Goal: Task Accomplishment & Management: Manage account settings

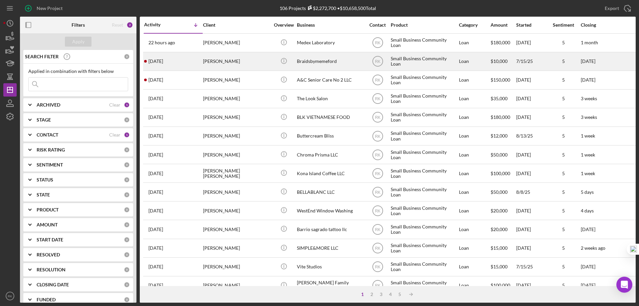
drag, startPoint x: 28, startPoint y: 26, endPoint x: 130, endPoint y: 63, distance: 108.6
click at [28, 26] on icon "button" at bounding box center [28, 25] width 15 height 15
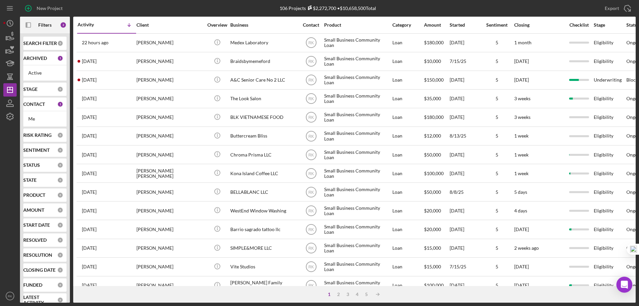
click at [36, 102] on b "CONTACT" at bounding box center [34, 103] width 22 height 5
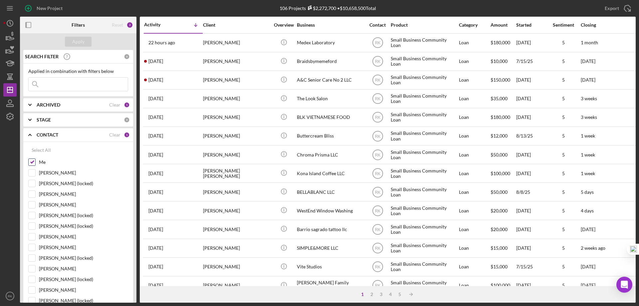
click at [33, 163] on input "Me" at bounding box center [32, 162] width 7 height 7
checkbox input "false"
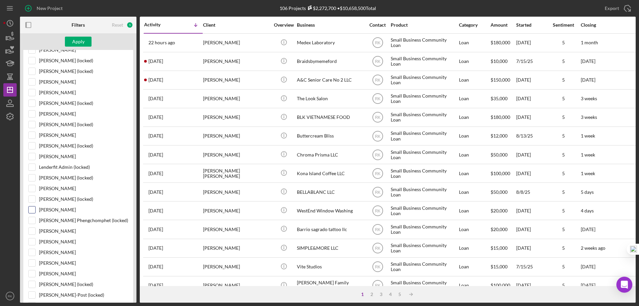
scroll to position [155, 0]
click at [31, 243] on input "Jaron Thexton" at bounding box center [32, 241] width 7 height 7
checkbox input "true"
click at [79, 42] on div "Apply" at bounding box center [78, 42] width 12 height 10
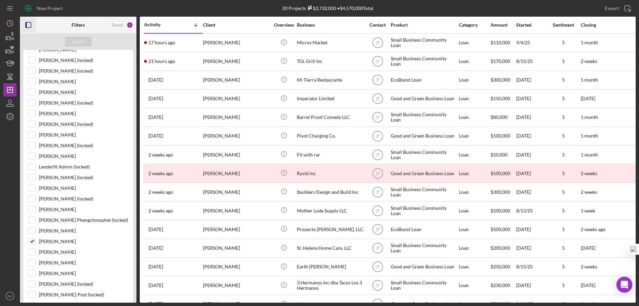
click at [28, 27] on icon "button" at bounding box center [28, 25] width 15 height 15
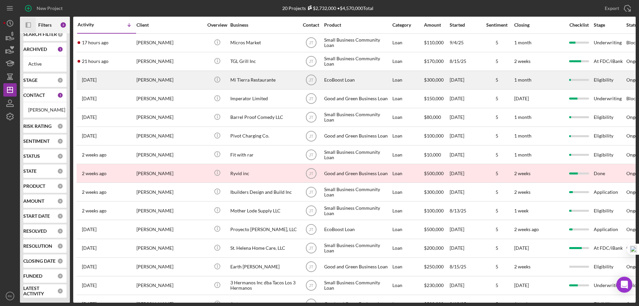
scroll to position [9, 0]
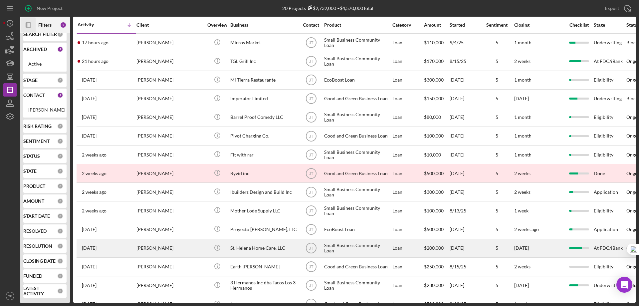
click at [261, 248] on div "St. Helena Home Care, LLC" at bounding box center [263, 248] width 67 height 18
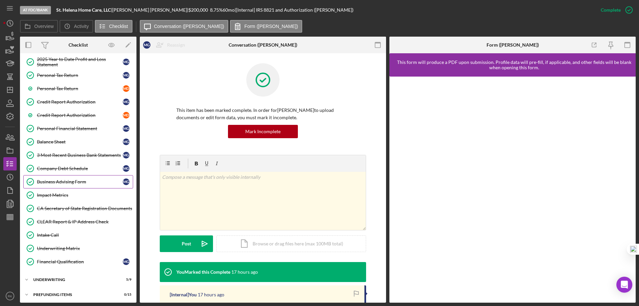
scroll to position [127, 0]
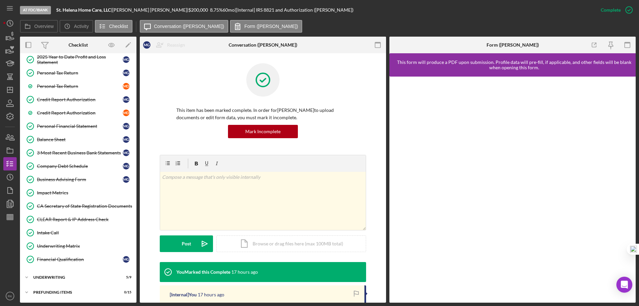
drag, startPoint x: 72, startPoint y: 244, endPoint x: 152, endPoint y: 241, distance: 80.2
click at [73, 244] on div "Underwriting Matrix" at bounding box center [85, 245] width 96 height 5
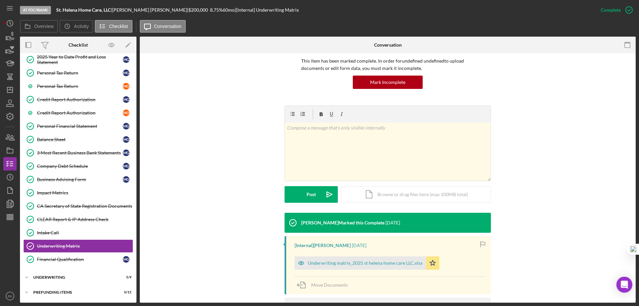
scroll to position [92, 0]
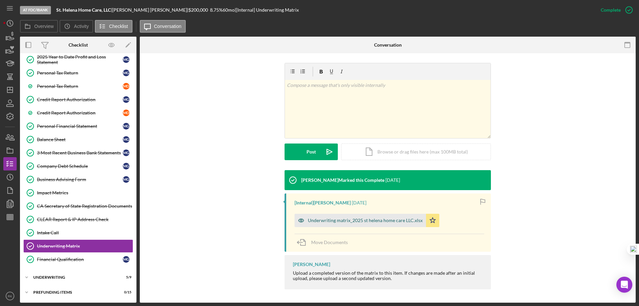
click at [370, 222] on div "Underwriting matrix_2025 st helena home care LLC.xlsx" at bounding box center [365, 220] width 115 height 5
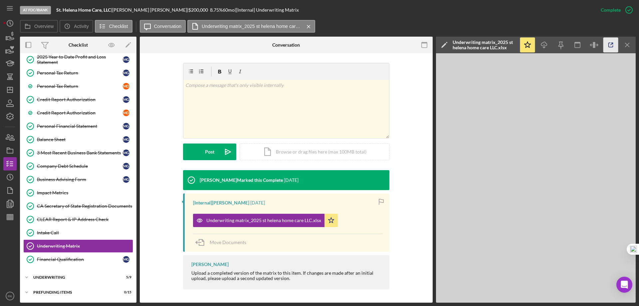
click at [611, 48] on icon "button" at bounding box center [610, 45] width 15 height 15
click at [55, 275] on div "Underwriting" at bounding box center [80, 277] width 95 height 4
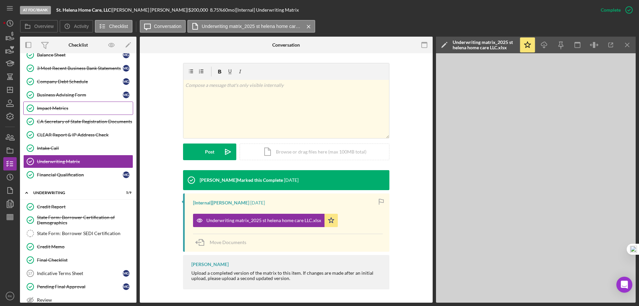
scroll to position [250, 0]
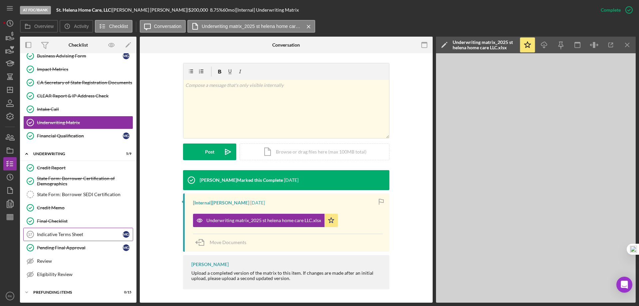
click at [62, 236] on div "Indicative Terms Sheet" at bounding box center [80, 234] width 86 height 5
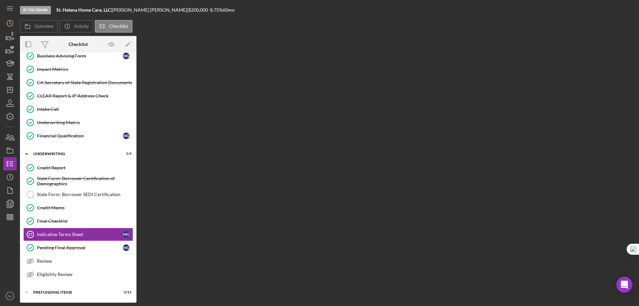
scroll to position [250, 0]
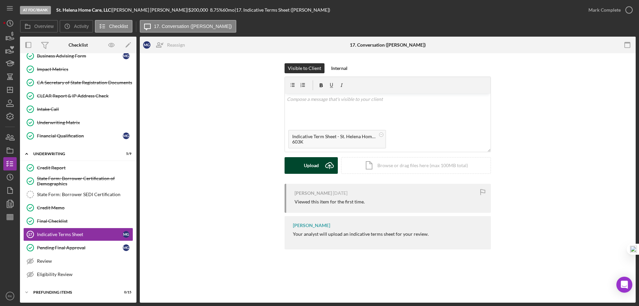
click at [316, 165] on div "Upload" at bounding box center [311, 165] width 15 height 17
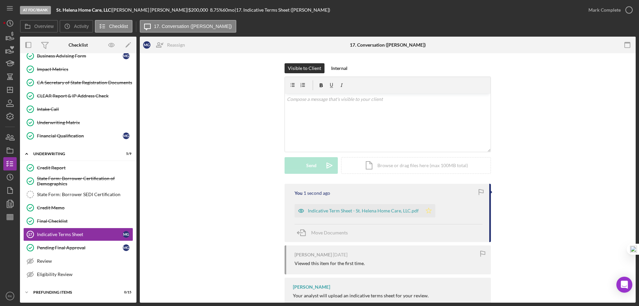
click at [426, 211] on polygon "button" at bounding box center [429, 210] width 6 height 5
click at [628, 7] on icon "button" at bounding box center [628, 10] width 17 height 17
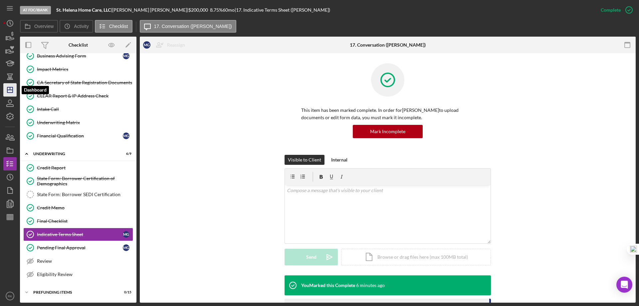
click at [11, 92] on icon "Icon/Dashboard" at bounding box center [10, 90] width 17 height 17
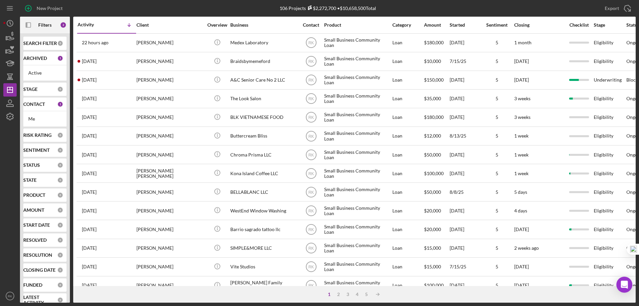
click at [35, 106] on b "CONTACT" at bounding box center [34, 103] width 22 height 5
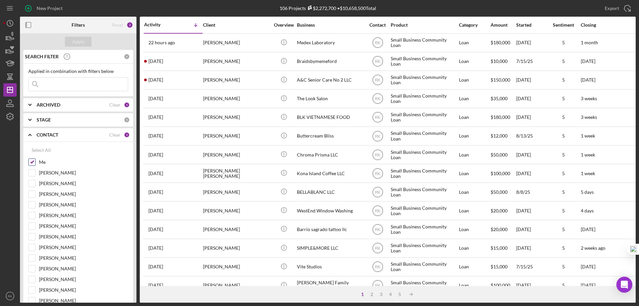
click at [32, 162] on input "Me" at bounding box center [32, 162] width 7 height 7
checkbox input "false"
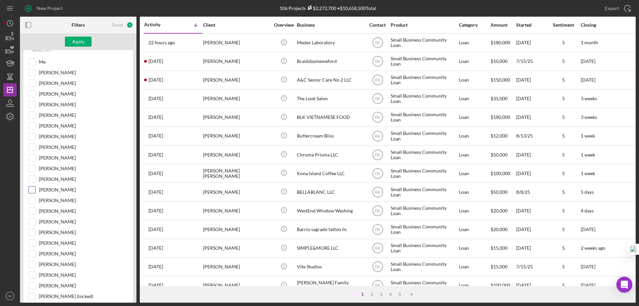
scroll to position [100, 0]
click at [33, 191] on input "Jaron Thexton" at bounding box center [32, 190] width 7 height 7
checkbox input "true"
click at [80, 39] on div "Apply" at bounding box center [78, 42] width 12 height 10
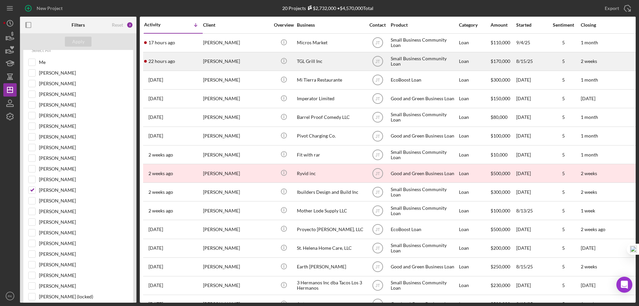
click at [303, 62] on div "TGL Grill Inc" at bounding box center [330, 62] width 67 height 18
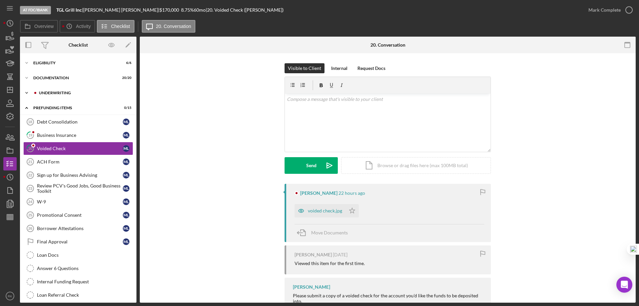
click at [47, 93] on div "Underwriting" at bounding box center [83, 93] width 89 height 4
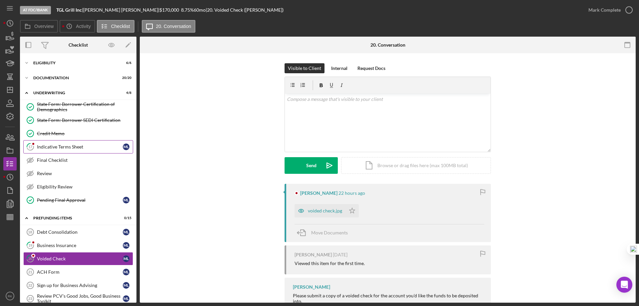
click at [54, 144] on div "Indicative Terms Sheet" at bounding box center [80, 146] width 86 height 5
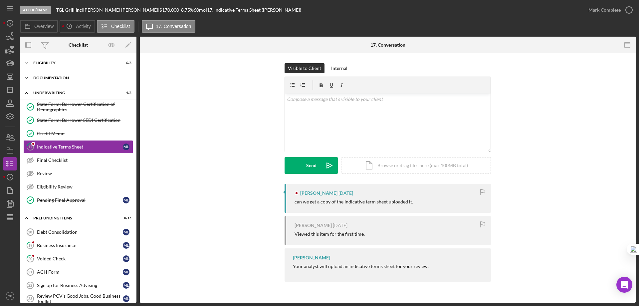
click at [53, 79] on div "Documentation" at bounding box center [80, 78] width 95 height 4
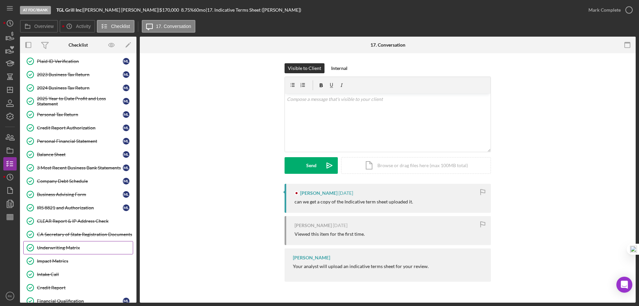
scroll to position [44, 0]
click at [65, 249] on div "Underwriting Matrix" at bounding box center [85, 247] width 96 height 5
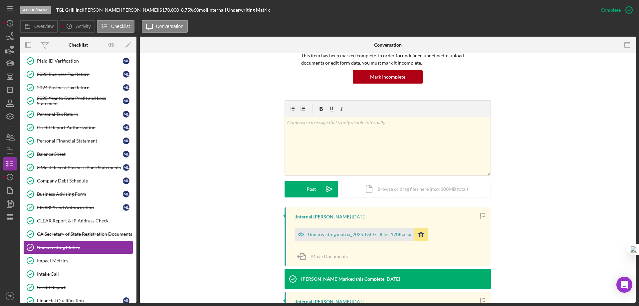
scroll to position [55, 0]
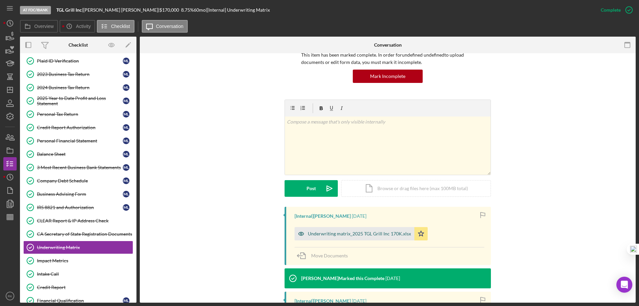
click at [355, 233] on div "Underwriting matrix_2025 TGL Grill Inc 170K.xlsx" at bounding box center [359, 233] width 103 height 5
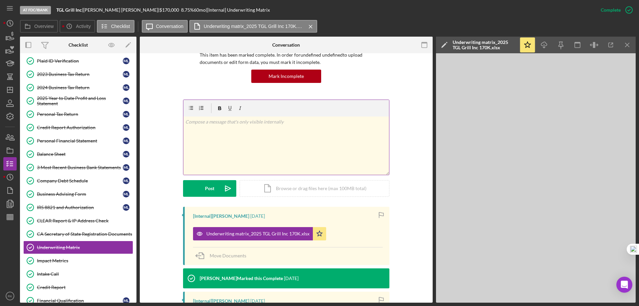
scroll to position [56, 0]
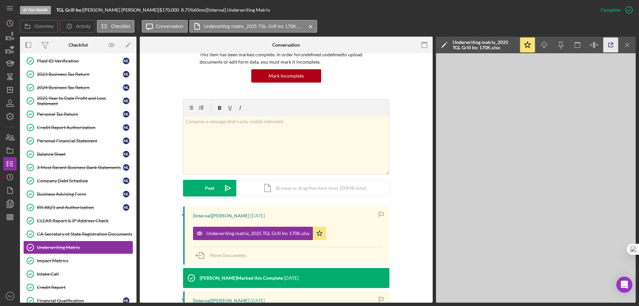
click at [613, 45] on icon "button" at bounding box center [610, 45] width 15 height 15
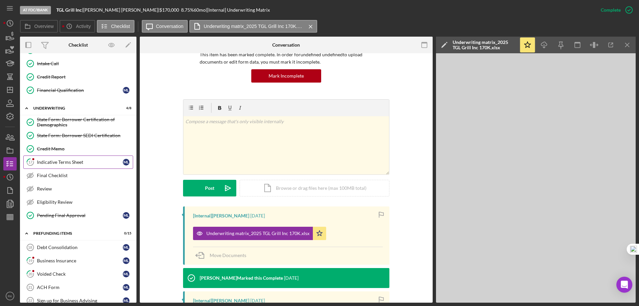
scroll to position [255, 0]
drag, startPoint x: 57, startPoint y: 160, endPoint x: 51, endPoint y: 171, distance: 12.2
click at [58, 160] on div "Indicative Terms Sheet" at bounding box center [80, 161] width 86 height 5
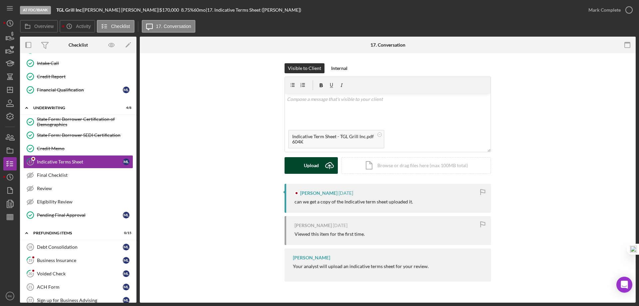
click at [308, 164] on div "Upload" at bounding box center [311, 165] width 15 height 17
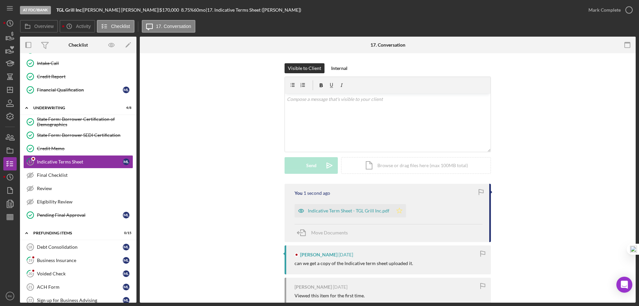
click at [398, 211] on icon "Icon/Star" at bounding box center [399, 210] width 13 height 13
click at [628, 9] on icon "button" at bounding box center [628, 10] width 17 height 17
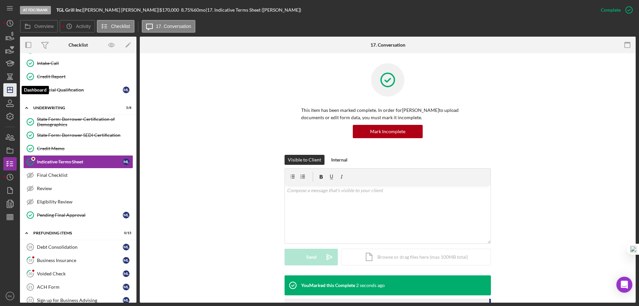
click at [14, 89] on icon "Icon/Dashboard" at bounding box center [10, 90] width 17 height 17
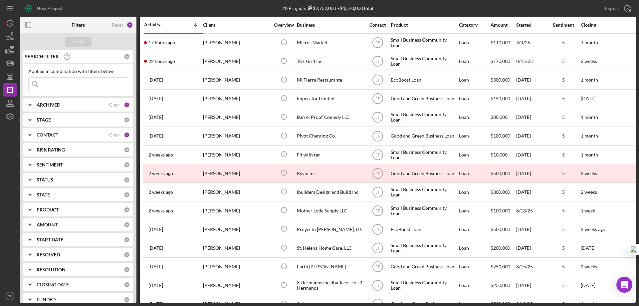
click at [53, 134] on b "CONTACT" at bounding box center [48, 134] width 22 height 5
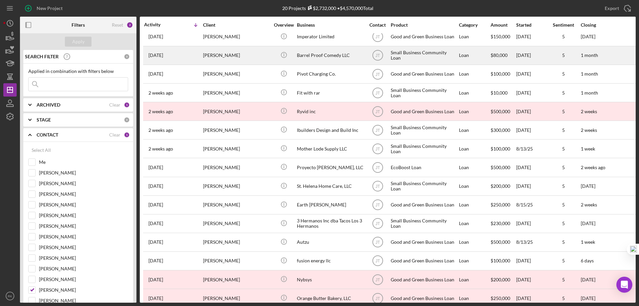
scroll to position [78, 0]
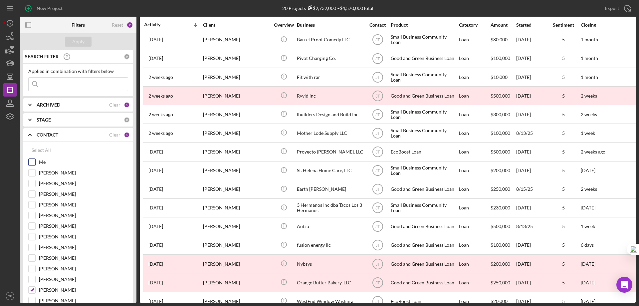
drag, startPoint x: 29, startPoint y: 164, endPoint x: 32, endPoint y: 165, distance: 3.9
click at [29, 164] on input "Me" at bounding box center [32, 162] width 7 height 7
checkbox input "true"
click at [32, 290] on input "Jaron Thexton" at bounding box center [32, 289] width 7 height 7
checkbox input "false"
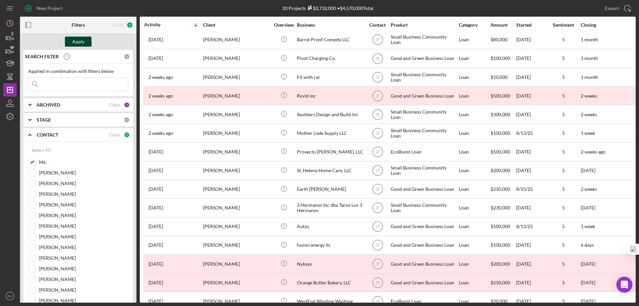
click at [78, 42] on div "Apply" at bounding box center [78, 42] width 12 height 10
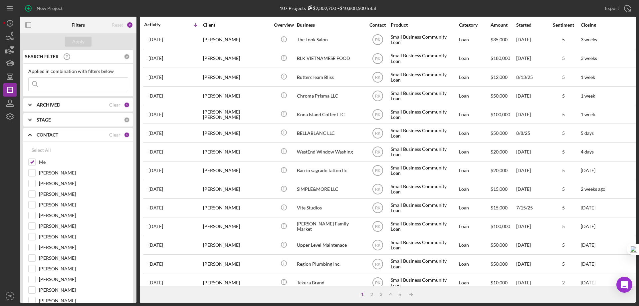
click at [29, 25] on icon "button" at bounding box center [28, 25] width 15 height 15
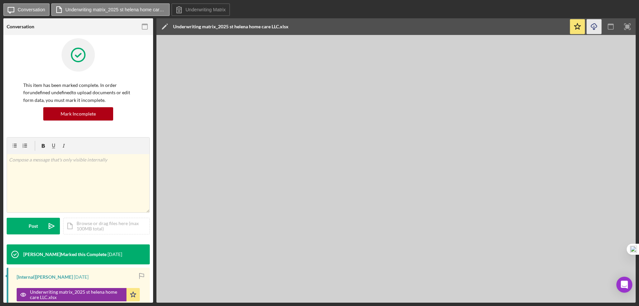
click at [594, 28] on icon "Icon/Download" at bounding box center [593, 26] width 15 height 15
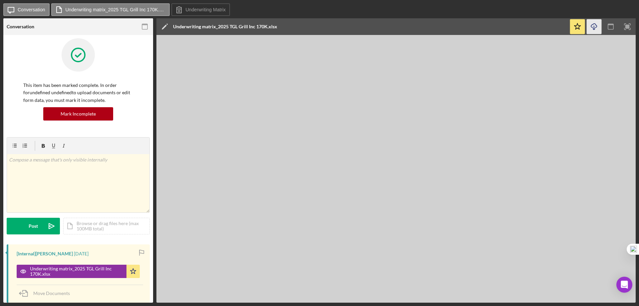
click at [593, 25] on icon "Icon/Download" at bounding box center [593, 26] width 15 height 15
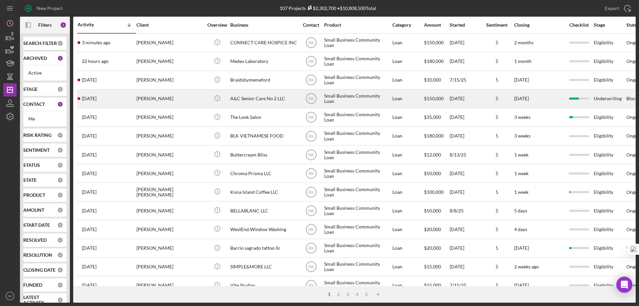
click at [157, 100] on div "[PERSON_NAME]" at bounding box center [169, 99] width 67 height 18
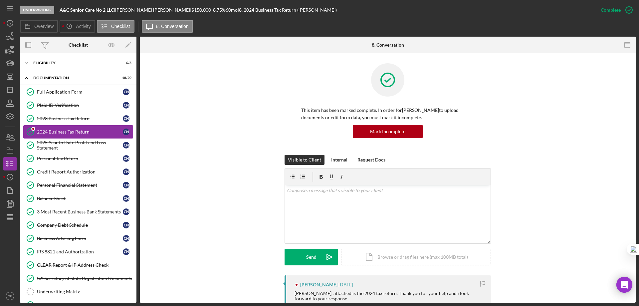
click at [59, 133] on div "2024 Business Tax Return" at bounding box center [80, 131] width 86 height 5
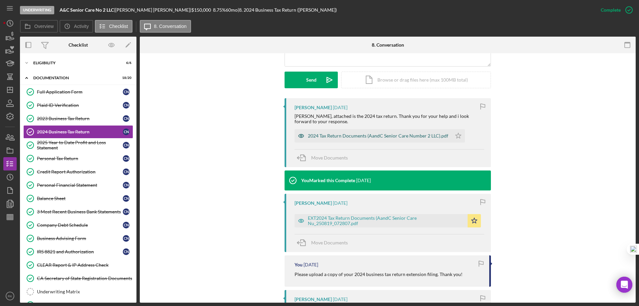
scroll to position [177, 0]
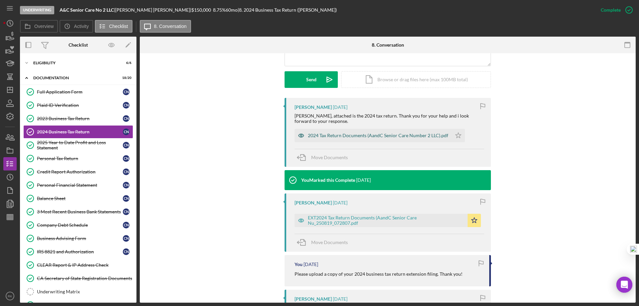
click at [354, 139] on div "2024 Tax Return Documents (AandC Senior Care Number 2 LLC).pdf" at bounding box center [372, 135] width 157 height 13
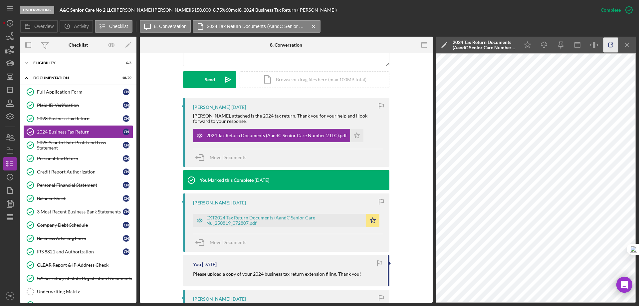
click at [611, 46] on icon "button" at bounding box center [610, 45] width 15 height 15
click at [354, 138] on icon "Icon/Star" at bounding box center [356, 135] width 13 height 13
click at [371, 221] on polygon "button" at bounding box center [373, 219] width 6 height 5
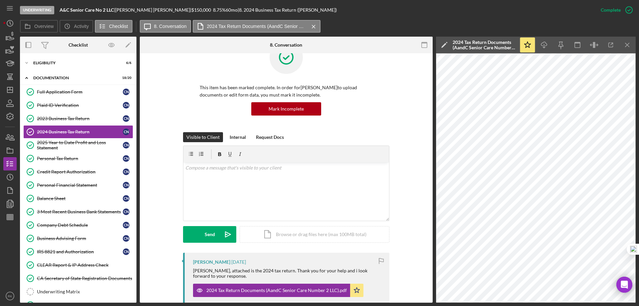
scroll to position [22, 0]
click at [237, 138] on div "Internal" at bounding box center [238, 137] width 16 height 10
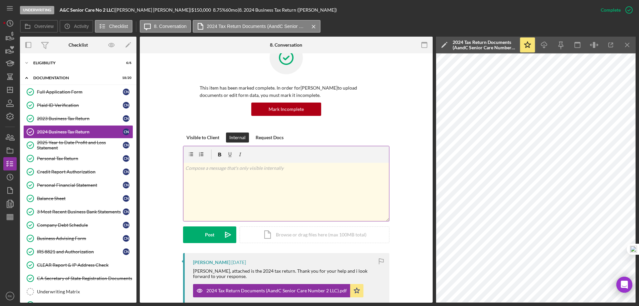
click at [233, 171] on p at bounding box center [286, 167] width 202 height 7
click at [257, 177] on p "No IRS transcript will be available." at bounding box center [286, 177] width 202 height 7
click at [228, 177] on p "No IRS transcript will be available." at bounding box center [286, 177] width 202 height 7
drag, startPoint x: 191, startPoint y: 176, endPoint x: 181, endPoint y: 175, distance: 9.5
click at [183, 174] on div "v Color teal Color pink Remove color Add row above Add row below Add column bef…" at bounding box center [286, 184] width 206 height 76
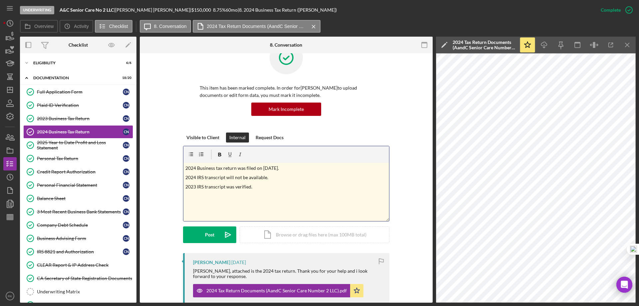
click at [280, 185] on p "2023 IRS transcript was verified." at bounding box center [286, 186] width 202 height 7
click at [185, 187] on p "2023 IRS transcript was verified." at bounding box center [286, 186] width 202 height 7
drag, startPoint x: 299, startPoint y: 182, endPoint x: 289, endPoint y: 196, distance: 17.0
click at [299, 182] on div "v Color teal Color pink Remove color Add row above Add row below Add column bef…" at bounding box center [286, 192] width 206 height 58
click at [206, 237] on div "Post" at bounding box center [209, 234] width 9 height 17
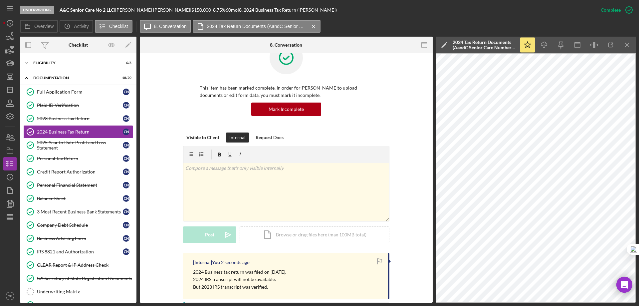
drag, startPoint x: 624, startPoint y: 46, endPoint x: 538, endPoint y: 76, distance: 91.4
click at [624, 46] on icon "Icon/Menu Close" at bounding box center [627, 45] width 15 height 15
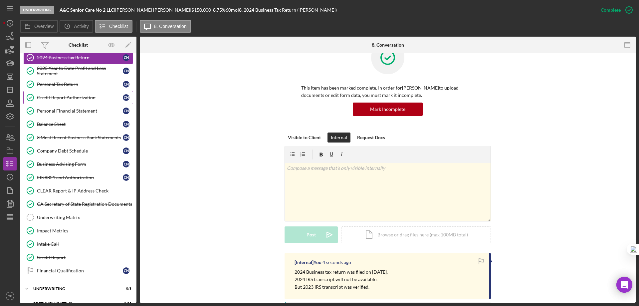
scroll to position [85, 0]
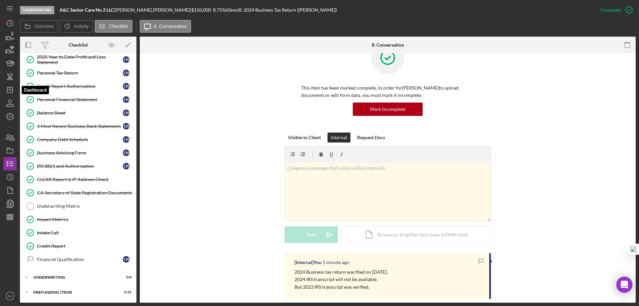
drag, startPoint x: 10, startPoint y: 87, endPoint x: 18, endPoint y: 115, distance: 28.9
click at [10, 87] on polygon "button" at bounding box center [9, 89] width 5 height 5
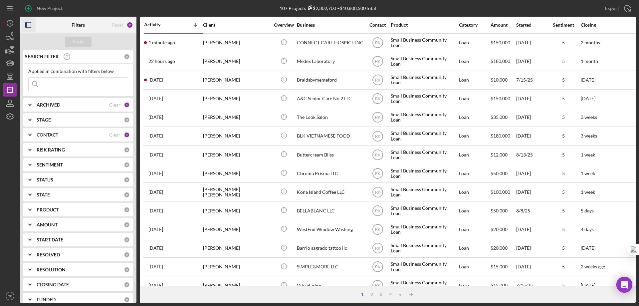
click at [30, 27] on icon "button" at bounding box center [28, 25] width 15 height 15
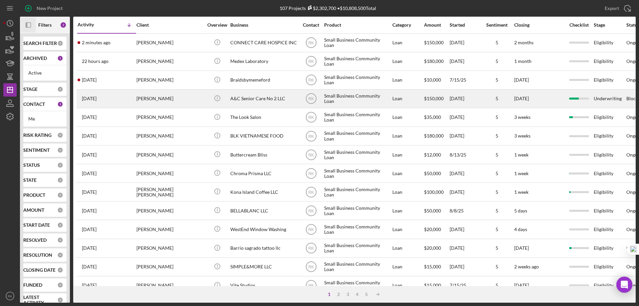
click at [245, 99] on div "A&C Senior Care No 2 LLC" at bounding box center [263, 99] width 67 height 18
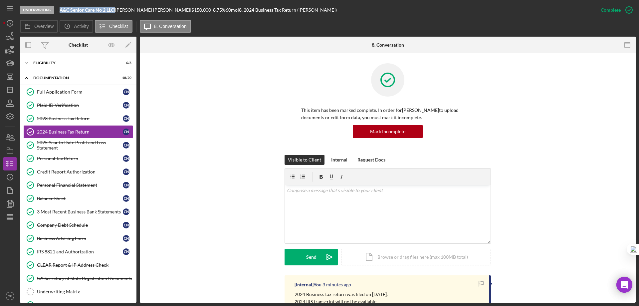
drag, startPoint x: 60, startPoint y: 10, endPoint x: 115, endPoint y: 9, distance: 55.2
click at [115, 9] on div "A&C Senior Care No 2 LLC |" at bounding box center [88, 9] width 56 height 5
drag, startPoint x: 120, startPoint y: 10, endPoint x: 152, endPoint y: 6, distance: 32.1
click at [152, 6] on div "Underwriting A&C Senior Care No 2 LLC | Claudia Nastase | $150,000 $90,000 8.75…" at bounding box center [307, 10] width 574 height 20
copy div "Claudia Nastase"
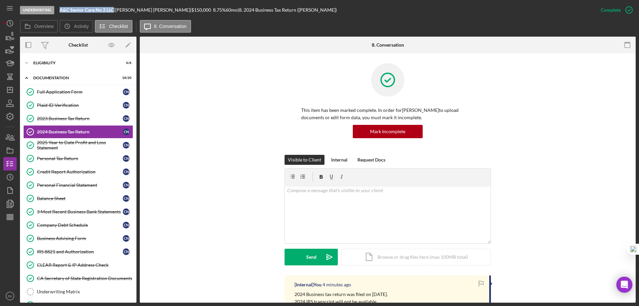
drag, startPoint x: 60, startPoint y: 9, endPoint x: 113, endPoint y: 12, distance: 54.0
click at [113, 12] on div "Underwriting A&C Senior Care No 2 LLC | Claudia Nastase | $150,000 $90,000 8.75…" at bounding box center [307, 10] width 574 height 20
copy b "A&C Senior Care No 2 LLC"
click at [50, 69] on div "Icon/Expander Eligibility 6 / 6" at bounding box center [78, 62] width 116 height 13
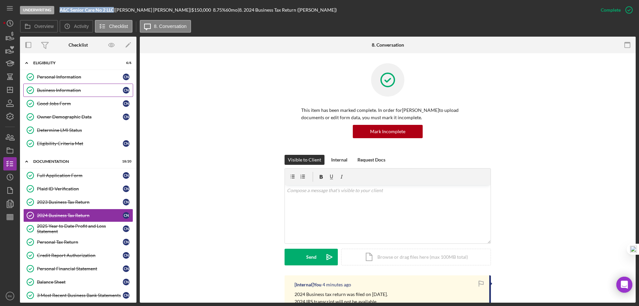
click at [59, 93] on link "Business Information Business Information C N" at bounding box center [78, 89] width 110 height 13
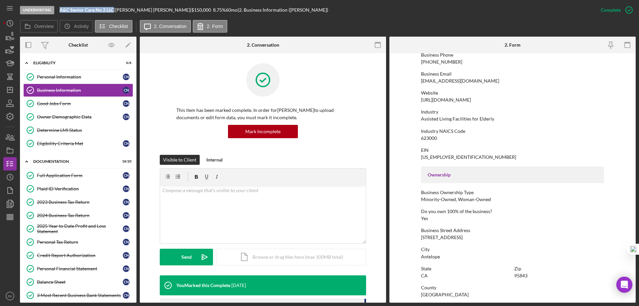
scroll to position [111, 0]
click at [73, 80] on link "Personal Information Personal Information C N" at bounding box center [78, 76] width 110 height 13
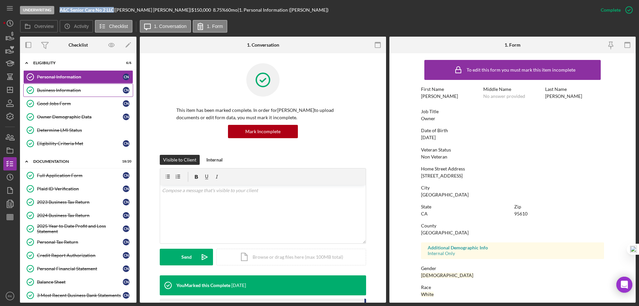
click at [85, 92] on div "Business Information" at bounding box center [80, 89] width 86 height 5
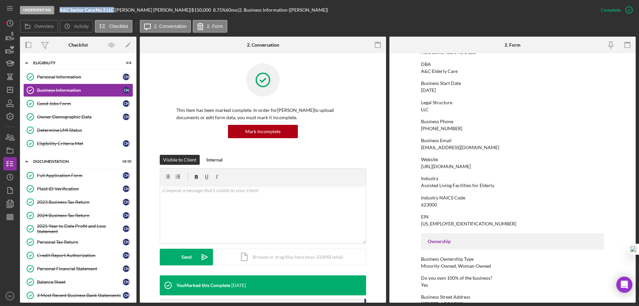
scroll to position [44, 0]
click at [542, 163] on div "Website https://sites.google.com/view/ac-senior-care-no2-llc/home" at bounding box center [512, 162] width 183 height 12
drag, startPoint x: 542, startPoint y: 166, endPoint x: 418, endPoint y: 165, distance: 124.1
click at [418, 165] on form "To edit this form you must mark this item incomplete Business Name A&C Senior C…" at bounding box center [512, 177] width 246 height 249
copy div "https://sites.google.com/view/ac-senior-care-no2-llc/home"
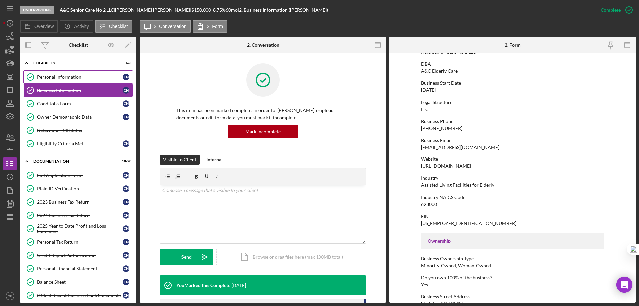
click at [59, 76] on div "Personal Information" at bounding box center [80, 76] width 86 height 5
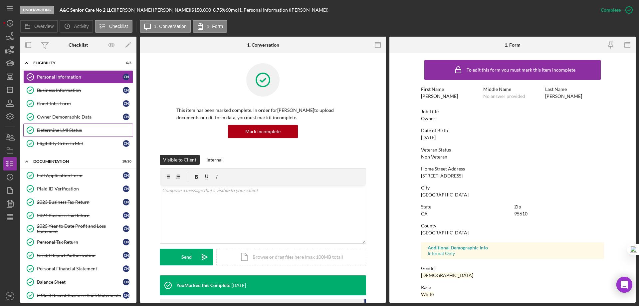
click at [76, 128] on div "Determine LMI Status" at bounding box center [85, 129] width 96 height 5
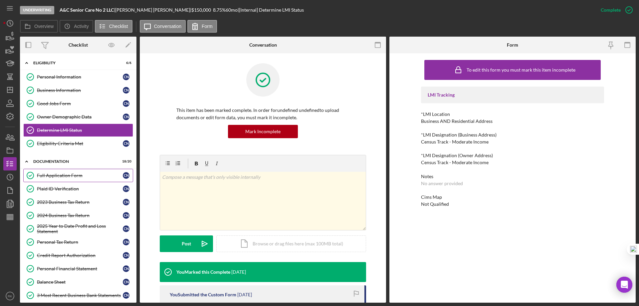
click at [62, 178] on div "Full Application Form" at bounding box center [80, 175] width 86 height 5
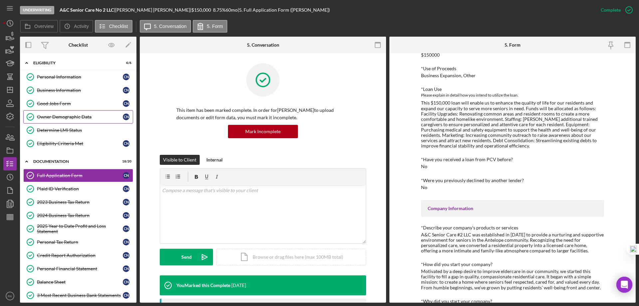
scroll to position [67, 0]
drag, startPoint x: 66, startPoint y: 88, endPoint x: 300, endPoint y: 159, distance: 244.6
click at [67, 88] on div "Business Information" at bounding box center [80, 89] width 86 height 5
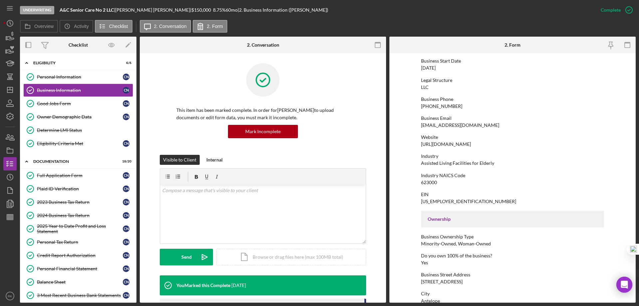
scroll to position [67, 0]
drag, startPoint x: 421, startPoint y: 161, endPoint x: 495, endPoint y: 164, distance: 73.9
click at [495, 164] on div "Industry Assisted Living Facilities for Elderly" at bounding box center [512, 159] width 183 height 12
copy div "Assisted Living Facilities for Elderly"
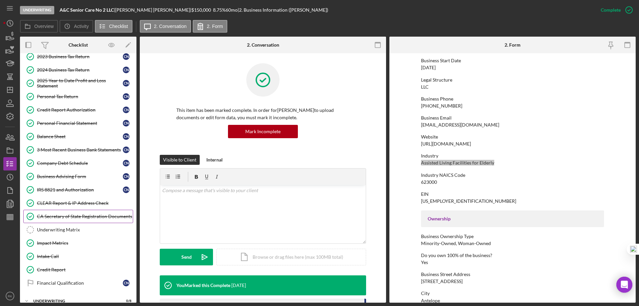
scroll to position [169, 0]
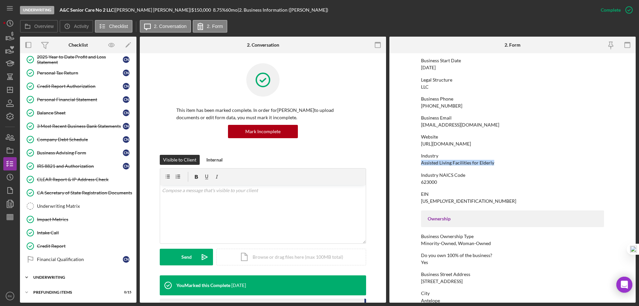
click at [68, 279] on div "Icon/Expander Underwriting 0 / 8" at bounding box center [78, 276] width 116 height 13
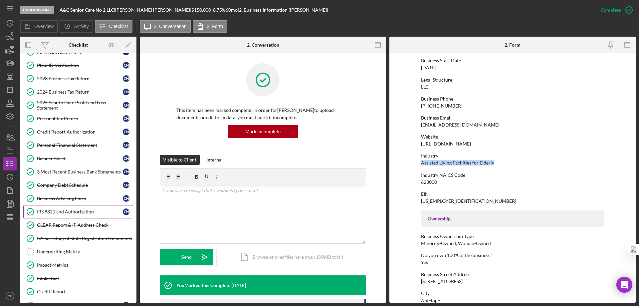
scroll to position [124, 0]
click at [82, 221] on link "CLEAR Report & IP Address Check CLEAR Report & IP Address Check" at bounding box center [78, 224] width 110 height 13
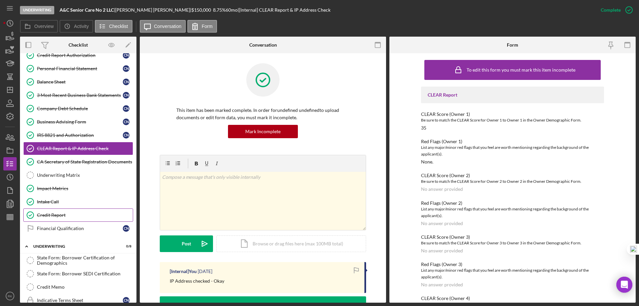
scroll to position [202, 0]
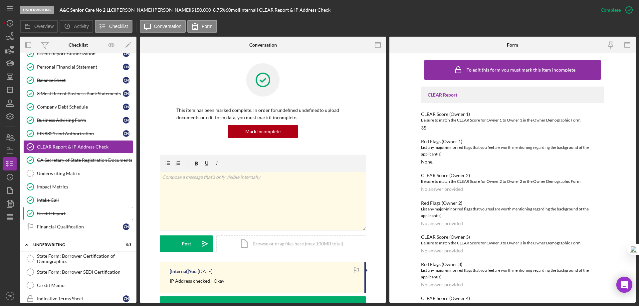
click at [58, 215] on div "Credit Report" at bounding box center [85, 213] width 96 height 5
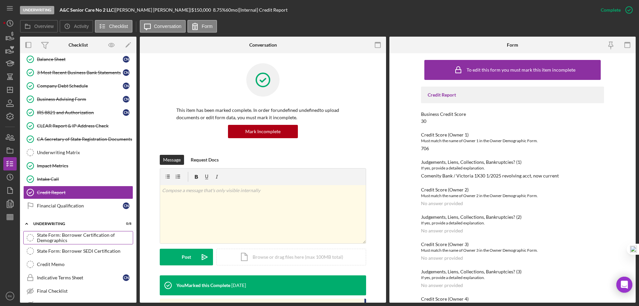
scroll to position [179, 0]
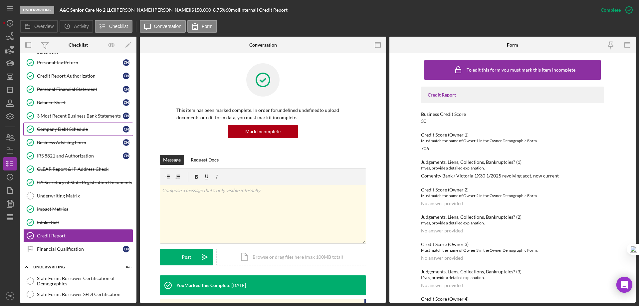
click at [66, 134] on link "Company Debt Schedule Company Debt Schedule C N" at bounding box center [78, 128] width 110 height 13
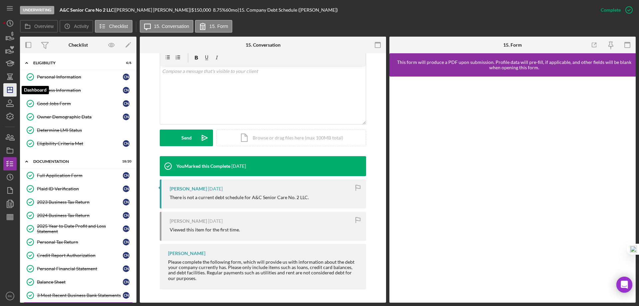
click at [10, 88] on line "button" at bounding box center [10, 88] width 0 height 3
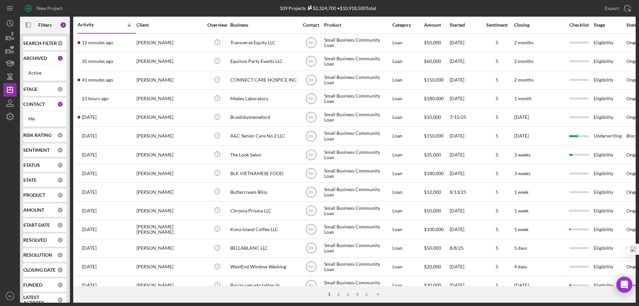
click at [32, 105] on b "CONTACT" at bounding box center [34, 103] width 22 height 5
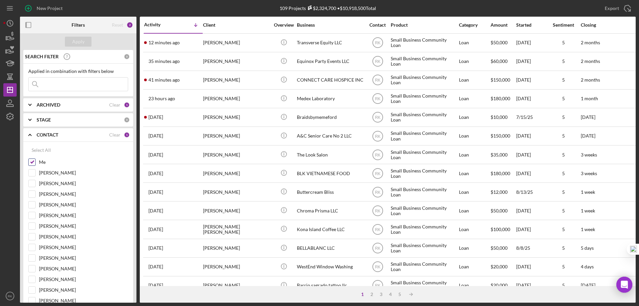
click at [32, 161] on input "Me" at bounding box center [32, 162] width 7 height 7
checkbox input "false"
click at [33, 248] on input "Yash Abichandani" at bounding box center [32, 247] width 7 height 7
checkbox input "true"
click at [83, 42] on div "Apply" at bounding box center [78, 42] width 12 height 10
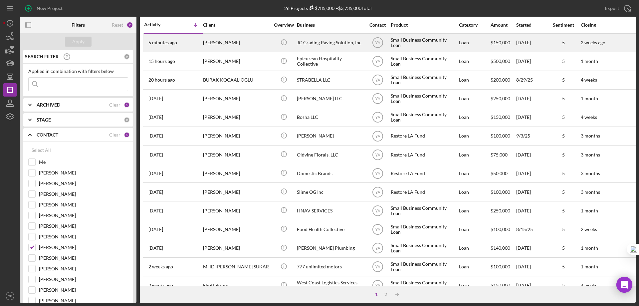
click at [317, 44] on div "JC Grading Paving Solution, Inc." at bounding box center [330, 43] width 67 height 18
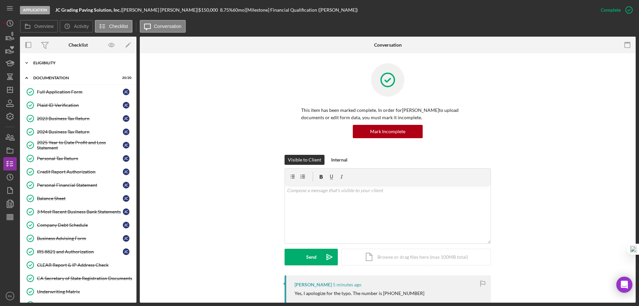
click at [48, 66] on div "Icon/Expander Eligibility 6 / 6" at bounding box center [78, 62] width 116 height 13
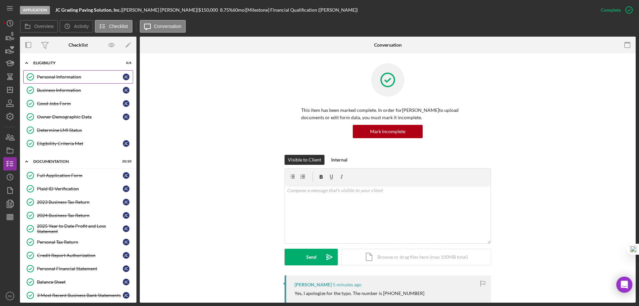
drag, startPoint x: 57, startPoint y: 80, endPoint x: 58, endPoint y: 83, distance: 3.6
click at [57, 79] on div "Personal Information" at bounding box center [80, 76] width 86 height 5
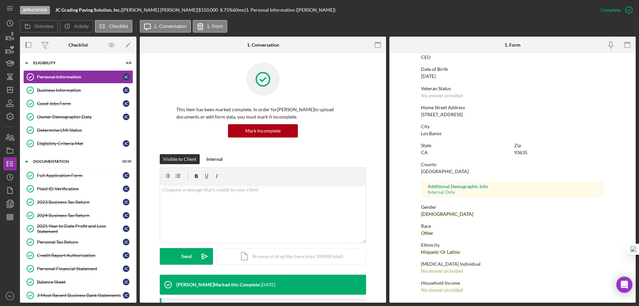
scroll to position [1, 0]
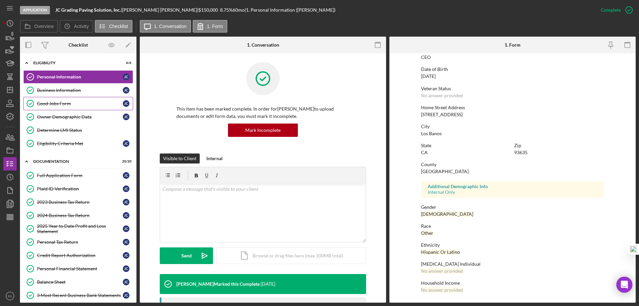
click at [79, 97] on link "Good Jobs Form Good Jobs Form J C" at bounding box center [78, 103] width 110 height 13
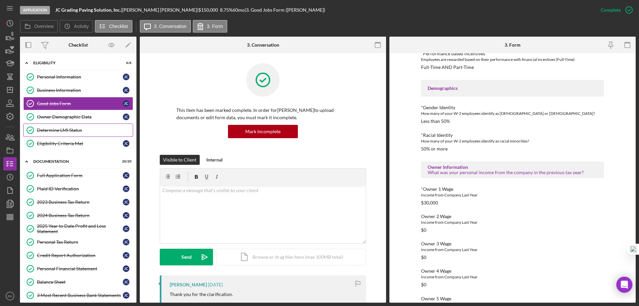
scroll to position [499, 0]
click at [68, 119] on div "Owner Demographic Data" at bounding box center [80, 116] width 86 height 5
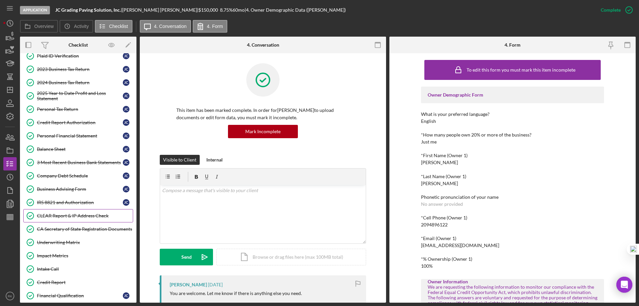
scroll to position [133, 0]
click at [70, 222] on link "CA Secretary of State Registration Documents CA Secretary of State Registration…" at bounding box center [78, 228] width 110 height 13
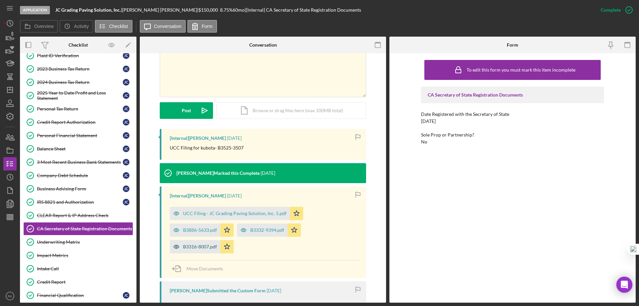
click at [193, 248] on div "B3316-8007.pdf" at bounding box center [200, 246] width 34 height 5
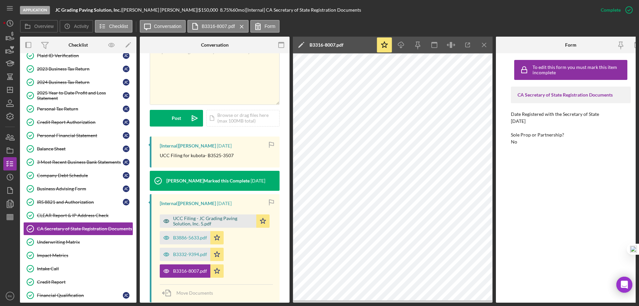
click at [204, 216] on div "UCC Filing - JC Grading Paving Solution, Inc. 5.pdf" at bounding box center [213, 221] width 80 height 11
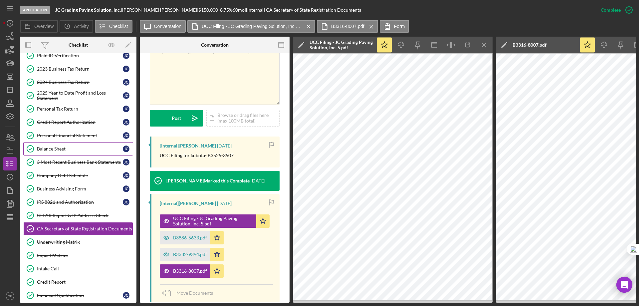
click at [52, 150] on div "Balance Sheet" at bounding box center [80, 148] width 86 height 5
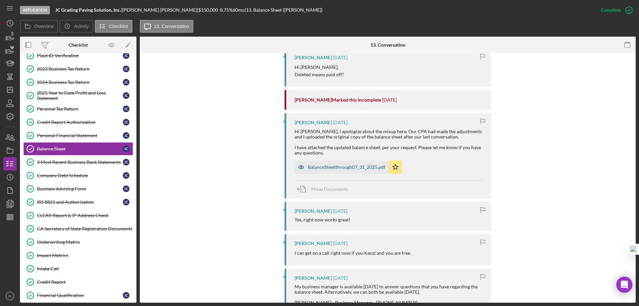
scroll to position [466, 0]
click at [342, 168] on div "BalanceSheetthrough07_31_2025.pdf" at bounding box center [347, 166] width 78 height 5
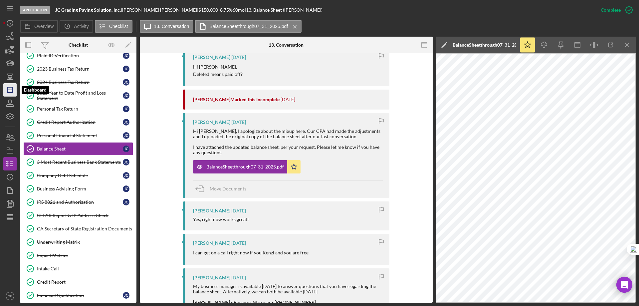
drag, startPoint x: 9, startPoint y: 90, endPoint x: 15, endPoint y: 94, distance: 7.0
click at [9, 90] on line "button" at bounding box center [9, 90] width 5 height 0
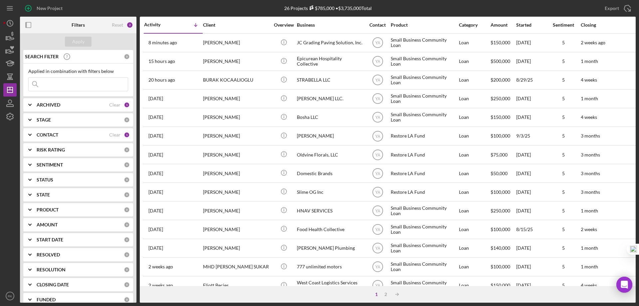
click at [112, 135] on div "Clear" at bounding box center [114, 134] width 11 height 5
click at [41, 133] on b "CONTACT" at bounding box center [48, 134] width 22 height 5
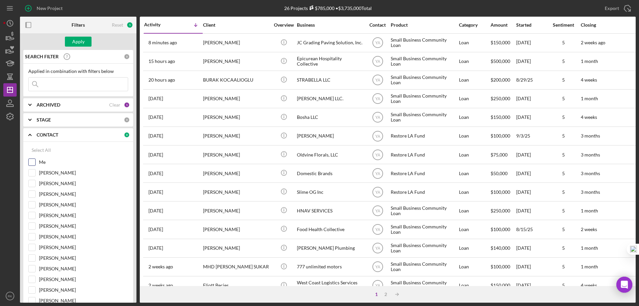
click at [34, 162] on input "Me" at bounding box center [32, 162] width 7 height 7
checkbox input "true"
click at [80, 41] on div "Apply" at bounding box center [78, 42] width 12 height 10
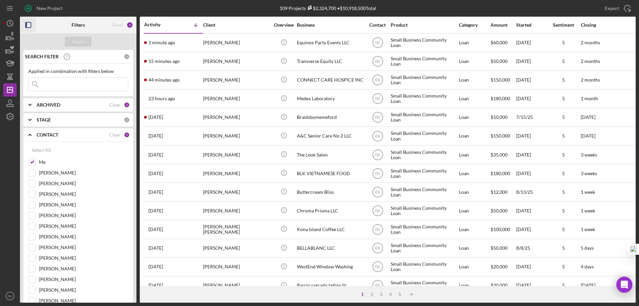
click at [32, 26] on icon "button" at bounding box center [28, 25] width 15 height 15
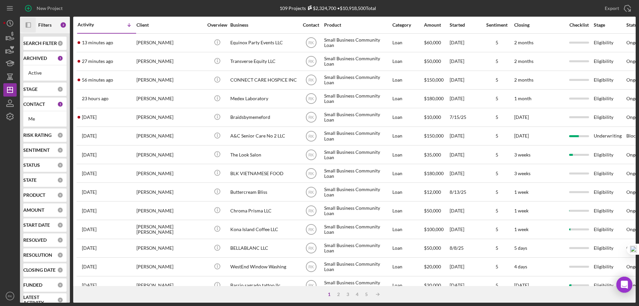
click at [33, 103] on b "CONTACT" at bounding box center [34, 103] width 22 height 5
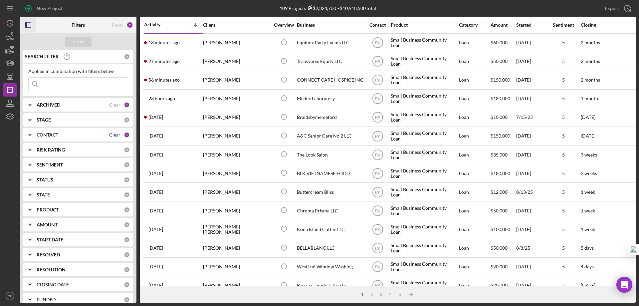
click at [109, 134] on div "Clear" at bounding box center [114, 134] width 11 height 5
click at [55, 134] on b "CONTACT" at bounding box center [48, 134] width 22 height 5
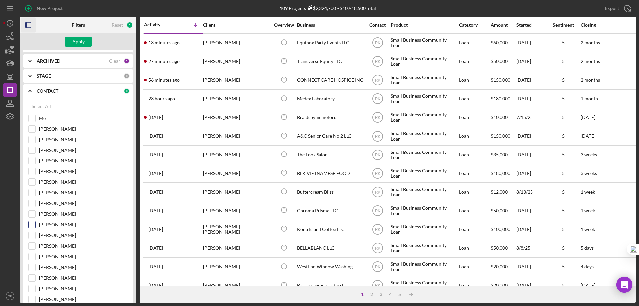
scroll to position [44, 0]
click at [33, 245] on input "Jaron Thexton" at bounding box center [32, 245] width 7 height 7
checkbox input "true"
click at [77, 44] on div "Apply" at bounding box center [78, 42] width 12 height 10
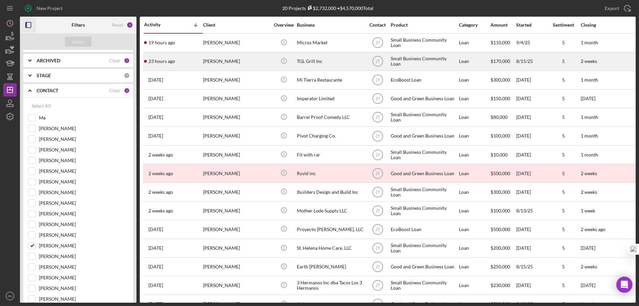
click at [307, 60] on div "TGL Grill Inc" at bounding box center [330, 62] width 67 height 18
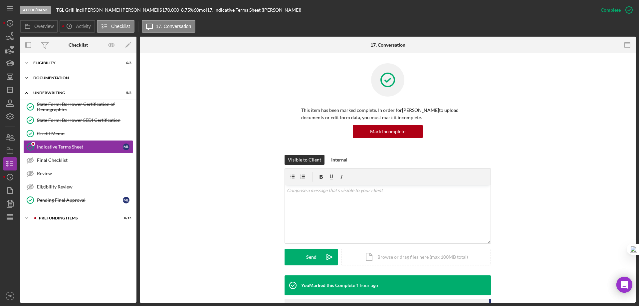
click at [52, 78] on div "Documentation" at bounding box center [80, 78] width 95 height 4
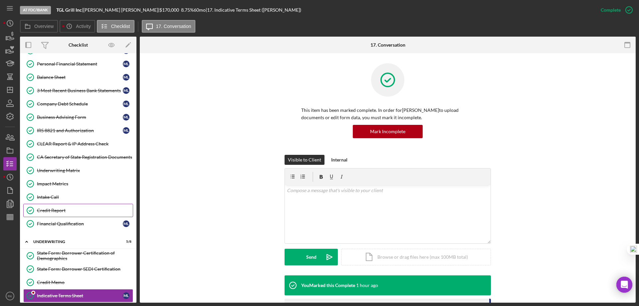
scroll to position [122, 0]
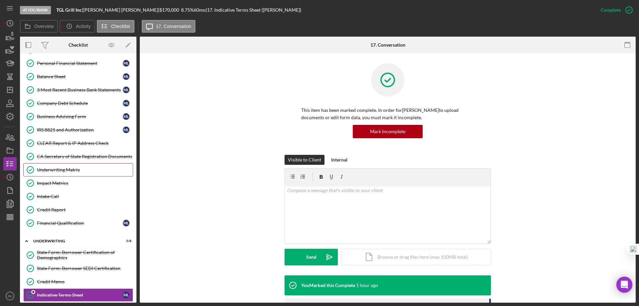
click at [54, 169] on div "Underwriting Matrix" at bounding box center [85, 169] width 96 height 5
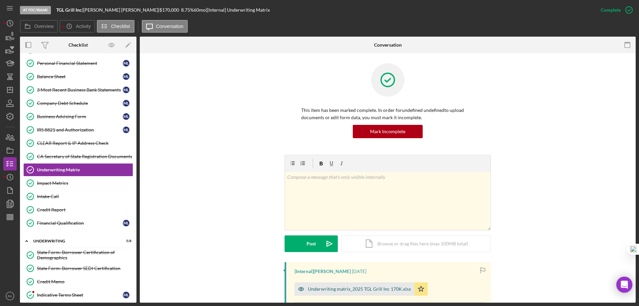
click at [337, 290] on div "Underwriting matrix_2025 TGL Grill Inc 170K.xlsx" at bounding box center [359, 288] width 103 height 5
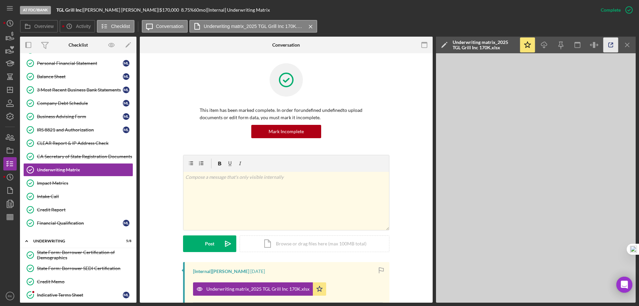
click at [608, 48] on icon "button" at bounding box center [610, 45] width 15 height 15
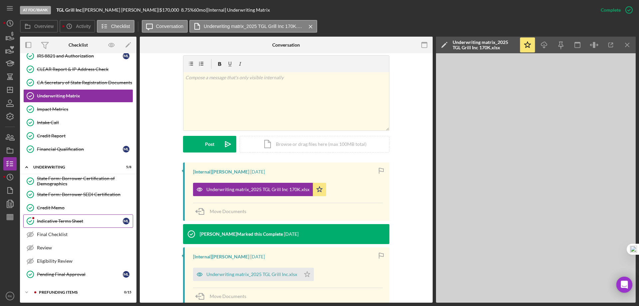
scroll to position [100, 0]
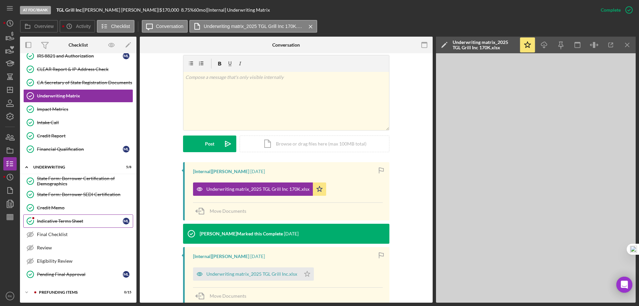
click at [69, 225] on link "Indicative Terms Sheet Indicative Terms Sheet M L" at bounding box center [78, 220] width 110 height 13
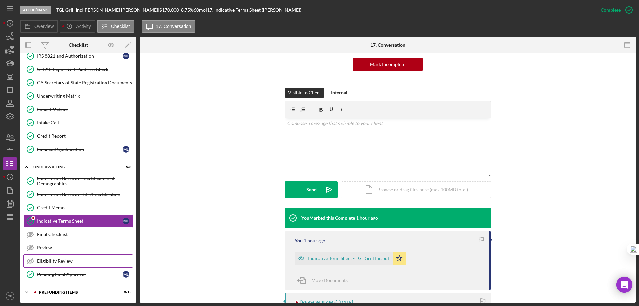
scroll to position [67, 0]
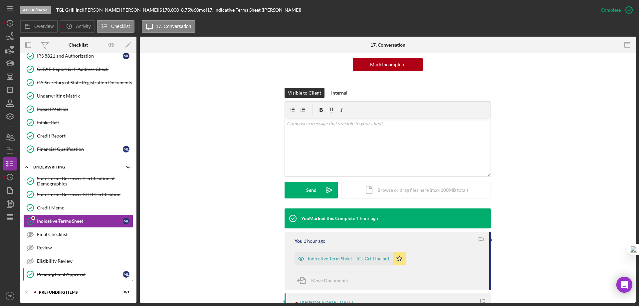
click at [72, 274] on div "Pending Final Approval" at bounding box center [80, 273] width 86 height 5
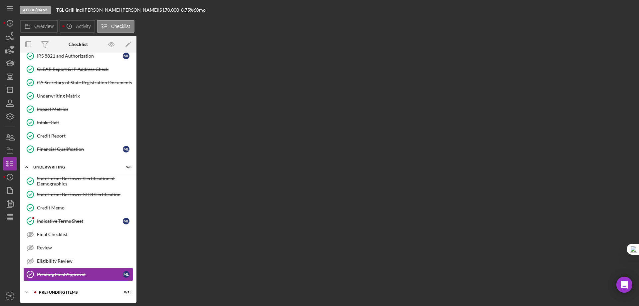
scroll to position [196, 0]
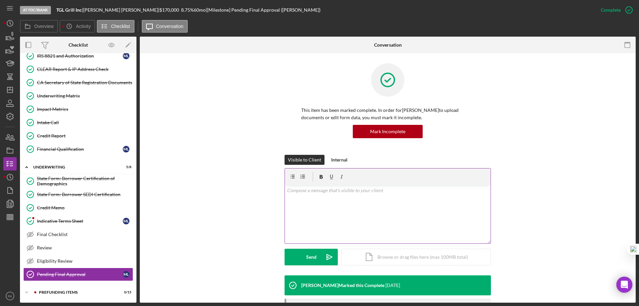
click at [307, 196] on div "v Color teal Color pink Remove color Add row above Add row below Add column bef…" at bounding box center [388, 214] width 206 height 58
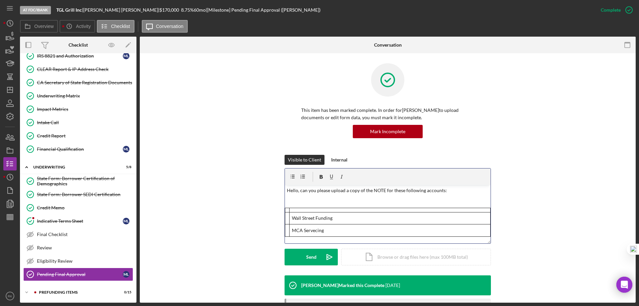
click at [444, 190] on p "Hello, can you please upload a copy of the NOTE for these following accounts:" at bounding box center [388, 190] width 202 height 7
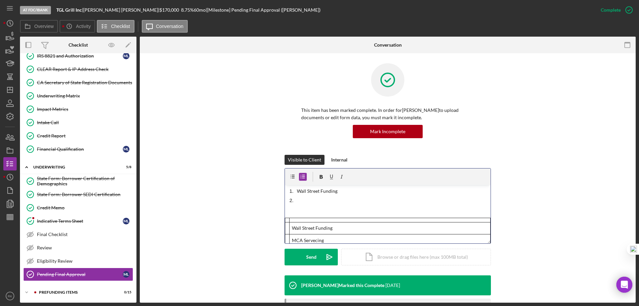
scroll to position [11, 0]
click at [435, 229] on p "Wall Street Funding" at bounding box center [390, 228] width 196 height 7
click at [313, 217] on div at bounding box center [343, 216] width 94 height 12
click at [435, 214] on icon at bounding box center [435, 213] width 6 height 6
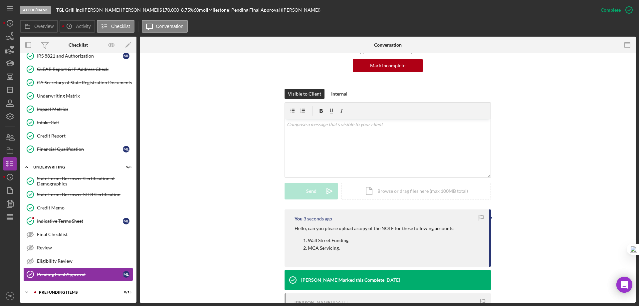
scroll to position [66, 0]
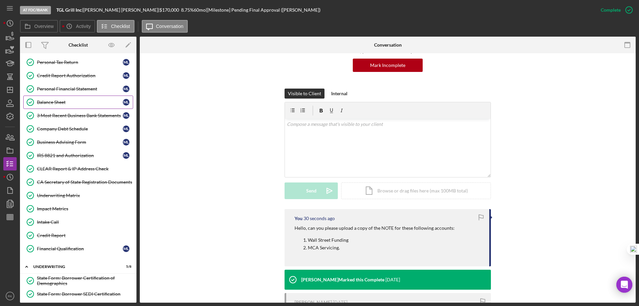
click at [59, 102] on div "Balance Sheet" at bounding box center [80, 101] width 86 height 5
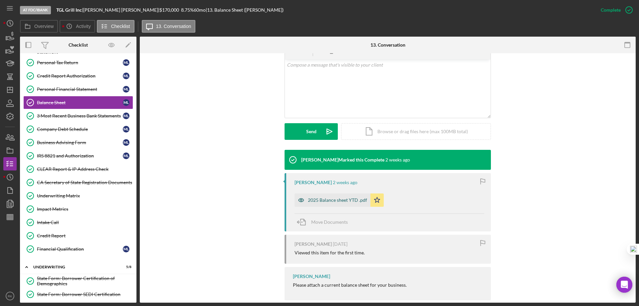
scroll to position [136, 0]
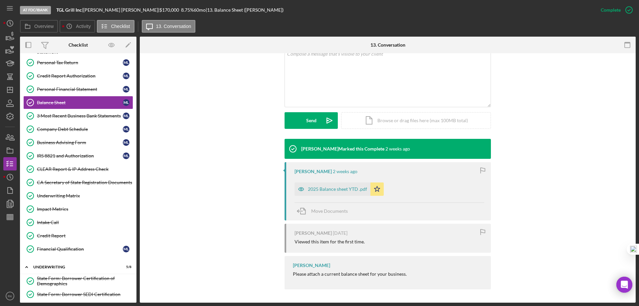
click at [335, 188] on div "2025 Balance sheet YTD .pdf" at bounding box center [337, 188] width 59 height 5
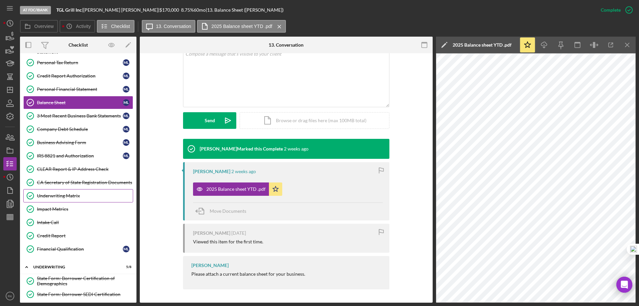
click at [64, 195] on div "Underwriting Matrix" at bounding box center [85, 195] width 96 height 5
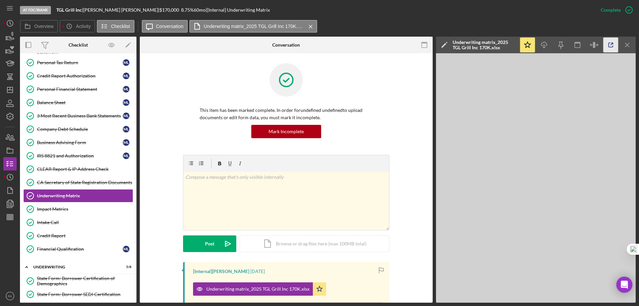
click at [614, 45] on icon "button" at bounding box center [610, 45] width 15 height 15
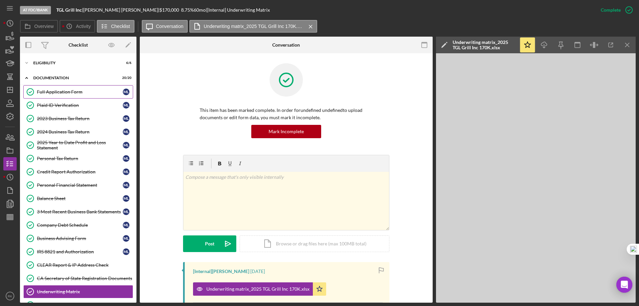
click at [62, 97] on link "Full Application Form Full Application Form M L" at bounding box center [78, 91] width 110 height 13
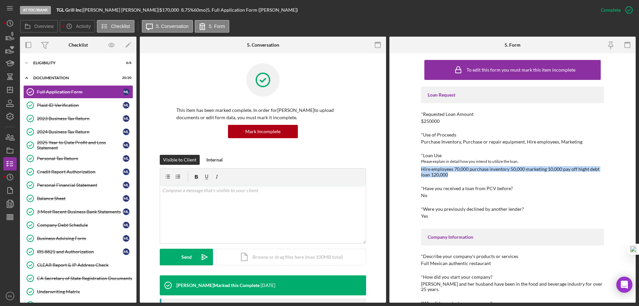
drag, startPoint x: 421, startPoint y: 169, endPoint x: 453, endPoint y: 174, distance: 32.6
click at [453, 174] on div "Hire employees 70,000 purchase inventory 50,000 marketing 10,000 pay off hight …" at bounding box center [512, 171] width 183 height 11
copy div "Hire employees 70,000 purchase inventory 50,000 marketing 10,000 pay off hight …"
click at [58, 199] on div "Balance Sheet" at bounding box center [80, 198] width 86 height 5
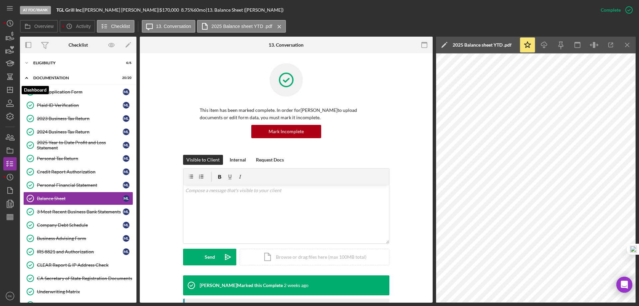
drag, startPoint x: 13, startPoint y: 90, endPoint x: 18, endPoint y: 98, distance: 9.2
click at [13, 90] on polygon "button" at bounding box center [9, 89] width 5 height 5
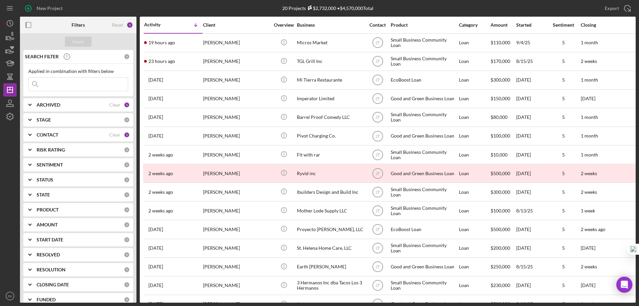
click at [45, 134] on b "CONTACT" at bounding box center [48, 134] width 22 height 5
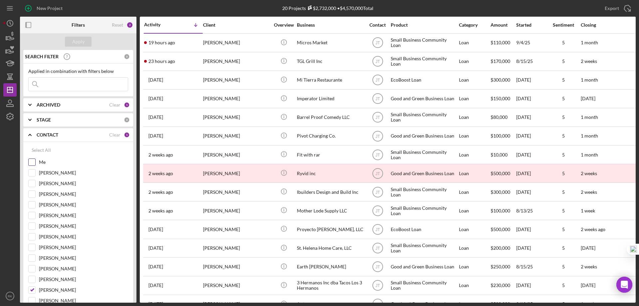
click at [35, 162] on input "Me" at bounding box center [32, 162] width 7 height 7
checkbox input "true"
click at [33, 291] on input "Jaron Thexton" at bounding box center [32, 289] width 7 height 7
checkbox input "false"
click at [77, 39] on div "Apply" at bounding box center [78, 42] width 12 height 10
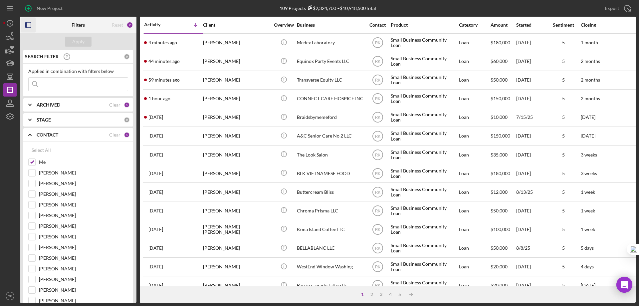
click at [30, 22] on rect "button" at bounding box center [28, 24] width 5 height 5
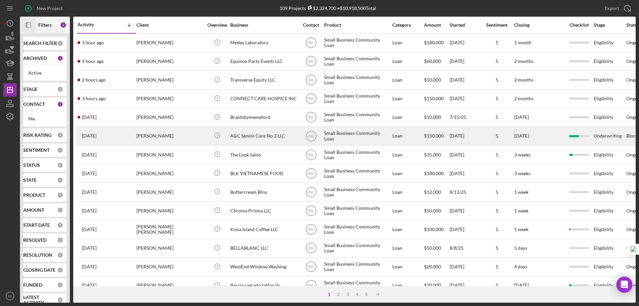
click at [254, 136] on div "A&C Senior Care No 2 LLC" at bounding box center [263, 136] width 67 height 18
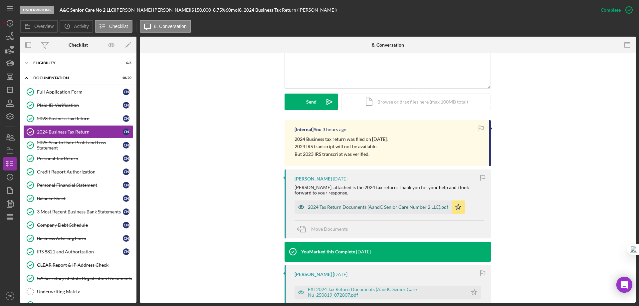
scroll to position [155, 0]
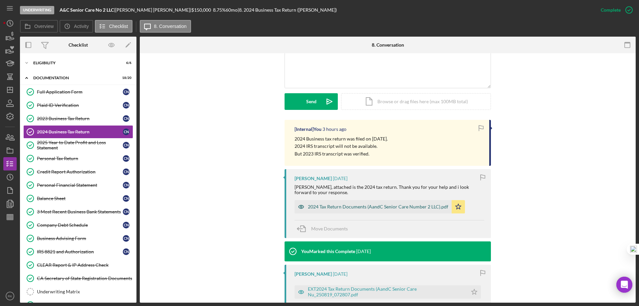
click at [367, 206] on div "2024 Tax Return Documents (AandC Senior Care Number 2 LLC).pdf" at bounding box center [378, 206] width 140 height 5
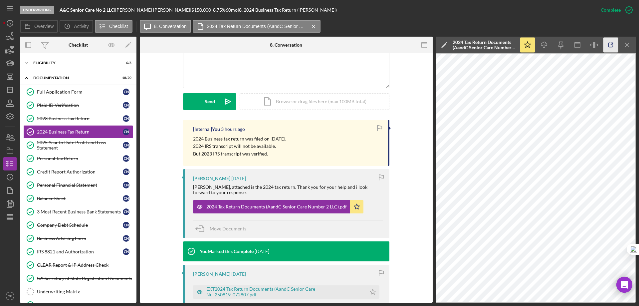
click at [611, 46] on icon "button" at bounding box center [610, 45] width 15 height 15
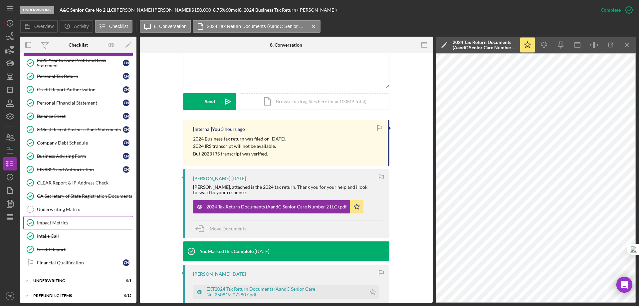
scroll to position [85, 0]
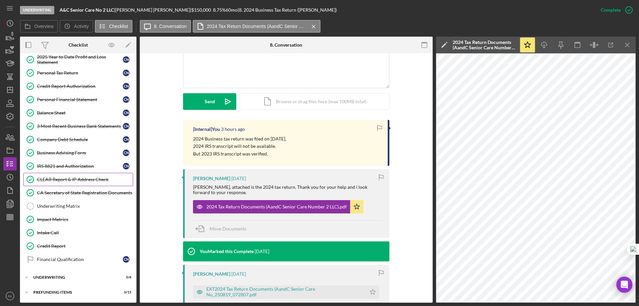
click at [57, 181] on div "CLEAR Report & IP Address Check" at bounding box center [85, 179] width 96 height 5
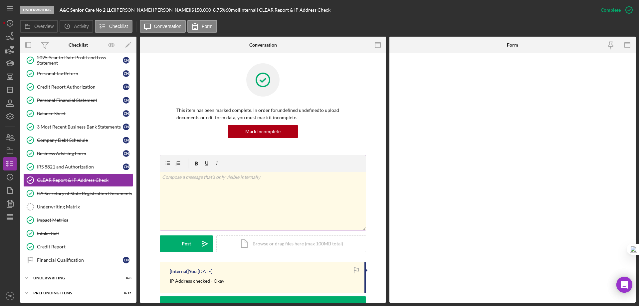
scroll to position [85, 0]
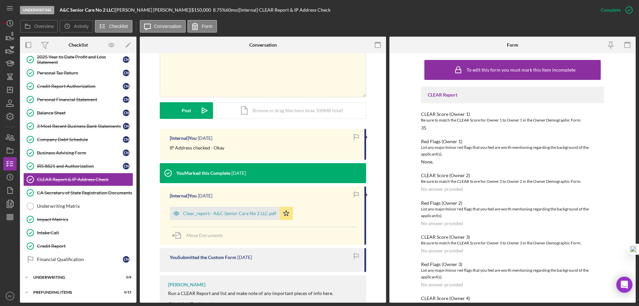
drag, startPoint x: 220, startPoint y: 213, endPoint x: 273, endPoint y: 201, distance: 54.5
click at [220, 212] on div "Clear_report - A&C Senior Care No 2 LLC.pdf" at bounding box center [229, 213] width 93 height 5
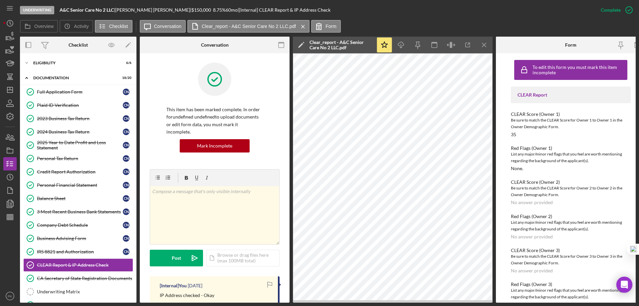
scroll to position [0, 0]
click at [41, 63] on div "Eligibility" at bounding box center [80, 63] width 95 height 4
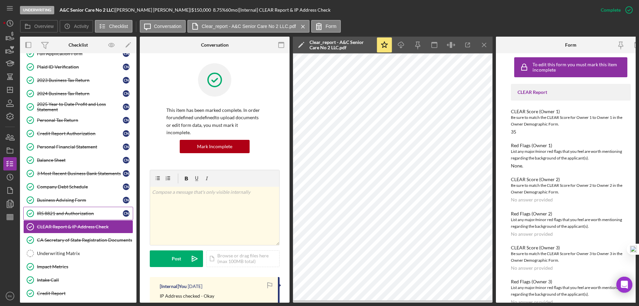
scroll to position [155, 0]
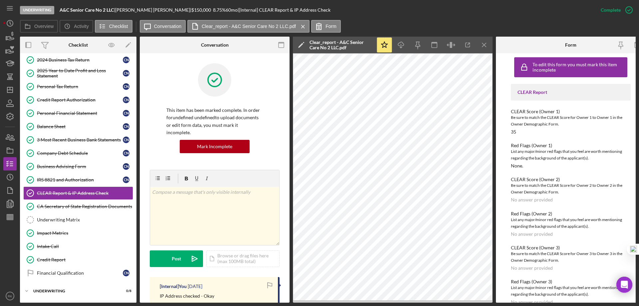
drag, startPoint x: 69, startPoint y: 203, endPoint x: 132, endPoint y: 194, distance: 63.9
click at [69, 204] on div "CA Secretary of State Registration Documents" at bounding box center [85, 206] width 96 height 5
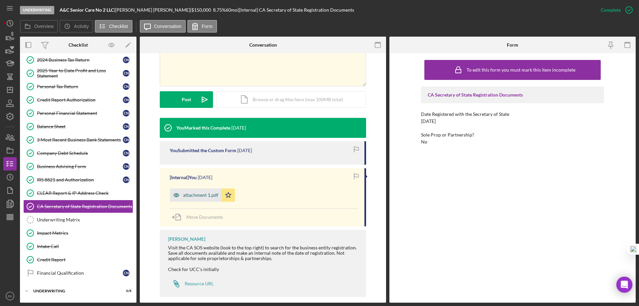
click at [199, 199] on div "attachment 1.pdf" at bounding box center [196, 194] width 52 height 13
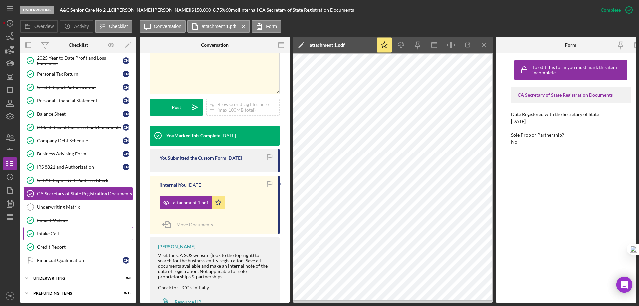
scroll to position [171, 0]
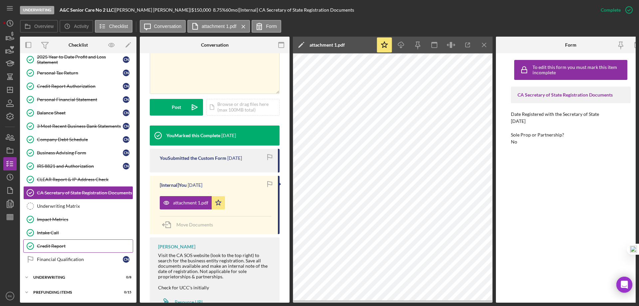
drag, startPoint x: 60, startPoint y: 243, endPoint x: 172, endPoint y: 217, distance: 114.4
click at [60, 243] on div "Credit Report" at bounding box center [85, 245] width 96 height 5
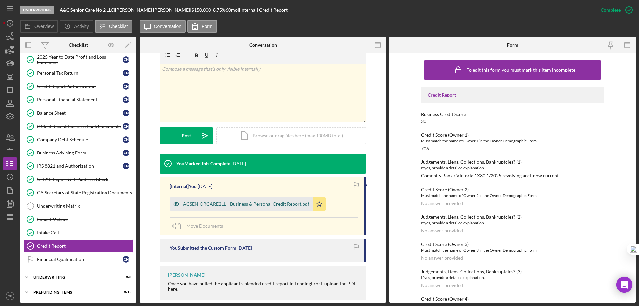
scroll to position [122, 0]
click at [275, 207] on div "ACSENIORCARE2LL__Business & Personal Credit Report.pdf" at bounding box center [241, 203] width 143 height 13
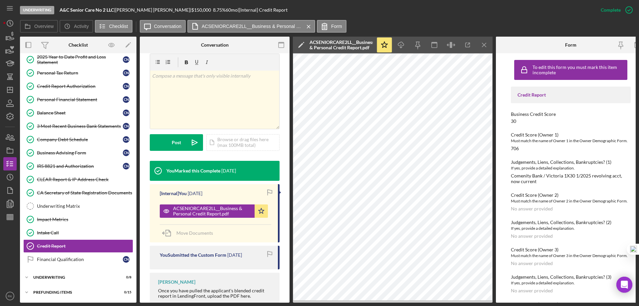
drag, startPoint x: 66, startPoint y: 179, endPoint x: 244, endPoint y: 173, distance: 177.4
click at [66, 179] on div "CLEAR Report & IP Address Check" at bounding box center [85, 179] width 96 height 5
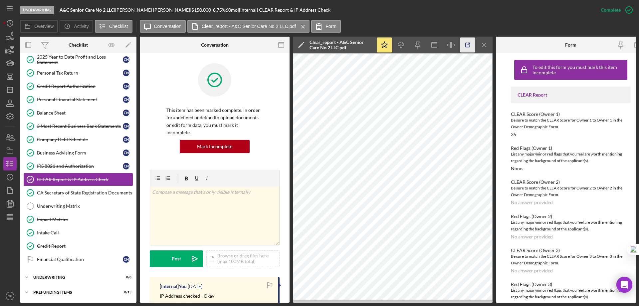
click at [468, 42] on icon "button" at bounding box center [467, 45] width 15 height 15
click at [465, 44] on icon "button" at bounding box center [467, 45] width 4 height 4
drag, startPoint x: 72, startPoint y: 260, endPoint x: 75, endPoint y: 257, distance: 4.9
click at [72, 260] on div "Financial Qualification" at bounding box center [80, 258] width 86 height 5
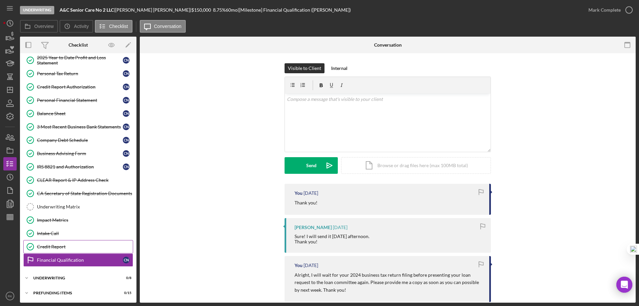
scroll to position [169, 0]
click at [66, 277] on div "Underwriting" at bounding box center [80, 277] width 95 height 4
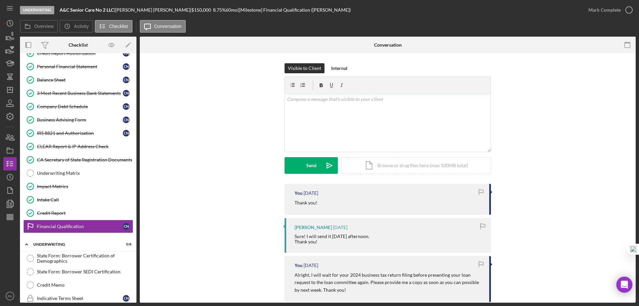
scroll to position [202, 0]
click at [297, 102] on p at bounding box center [388, 98] width 202 height 7
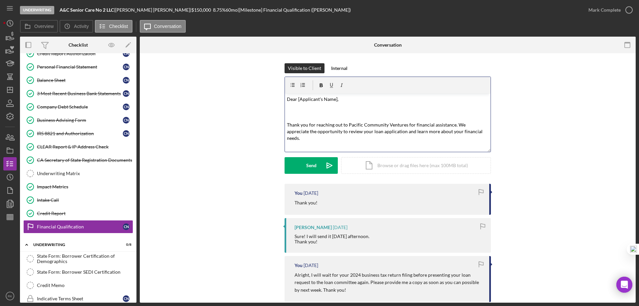
scroll to position [0, 0]
click at [344, 101] on p "Dear [Applicant's Name]," at bounding box center [388, 99] width 202 height 8
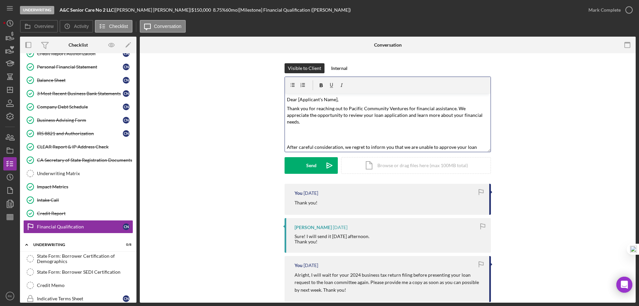
click at [470, 116] on p "Thank you for reaching out to Pacific Community Ventures for financial assistan…" at bounding box center [388, 115] width 202 height 20
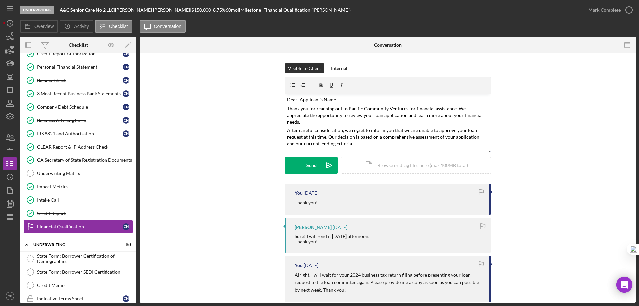
click at [405, 138] on p "After careful consideration, we regret to inform you that we are unable to appr…" at bounding box center [388, 137] width 202 height 20
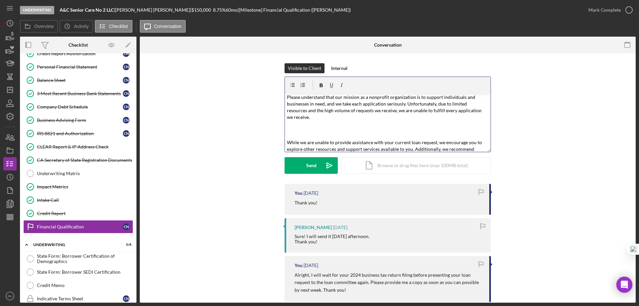
scroll to position [55, 0]
click at [481, 104] on p "Please understand that our mission as a nonprofit organization is to support in…" at bounding box center [388, 106] width 202 height 27
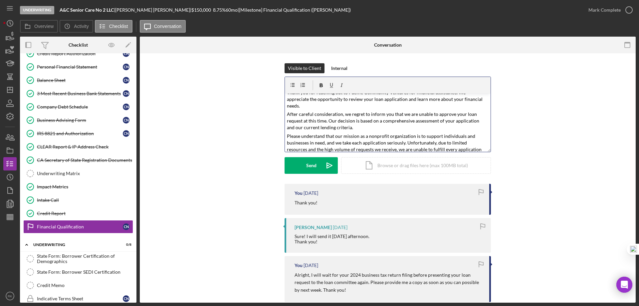
scroll to position [0, 0]
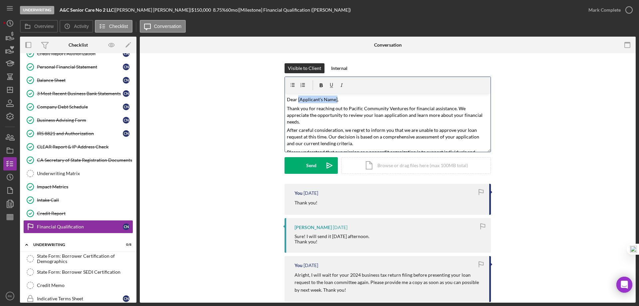
drag, startPoint x: 296, startPoint y: 99, endPoint x: 335, endPoint y: 99, distance: 38.9
click at [335, 99] on mark "Dear [Applicant's Name]," at bounding box center [313, 99] width 52 height 6
click at [373, 136] on p "After careful consideration, we regret to inform you that we are unable to appr…" at bounding box center [388, 137] width 202 height 20
click at [314, 167] on div "Send" at bounding box center [311, 165] width 10 height 17
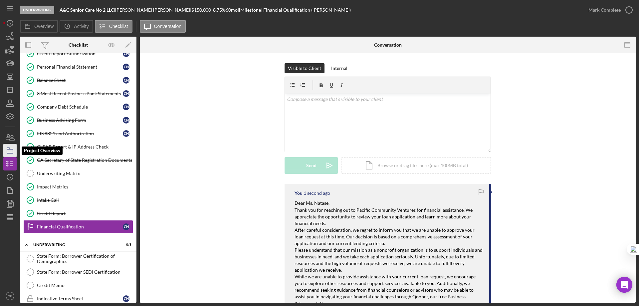
click at [9, 149] on polygon "button" at bounding box center [8, 148] width 3 height 1
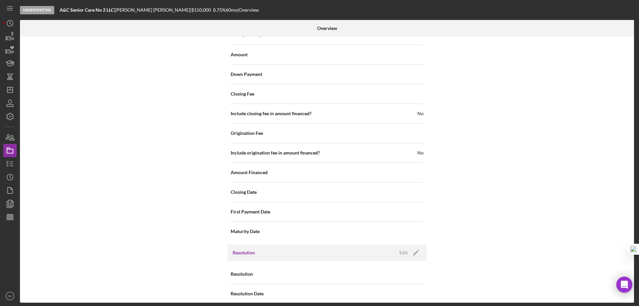
scroll to position [811, 0]
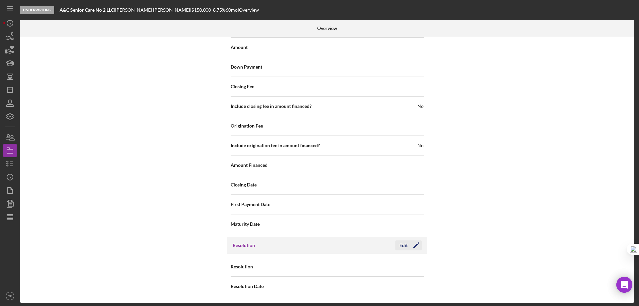
click at [417, 244] on icon "Icon/Edit" at bounding box center [416, 245] width 17 height 17
click at [415, 269] on icon "Icon/Dropdown Arrow" at bounding box center [415, 267] width 16 height 16
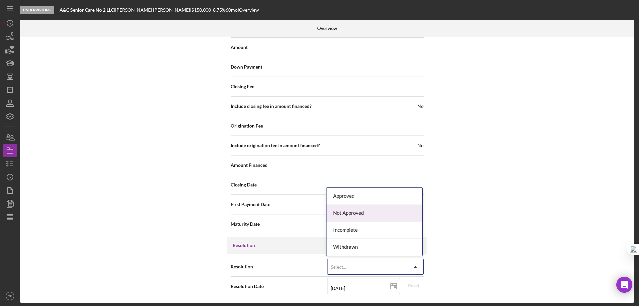
click at [342, 212] on div "Not Approved" at bounding box center [374, 213] width 96 height 17
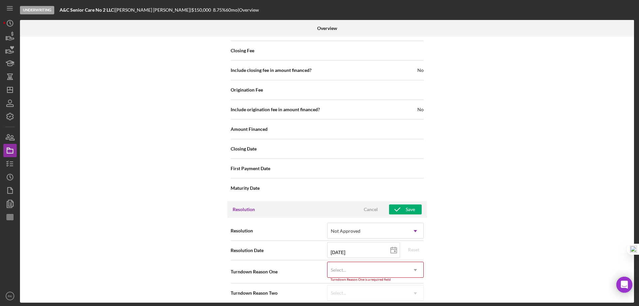
scroll to position [853, 0]
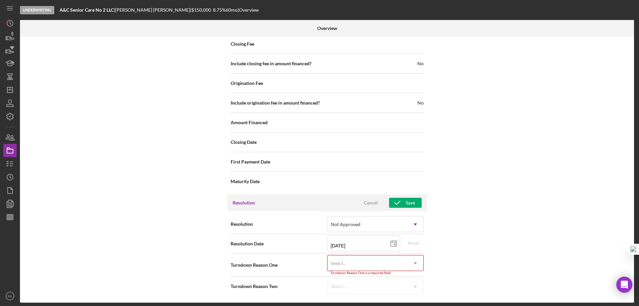
click at [416, 263] on icon "Icon/Dropdown Arrow" at bounding box center [415, 263] width 16 height 16
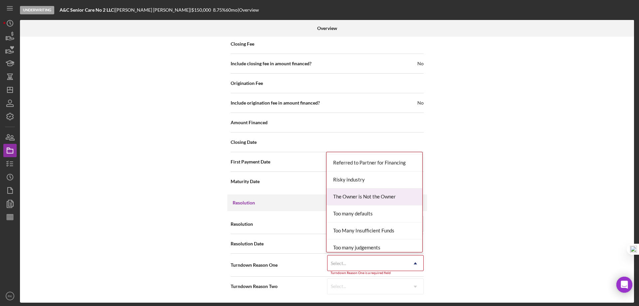
scroll to position [643, 0]
click at [360, 182] on div "Risky industry" at bounding box center [374, 179] width 96 height 17
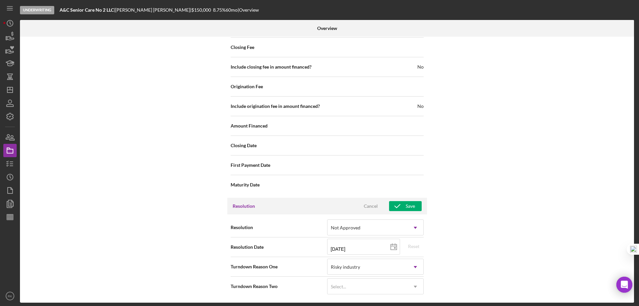
scroll to position [850, 0]
click at [414, 283] on icon "Icon/Dropdown Arrow" at bounding box center [415, 286] width 16 height 16
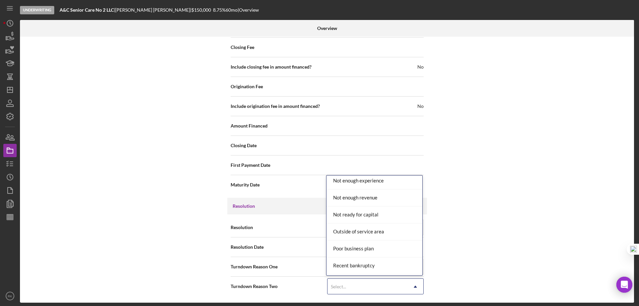
scroll to position [527, 0]
click at [368, 201] on div "Not enough experience" at bounding box center [374, 199] width 96 height 17
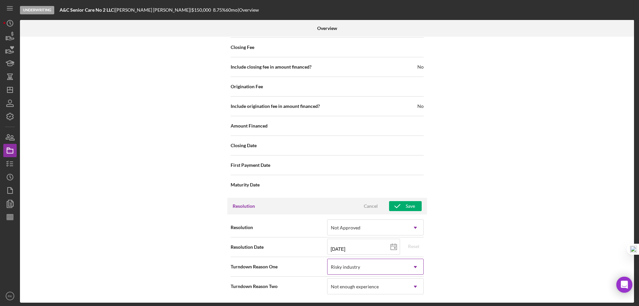
click at [416, 266] on icon "Icon/Dropdown Arrow" at bounding box center [415, 267] width 16 height 16
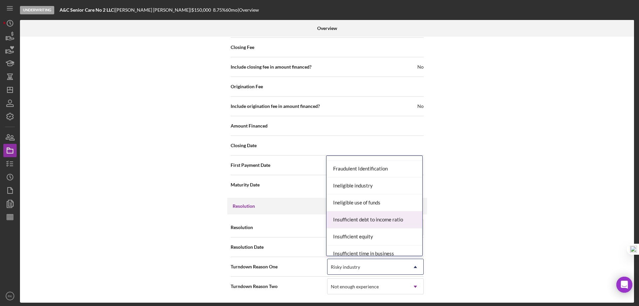
scroll to position [199, 0]
click at [382, 202] on div "Ineligible use of funds" at bounding box center [374, 202] width 96 height 17
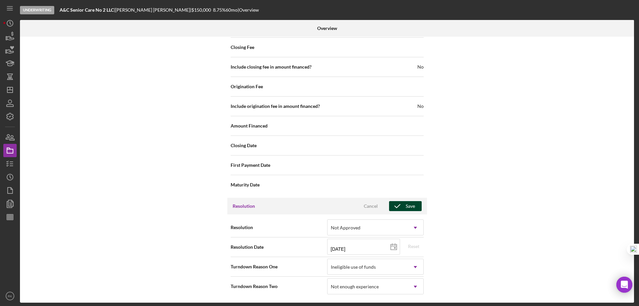
click at [407, 208] on div "Save" at bounding box center [410, 206] width 9 height 10
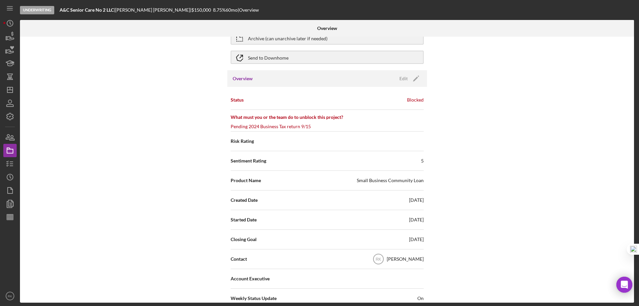
scroll to position [0, 0]
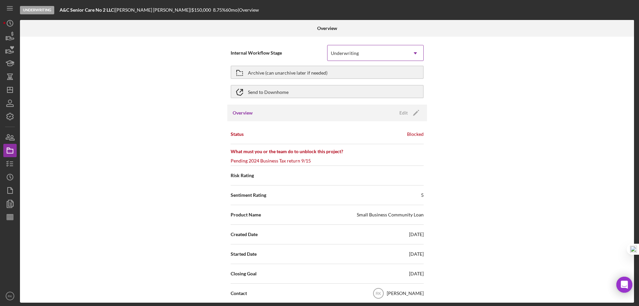
click at [411, 52] on icon "Icon/Dropdown Arrow" at bounding box center [415, 53] width 16 height 16
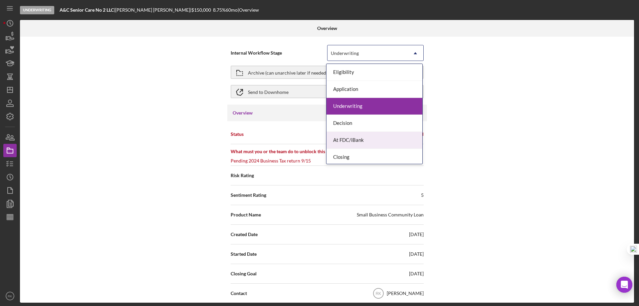
scroll to position [19, 0]
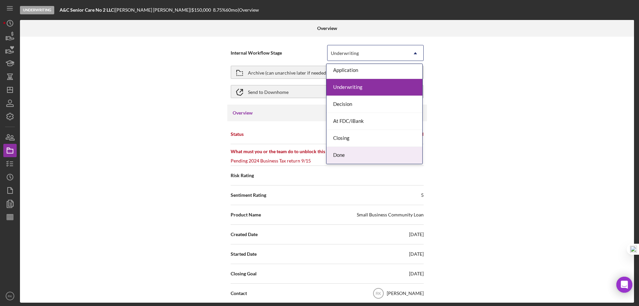
click at [347, 158] on div "Done" at bounding box center [374, 155] width 96 height 17
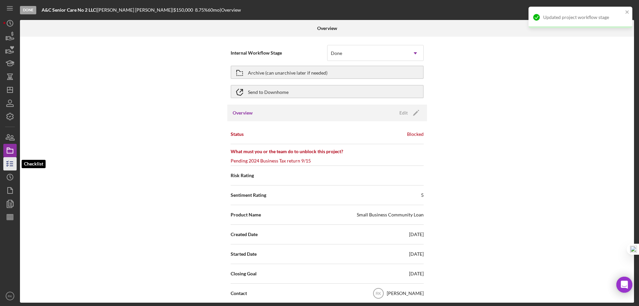
click at [10, 162] on line "button" at bounding box center [11, 162] width 3 height 0
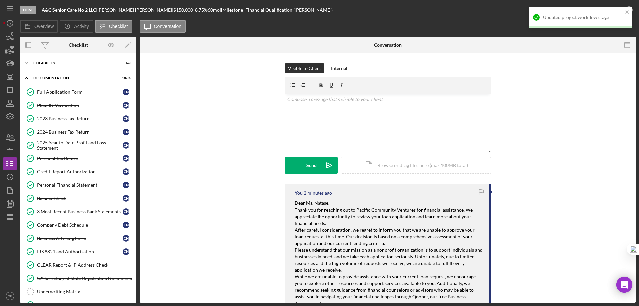
scroll to position [85, 0]
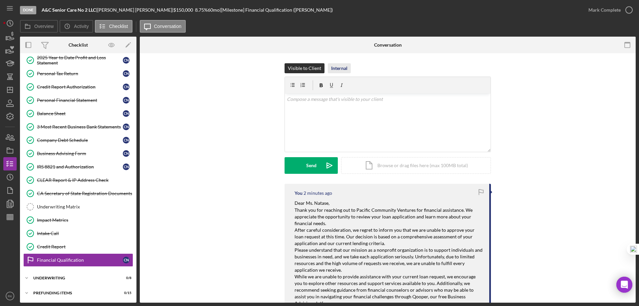
click at [345, 67] on div "Internal" at bounding box center [339, 68] width 16 height 10
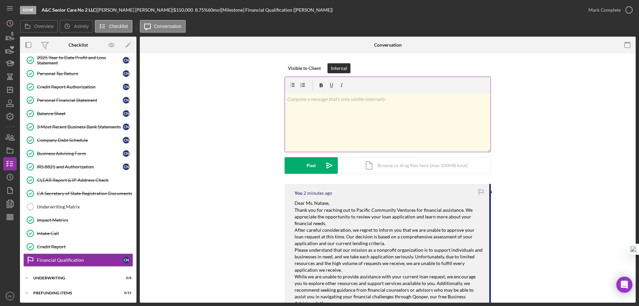
click at [346, 100] on p at bounding box center [388, 98] width 202 height 7
click at [285, 97] on div "v Color teal Color pink Remove color Add row above Add row below Add column bef…" at bounding box center [388, 122] width 206 height 58
click at [348, 110] on p "Business website - View Only" at bounding box center [388, 108] width 202 height 7
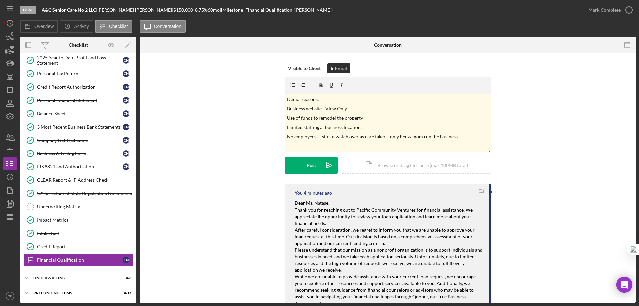
click at [320, 136] on p "No employees at site to watch over as care taker. - only her & mom run the busi…" at bounding box center [388, 136] width 202 height 7
click at [375, 144] on p at bounding box center [388, 145] width 202 height 7
click at [358, 135] on p "No employees on site to watch over as care taker. - only her & mom run the busi…" at bounding box center [388, 136] width 202 height 7
click at [475, 134] on p "No employees on site to watch over patient as care taker. - only her & mom run …" at bounding box center [388, 136] width 202 height 7
click at [316, 164] on button "Post Icon/icon-invite-send" at bounding box center [310, 165] width 53 height 17
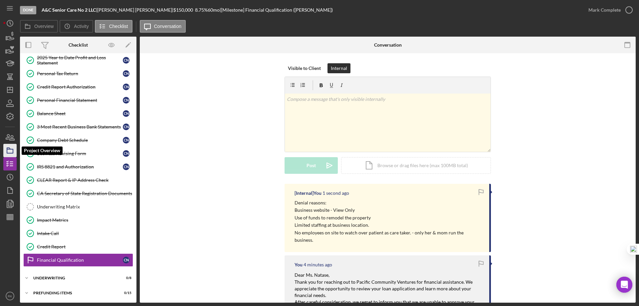
click at [8, 152] on icon "button" at bounding box center [10, 150] width 17 height 17
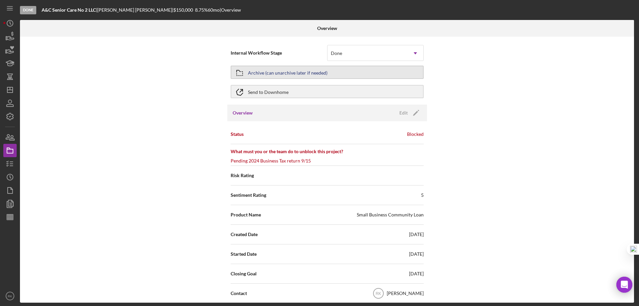
click at [256, 74] on div "Archive (can unarchive later if needed)" at bounding box center [288, 72] width 80 height 12
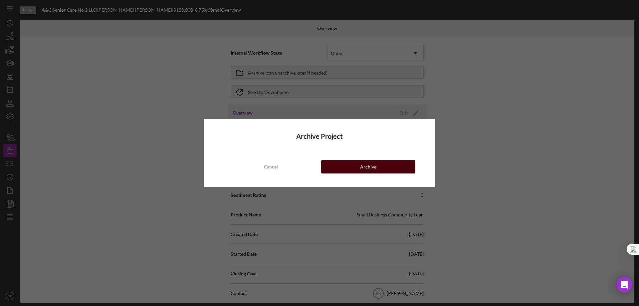
click at [365, 165] on div "Archive" at bounding box center [368, 166] width 16 height 13
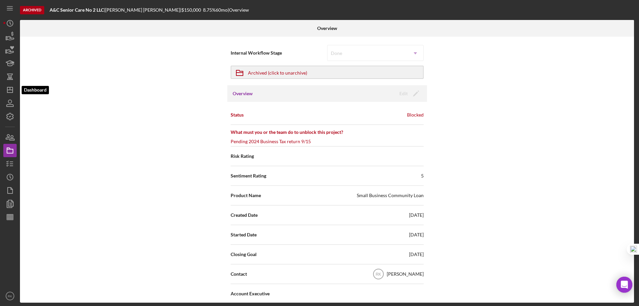
drag, startPoint x: 13, startPoint y: 91, endPoint x: 18, endPoint y: 91, distance: 5.3
click at [13, 91] on polygon "button" at bounding box center [9, 89] width 5 height 5
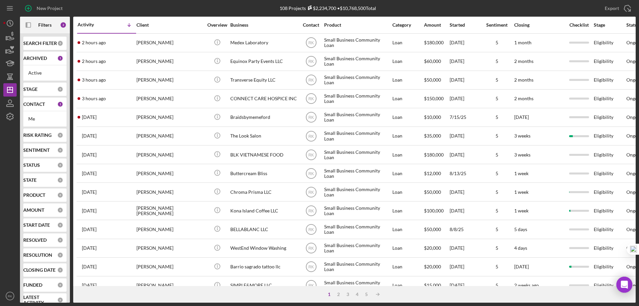
click at [36, 106] on b "CONTACT" at bounding box center [34, 103] width 22 height 5
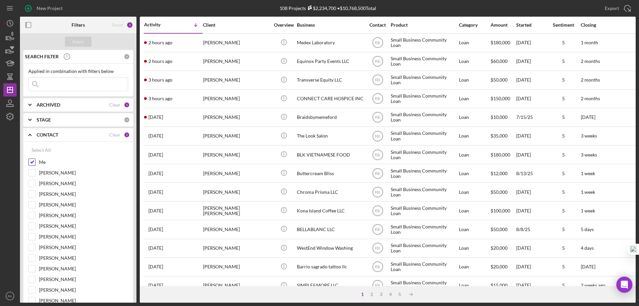
click at [32, 161] on input "Me" at bounding box center [32, 162] width 7 height 7
checkbox input "false"
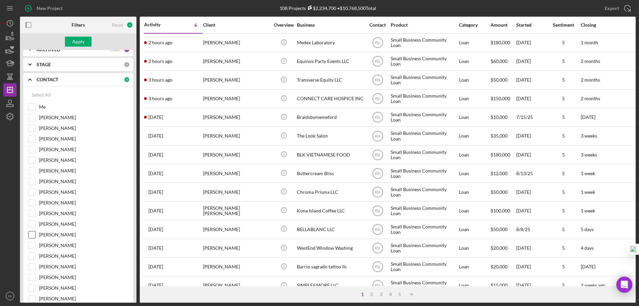
scroll to position [56, 0]
click at [31, 234] on input "Jaron Thexton" at bounding box center [32, 234] width 7 height 7
checkbox input "true"
click at [73, 41] on button "Apply" at bounding box center [78, 42] width 27 height 10
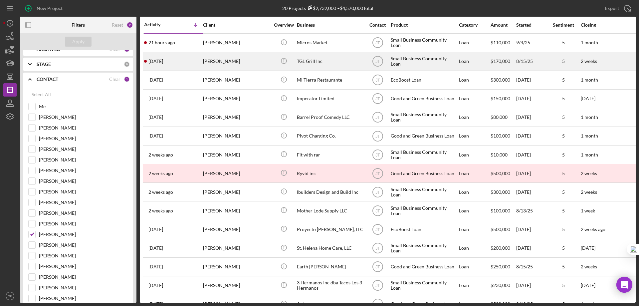
click at [309, 63] on div "TGL Grill Inc" at bounding box center [330, 62] width 67 height 18
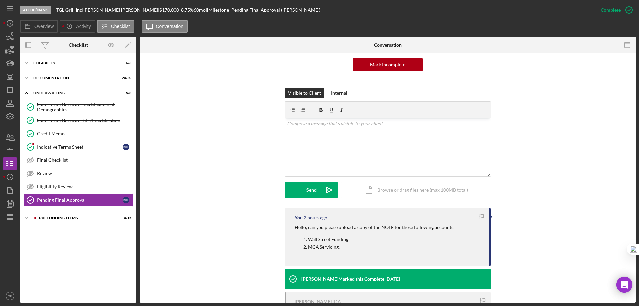
scroll to position [67, 0]
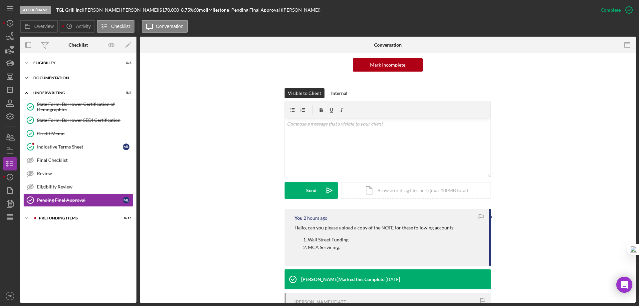
click at [50, 80] on div "Icon/Expander Documentation 20 / 20" at bounding box center [78, 77] width 116 height 13
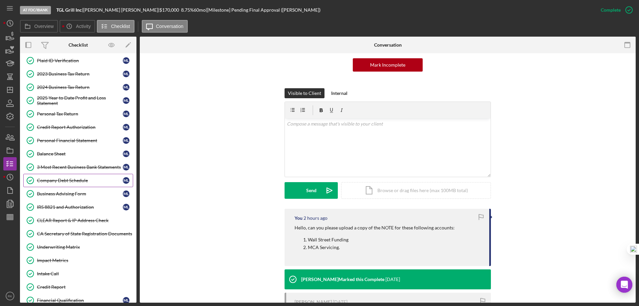
scroll to position [44, 0]
click at [78, 181] on div "Company Debt Schedule" at bounding box center [80, 180] width 86 height 5
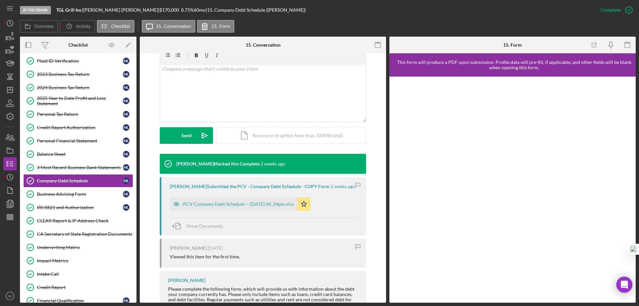
scroll to position [122, 0]
click at [219, 201] on div "PCV Company Debt Schedule -- 2025-09-03 04_24pm.xlsx" at bounding box center [238, 203] width 111 height 5
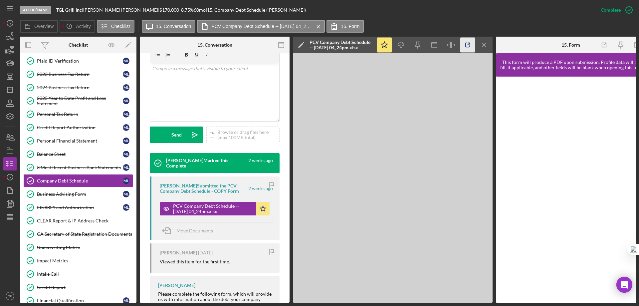
click at [471, 48] on icon "button" at bounding box center [467, 45] width 15 height 15
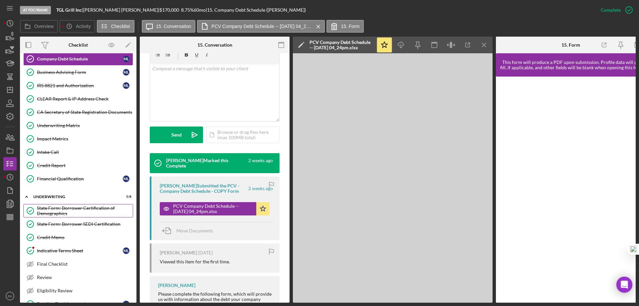
scroll to position [166, 0]
click at [67, 182] on link "Financial Qualification Financial Qualification M L" at bounding box center [78, 178] width 110 height 13
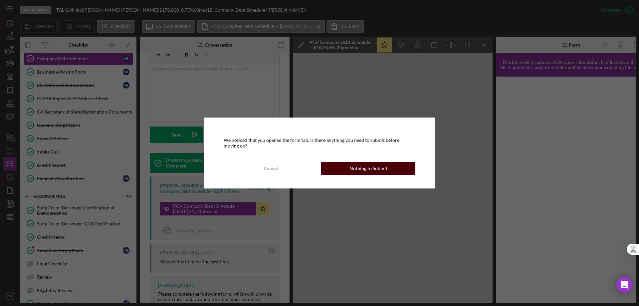
click at [362, 166] on div "Nothing to Submit" at bounding box center [368, 168] width 38 height 13
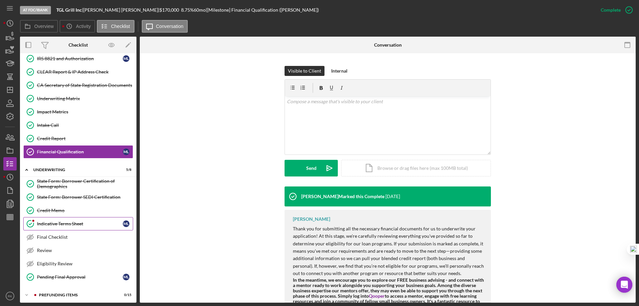
scroll to position [196, 0]
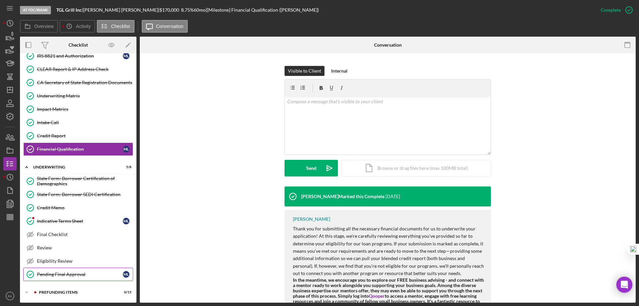
click at [66, 272] on div "Pending Final Approval" at bounding box center [80, 273] width 86 height 5
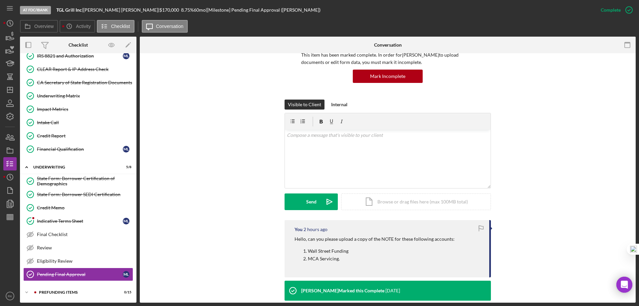
scroll to position [56, 0]
click at [303, 142] on div "v Color teal Color pink Remove color Add row above Add row below Add column bef…" at bounding box center [388, 158] width 206 height 58
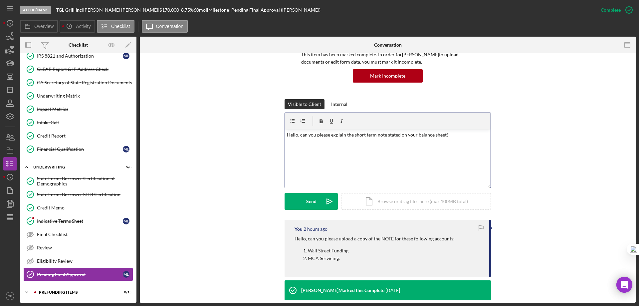
click at [329, 135] on p "Hello, can you please explain the short term note stated on your balance sheet?" at bounding box center [388, 134] width 202 height 7
click at [457, 134] on p "Hello, can you please also explain the short term note stated on your balance s…" at bounding box center [388, 134] width 202 height 7
click at [296, 144] on p "Plear provide the loan term and monthly liability" at bounding box center [388, 143] width 202 height 7
click at [345, 142] on p "Please provide the loan term and monthly liability" at bounding box center [388, 143] width 202 height 7
click at [449, 142] on p "Please provide the loan term agreement including the amount of monthly liability" at bounding box center [388, 143] width 202 height 7
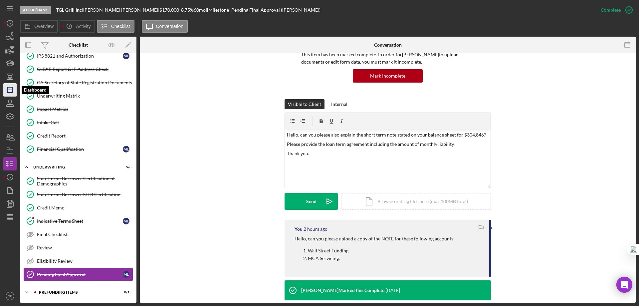
click at [11, 90] on icon "Icon/Dashboard" at bounding box center [10, 90] width 17 height 17
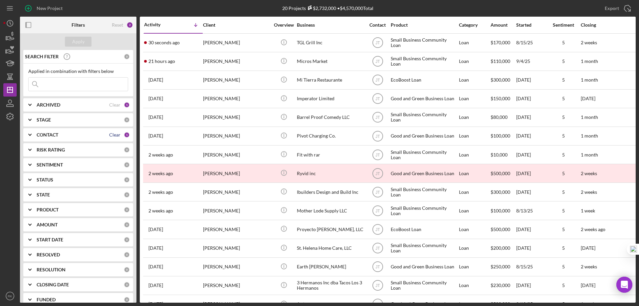
click at [112, 135] on div "Clear" at bounding box center [114, 134] width 11 height 5
click at [48, 135] on b "CONTACT" at bounding box center [48, 134] width 22 height 5
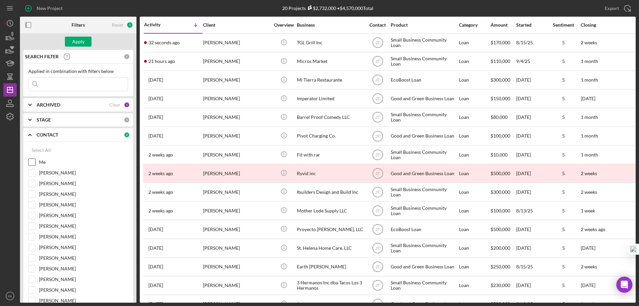
click at [32, 163] on input "Me" at bounding box center [32, 162] width 7 height 7
checkbox input "true"
click at [79, 43] on div "Apply" at bounding box center [78, 42] width 12 height 10
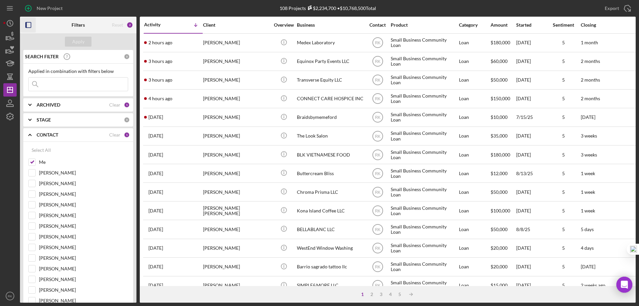
click at [27, 25] on icon "button" at bounding box center [28, 25] width 15 height 15
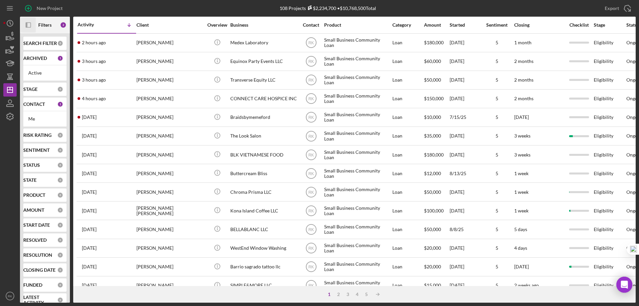
click at [35, 104] on b "CONTACT" at bounding box center [34, 103] width 22 height 5
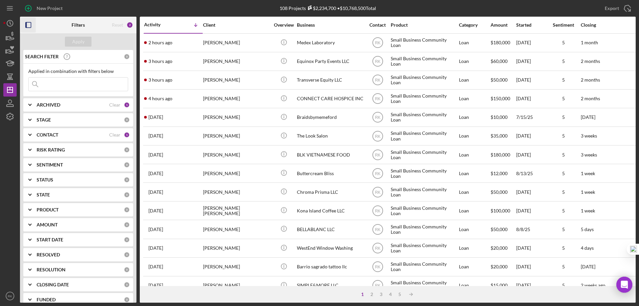
drag, startPoint x: 111, startPoint y: 135, endPoint x: 108, endPoint y: 135, distance: 3.3
click at [110, 135] on div "Clear" at bounding box center [114, 134] width 11 height 5
click at [45, 135] on b "CONTACT" at bounding box center [48, 134] width 22 height 5
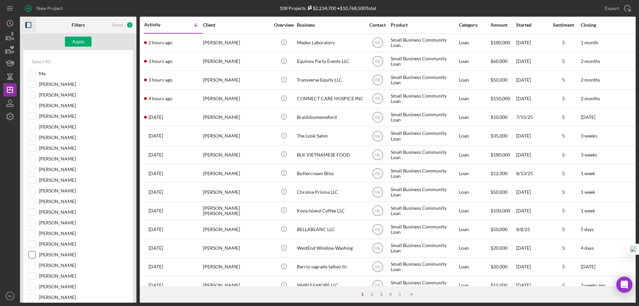
scroll to position [89, 0]
click at [34, 254] on input "[PERSON_NAME]" at bounding box center [32, 254] width 7 height 7
checkbox input "true"
click at [87, 41] on button "Apply" at bounding box center [78, 42] width 27 height 10
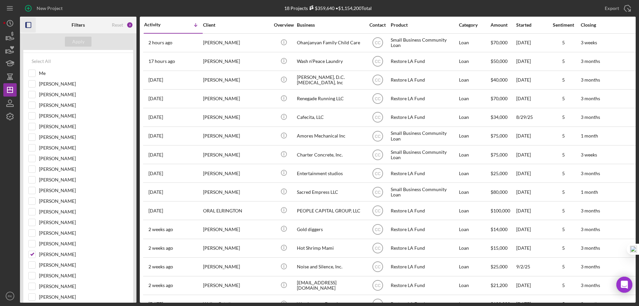
click at [29, 28] on rect "button" at bounding box center [28, 24] width 5 height 5
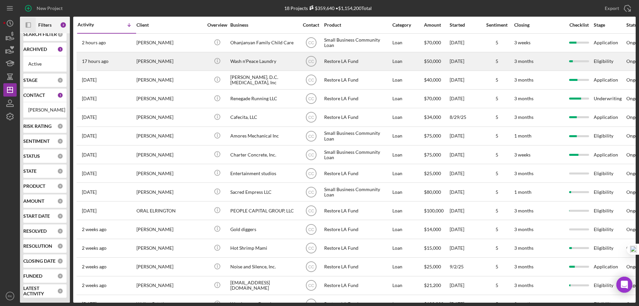
scroll to position [14, 0]
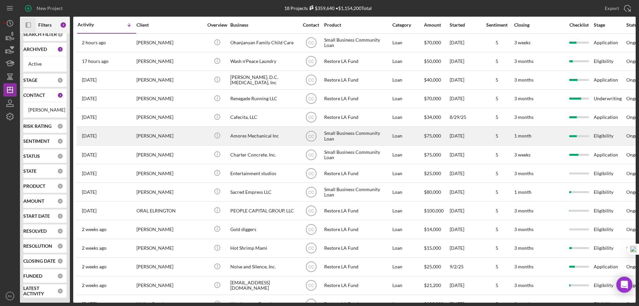
click at [256, 138] on div "Amores Mechanical Inc" at bounding box center [263, 136] width 67 height 18
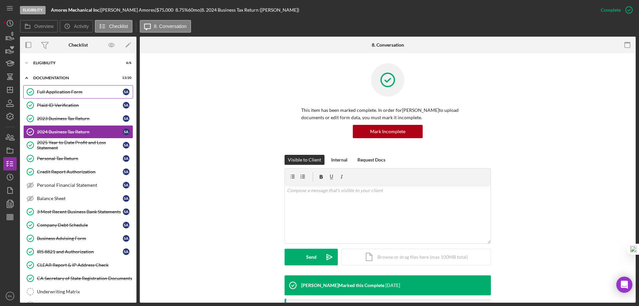
click at [57, 96] on link "Full Application Form Full Application Form S A" at bounding box center [78, 91] width 110 height 13
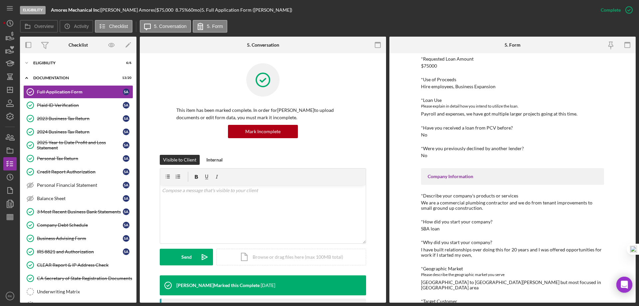
scroll to position [56, 0]
click at [36, 67] on div "Icon/Expander Eligibility 6 / 6" at bounding box center [78, 62] width 116 height 13
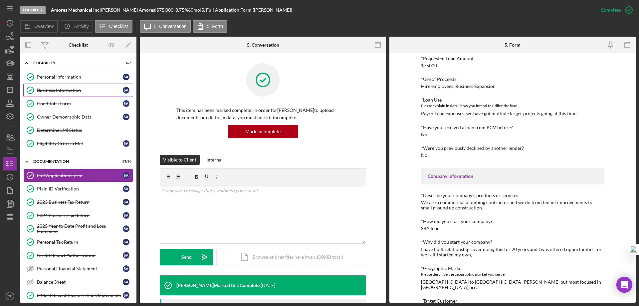
click at [57, 95] on link "Business Information Business Information S A" at bounding box center [78, 89] width 110 height 13
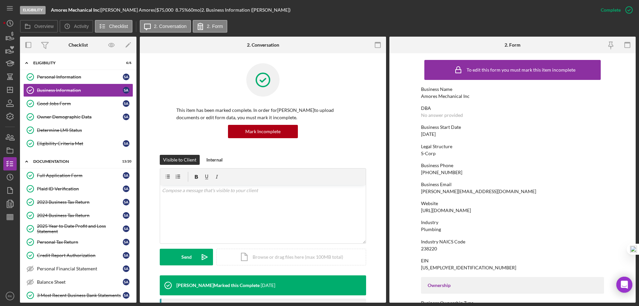
drag, startPoint x: 495, startPoint y: 211, endPoint x: 420, endPoint y: 212, distance: 75.2
click at [421, 212] on div "Website https://www.amoresmechanical.com" at bounding box center [512, 207] width 183 height 12
copy div "https://www.amoresmechanical.com"
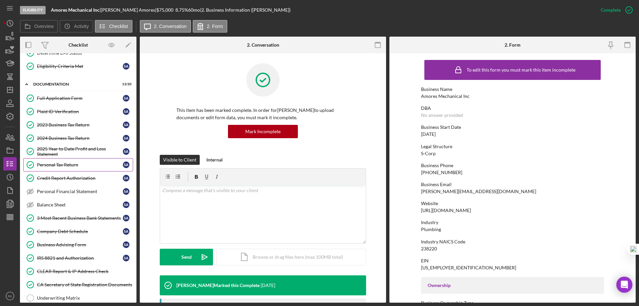
scroll to position [78, 0]
click at [51, 154] on div "2025 Year to Date Profit and Loss Statement" at bounding box center [80, 151] width 86 height 11
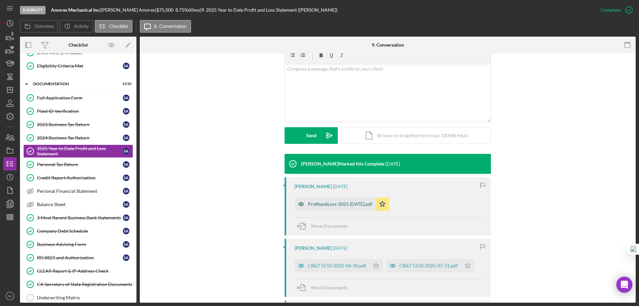
scroll to position [122, 0]
click at [325, 203] on div "ProfitandLoss-2025 9-9-25.pdf" at bounding box center [340, 203] width 65 height 5
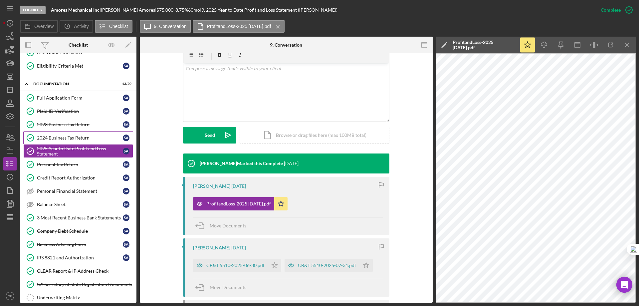
click at [79, 143] on link "2024 Business Tax Return 2024 Business Tax Return S A" at bounding box center [78, 137] width 110 height 13
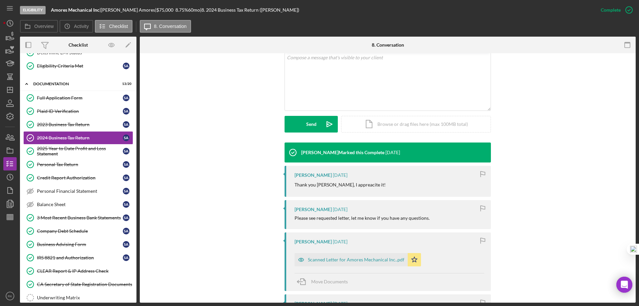
scroll to position [133, 0]
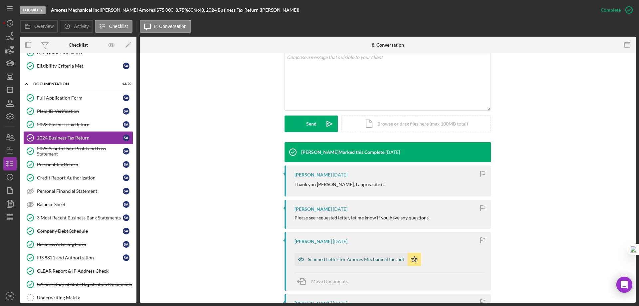
click at [357, 260] on div "Scanned Letter for Amores Mechanical Inc..pdf" at bounding box center [356, 258] width 96 height 5
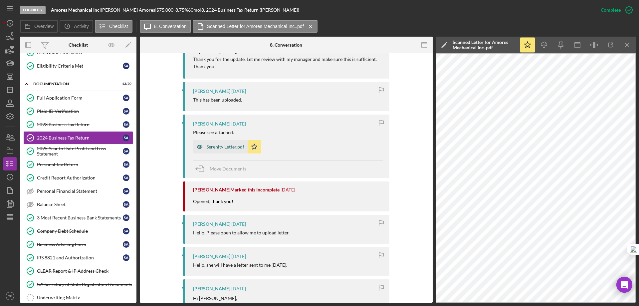
click at [222, 149] on div "Serenity Letter.pdf" at bounding box center [225, 146] width 38 height 5
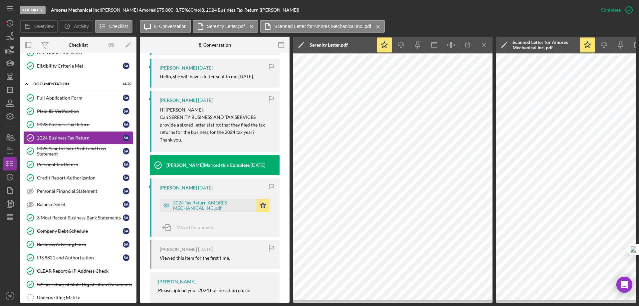
scroll to position [708, 0]
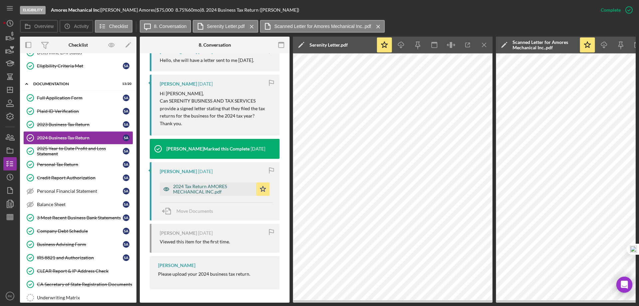
click at [210, 188] on div "2024 Tax Return AMORES MECHANICAL INC.pdf" at bounding box center [213, 189] width 80 height 11
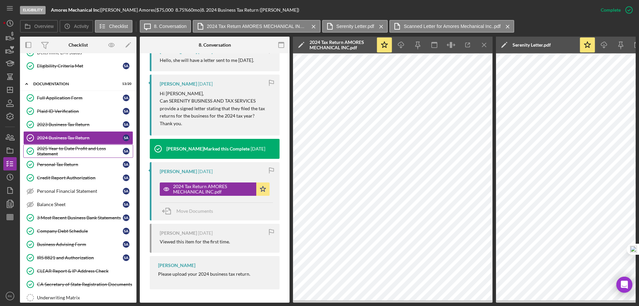
click at [87, 152] on div "2025 Year to Date Profit and Loss Statement" at bounding box center [80, 151] width 86 height 11
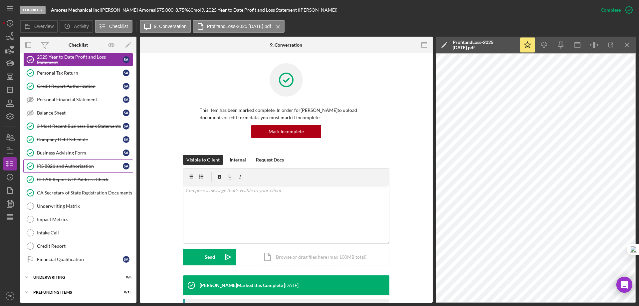
click at [70, 167] on div "IRS 8821 and Authorization" at bounding box center [80, 165] width 86 height 5
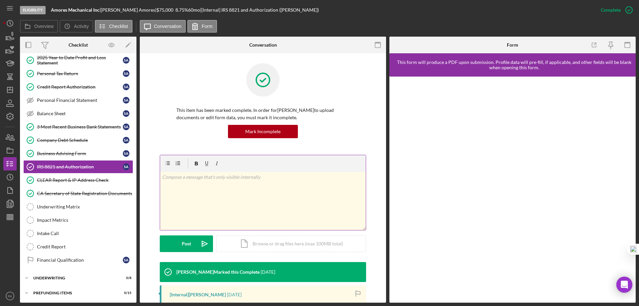
scroll to position [169, 0]
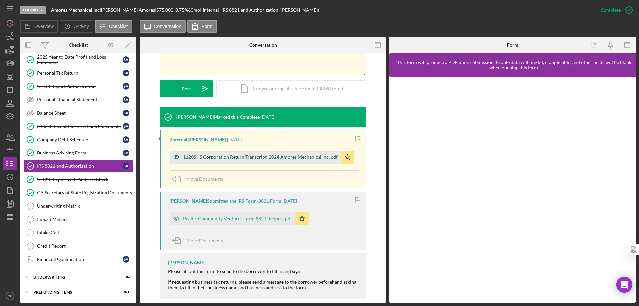
click at [242, 158] on div "1120S - S Corporation Return Transcript_2024 Amores Mechanical Inc..pdf" at bounding box center [260, 156] width 155 height 5
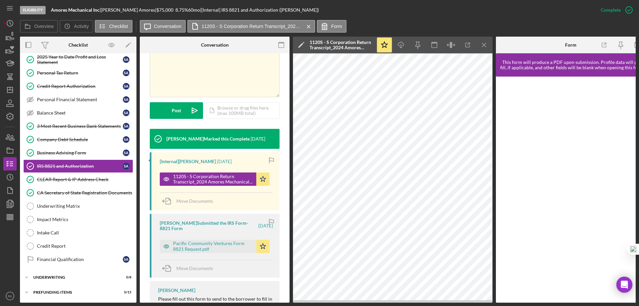
scroll to position [140, 0]
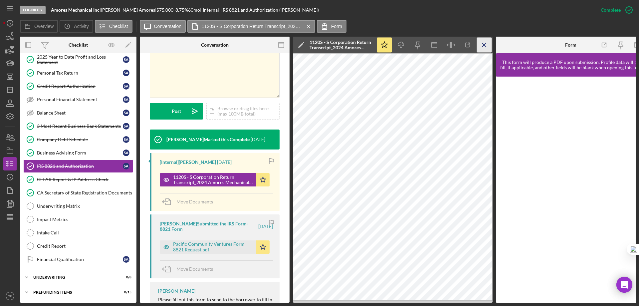
click at [482, 44] on icon "Icon/Menu Close" at bounding box center [484, 45] width 15 height 15
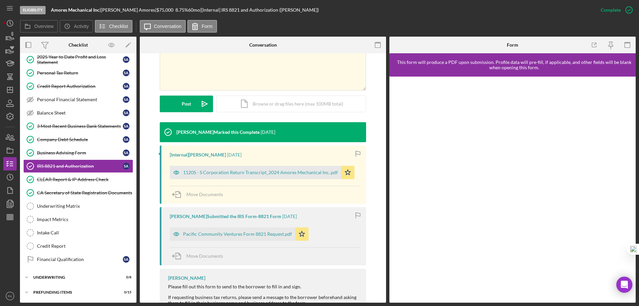
scroll to position [132, 0]
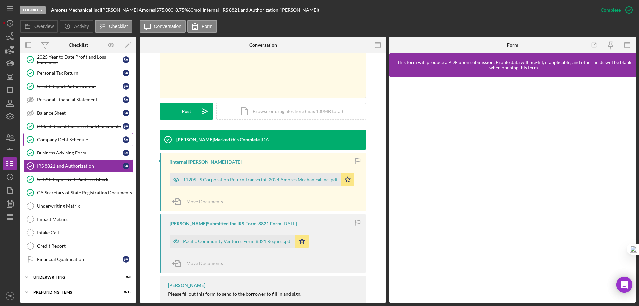
click at [63, 142] on div "Company Debt Schedule" at bounding box center [80, 139] width 86 height 5
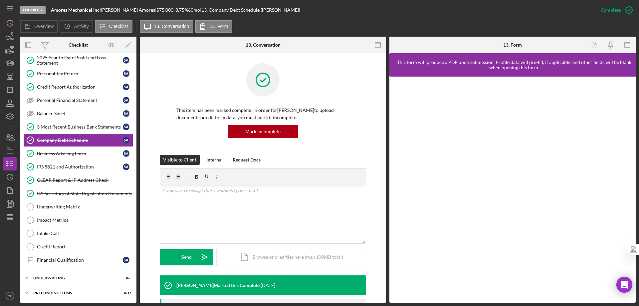
scroll to position [169, 0]
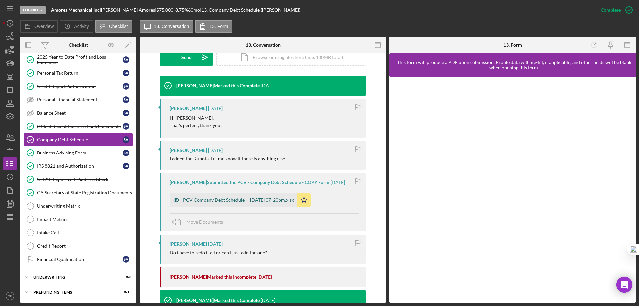
click at [235, 198] on div "PCV Company Debt Schedule -- 2025-09-11 07_20pm.xlsx" at bounding box center [238, 199] width 111 height 5
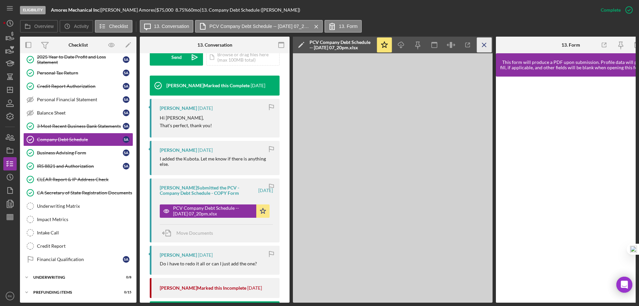
click at [480, 50] on icon "Icon/Menu Close" at bounding box center [484, 45] width 15 height 15
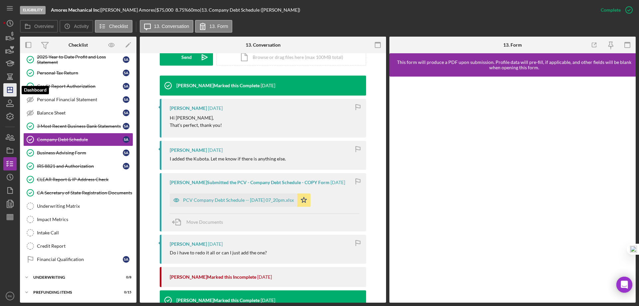
click at [7, 89] on polygon "button" at bounding box center [9, 89] width 5 height 5
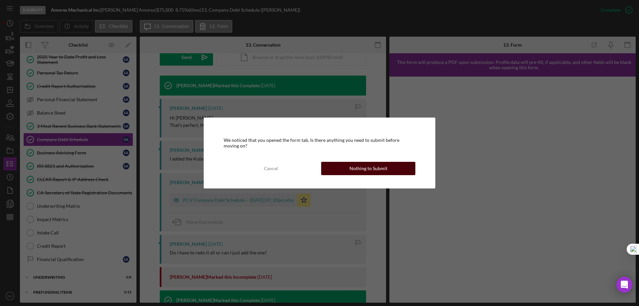
click at [338, 166] on button "Nothing to Submit" at bounding box center [368, 168] width 94 height 13
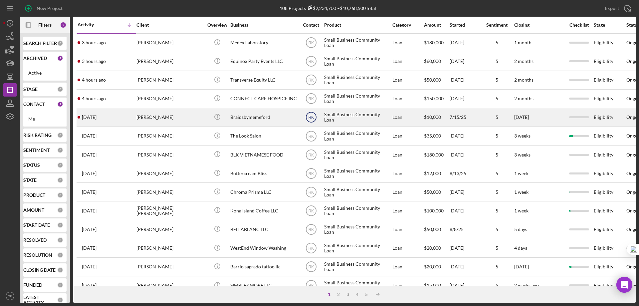
click at [311, 118] on text "RK" at bounding box center [311, 117] width 6 height 5
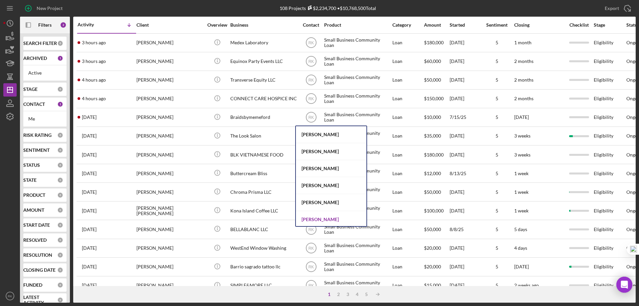
click at [332, 219] on div "Lameisha Williams" at bounding box center [331, 219] width 71 height 17
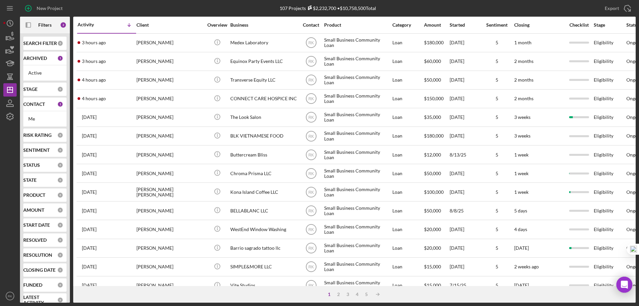
click at [310, 80] on text "RK" at bounding box center [311, 80] width 6 height 5
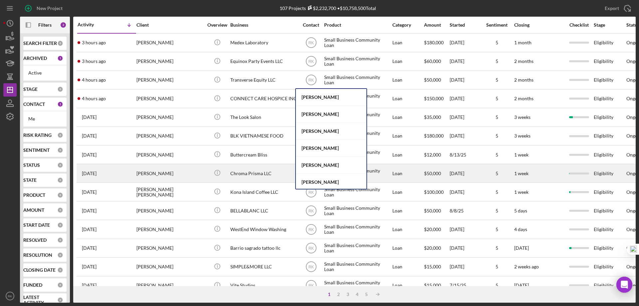
drag, startPoint x: 315, startPoint y: 183, endPoint x: 314, endPoint y: 170, distance: 13.0
click at [315, 183] on div "Lameisha Williams" at bounding box center [331, 182] width 71 height 17
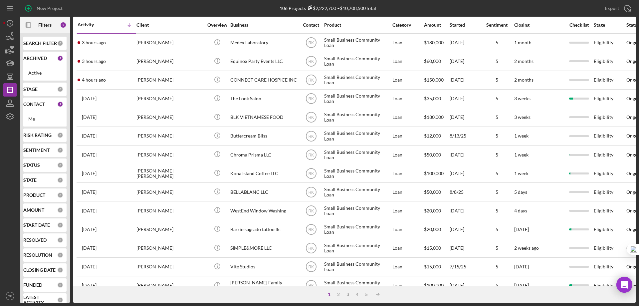
click at [37, 104] on b "CONTACT" at bounding box center [34, 103] width 22 height 5
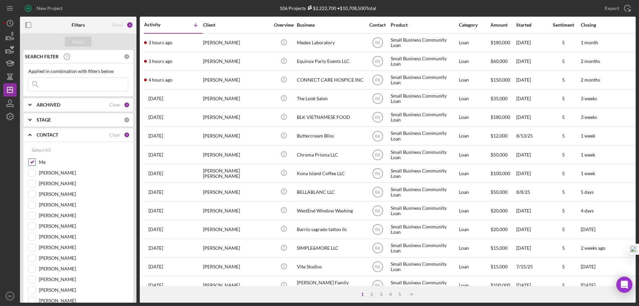
click at [31, 164] on input "Me" at bounding box center [32, 162] width 7 height 7
checkbox input "false"
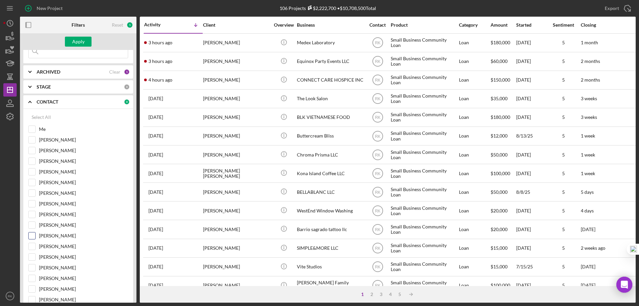
scroll to position [33, 0]
click at [34, 256] on input "Jaron Thexton" at bounding box center [32, 256] width 7 height 7
checkbox input "true"
click at [79, 44] on div "Apply" at bounding box center [78, 42] width 12 height 10
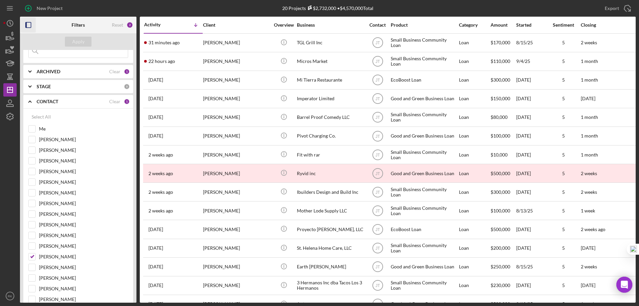
click at [29, 28] on icon "button" at bounding box center [28, 25] width 15 height 15
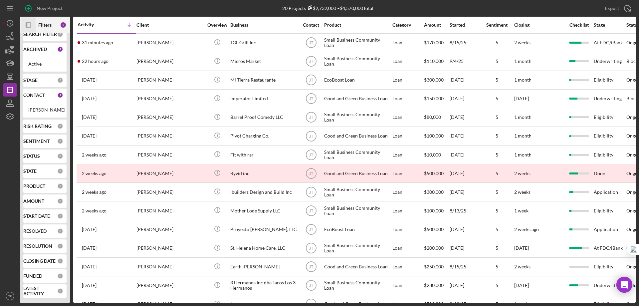
scroll to position [9, 0]
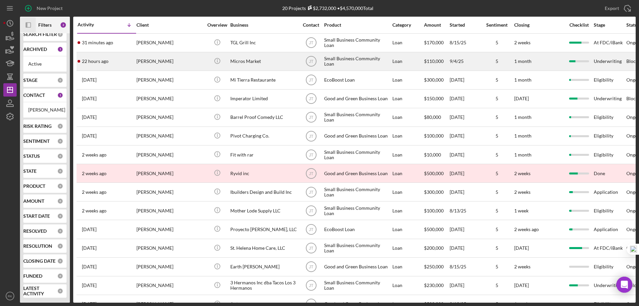
click at [160, 61] on div "Nasser Ahmed" at bounding box center [169, 62] width 67 height 18
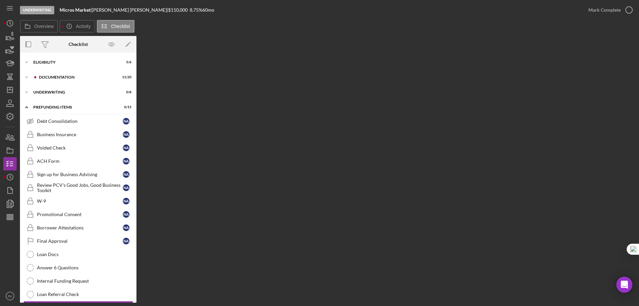
scroll to position [18, 0]
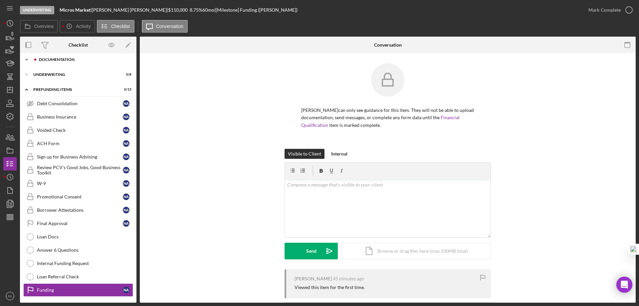
click at [46, 60] on div "Documentation" at bounding box center [83, 60] width 89 height 4
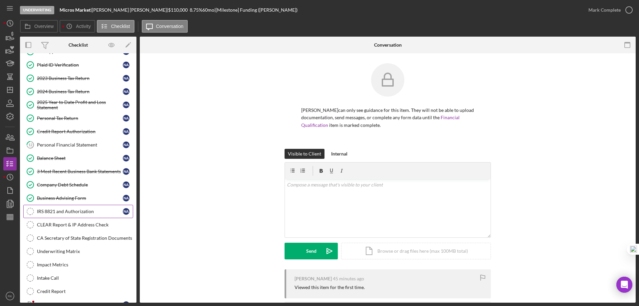
scroll to position [41, 0]
click at [58, 144] on div "Personal Financial Statement" at bounding box center [80, 144] width 86 height 5
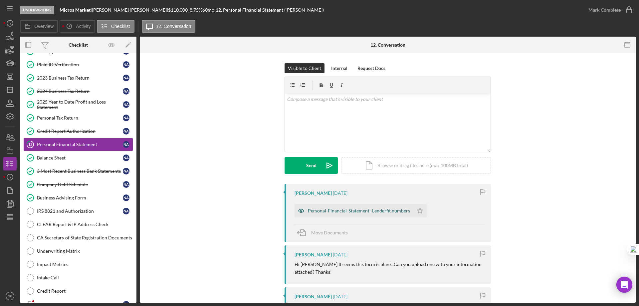
click at [363, 213] on div "Personal-Financial-Statement- Lenderfit.numbers" at bounding box center [359, 210] width 102 height 5
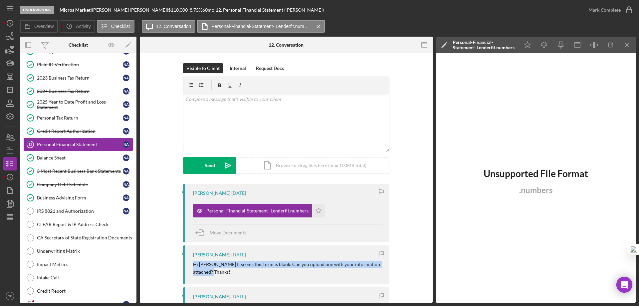
drag, startPoint x: 192, startPoint y: 263, endPoint x: 225, endPoint y: 264, distance: 32.9
click at [225, 269] on div "Jaron Thexton 5 days ago Hi Nasser It seems this form is blank. Can you upload …" at bounding box center [286, 264] width 206 height 39
copy p "Hi Nasser It seems this form is blank. Can you upload one with your information…"
click at [207, 107] on div "v Color teal Color pink Remove color Add row above Add row below Add column bef…" at bounding box center [286, 122] width 206 height 58
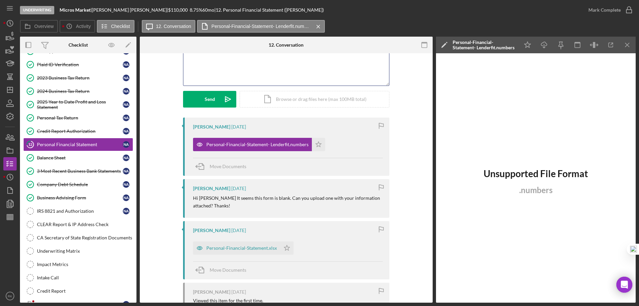
scroll to position [67, 0]
click at [237, 249] on div "Personal-Financial-Statement.xlsx" at bounding box center [241, 247] width 71 height 5
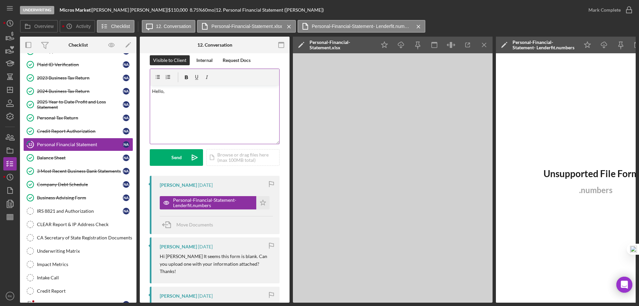
scroll to position [8, 0]
drag, startPoint x: 171, startPoint y: 95, endPoint x: 148, endPoint y: 90, distance: 23.4
click at [148, 90] on div "Visible to Client Internal Request Docs v Color teal Color pink Remove color Ad…" at bounding box center [215, 248] width 150 height 405
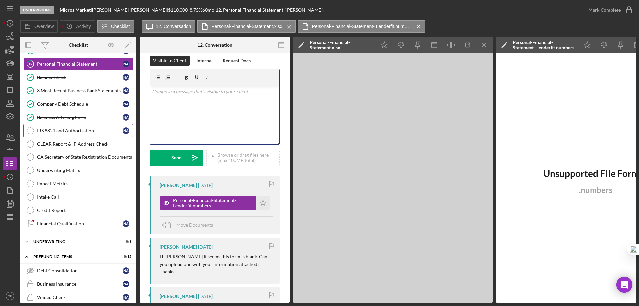
scroll to position [122, 0]
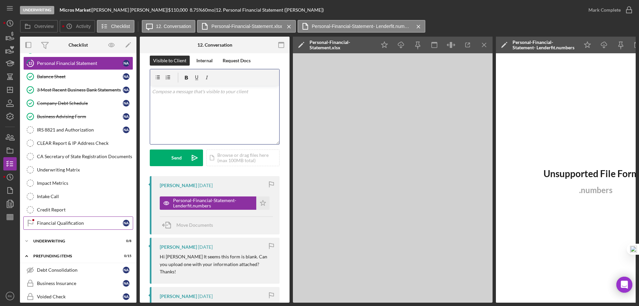
click at [72, 221] on div "Financial Qualification" at bounding box center [80, 222] width 86 height 5
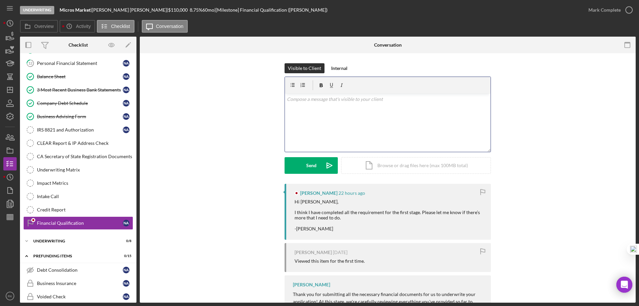
click at [297, 104] on div "v Color teal Color pink Remove color Add row above Add row below Add column bef…" at bounding box center [388, 122] width 206 height 58
click at [299, 99] on mark "Hi Nasser It seems this form is blank. Can you upload one with your information…" at bounding box center [387, 102] width 200 height 13
drag, startPoint x: 299, startPoint y: 99, endPoint x: 321, endPoint y: 99, distance: 22.0
click at [321, 99] on mark "Hi Nasser It seems this form is blank. Can you upload one with your information…" at bounding box center [387, 102] width 200 height 13
click at [340, 99] on mark "it seems this form is blank. Can you upload one with your information attached?…" at bounding box center [389, 99] width 181 height 6
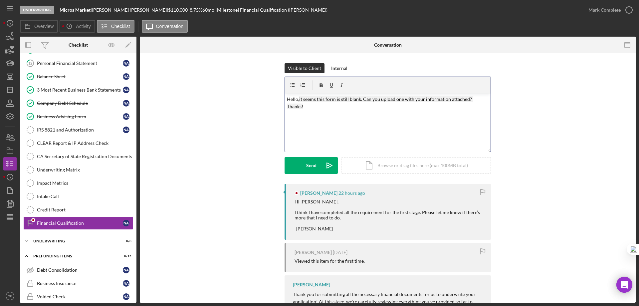
click at [362, 98] on mark "it seems this form is still blank. Can you upload one with your information att…" at bounding box center [380, 102] width 186 height 13
click at [324, 99] on mark "it seems this form is still blank." at bounding box center [330, 99] width 63 height 6
click at [329, 124] on div "v Color teal Color pink Remove color Add row above Add row below Add column bef…" at bounding box center [388, 122] width 206 height 58
click at [407, 107] on mark "Can you upload one with your information attached? Thanks!" at bounding box center [350, 108] width 126 height 6
click at [382, 130] on div "v Color teal Color pink Remove color Add row above Add row below Add column bef…" at bounding box center [388, 122] width 206 height 58
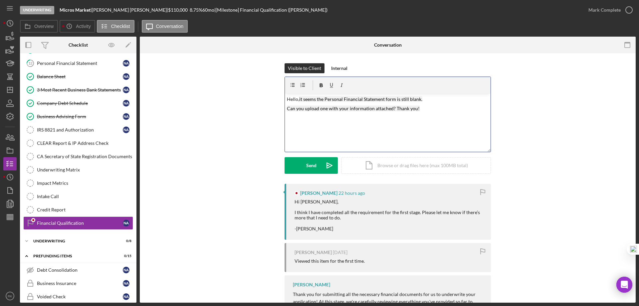
click at [303, 108] on mark "Can you upload one with your information attached? Thank you!" at bounding box center [353, 108] width 133 height 6
click at [350, 108] on mark "Can you please upload one with your information attached? Thank you!" at bounding box center [360, 108] width 147 height 6
click at [356, 122] on div "v Color teal Color pink Remove color Add row above Add row below Add column bef…" at bounding box center [388, 122] width 206 height 58
click at [351, 108] on mark "Can you please upload one with your information attached? Thank you!" at bounding box center [360, 108] width 147 height 6
click at [311, 170] on div "Send" at bounding box center [311, 165] width 10 height 17
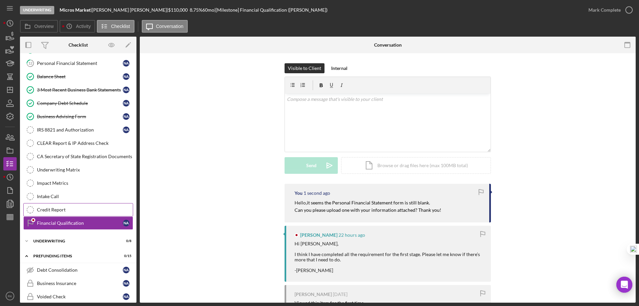
click at [70, 209] on div "Credit Report" at bounding box center [85, 209] width 96 height 5
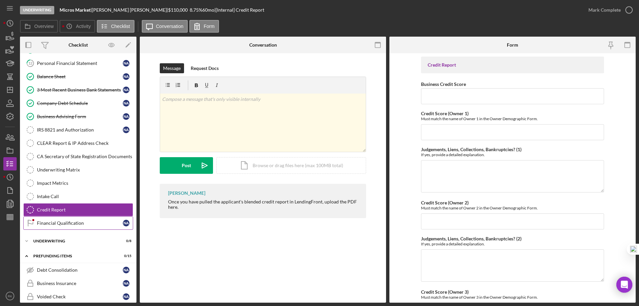
click at [72, 220] on link "Financial Qualification Financial Qualification N A" at bounding box center [78, 222] width 110 height 13
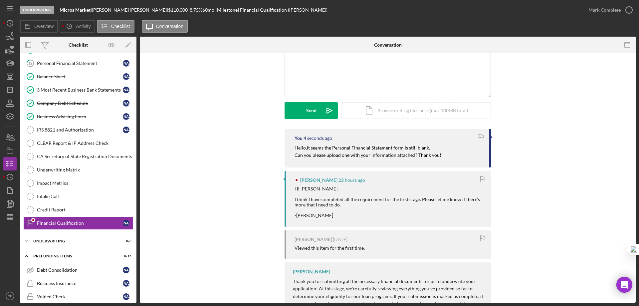
scroll to position [55, 0]
click at [9, 93] on icon "Icon/Dashboard" at bounding box center [10, 90] width 17 height 17
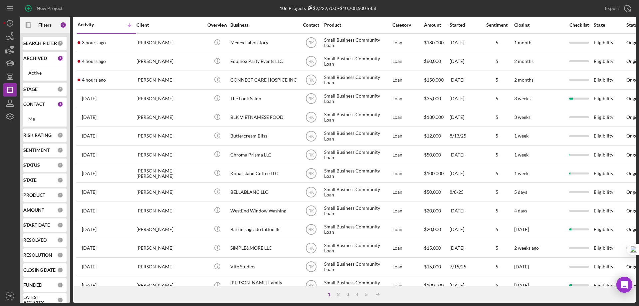
click at [38, 103] on b "CONTACT" at bounding box center [34, 103] width 22 height 5
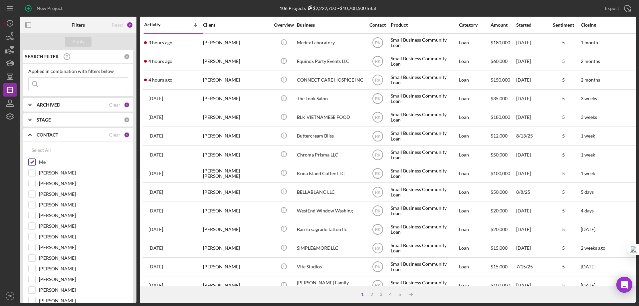
click at [31, 162] on input "Me" at bounding box center [32, 162] width 7 height 7
checkbox input "false"
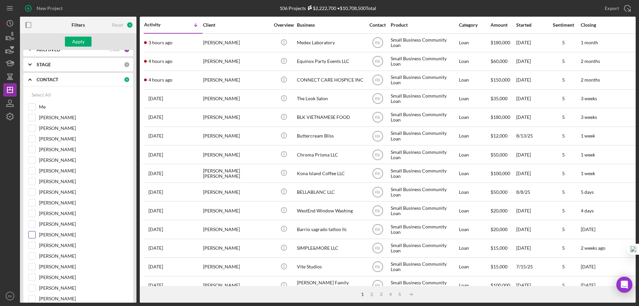
scroll to position [56, 0]
drag, startPoint x: 33, startPoint y: 234, endPoint x: 65, endPoint y: 179, distance: 63.2
click at [33, 234] on input "Jaron Thexton" at bounding box center [32, 234] width 7 height 7
checkbox input "true"
click at [79, 44] on div "Apply" at bounding box center [78, 42] width 12 height 10
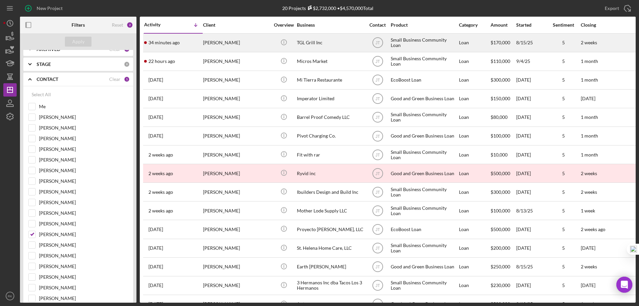
click at [219, 44] on div "Marcela Luna" at bounding box center [236, 43] width 67 height 18
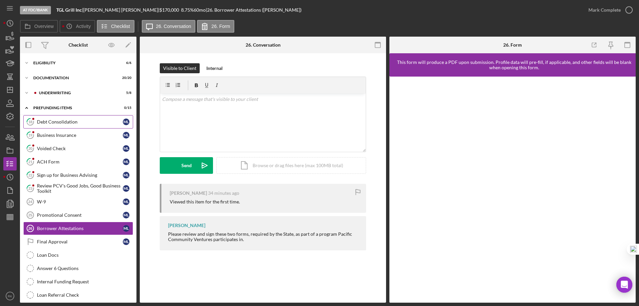
click at [71, 126] on link "18 Debt Consolidation M L" at bounding box center [78, 121] width 110 height 13
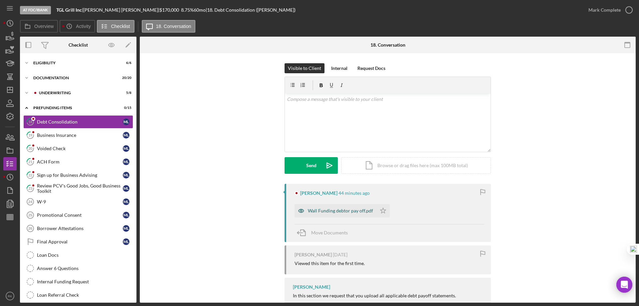
click at [333, 212] on div "Wall Funding debtor pay off.pdf" at bounding box center [340, 210] width 65 height 5
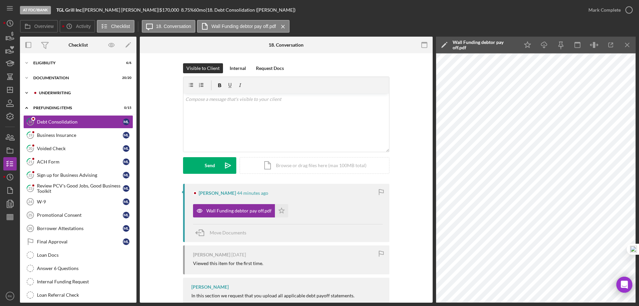
click at [61, 95] on div "Icon/Expander Underwriting 5 / 8" at bounding box center [78, 92] width 116 height 13
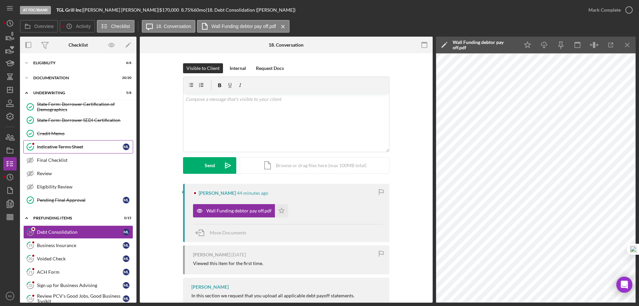
click at [67, 144] on div "Indicative Terms Sheet" at bounding box center [80, 146] width 86 height 5
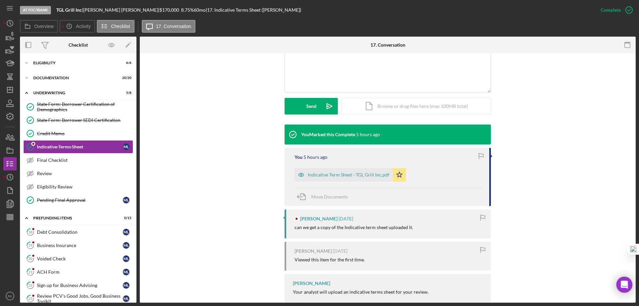
scroll to position [169, 0]
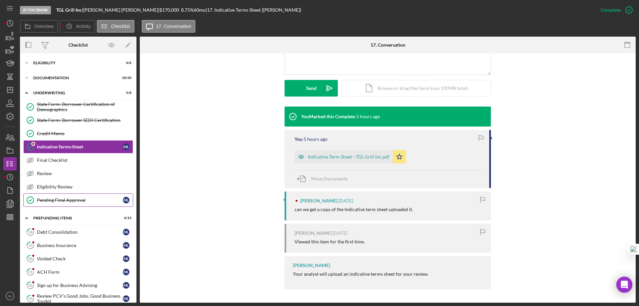
drag, startPoint x: 61, startPoint y: 196, endPoint x: 122, endPoint y: 190, distance: 61.1
click at [62, 196] on link "Pending Final Approval Pending Final Approval M L" at bounding box center [78, 199] width 110 height 13
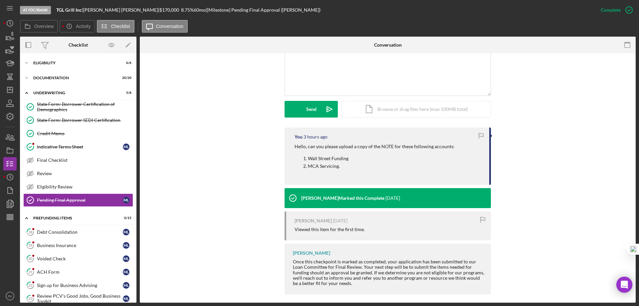
scroll to position [153, 0]
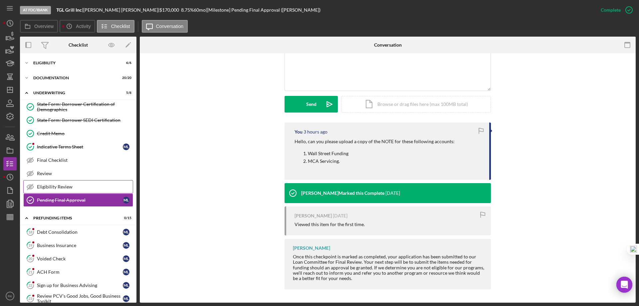
click at [63, 188] on div "Eligibility Review" at bounding box center [85, 186] width 96 height 5
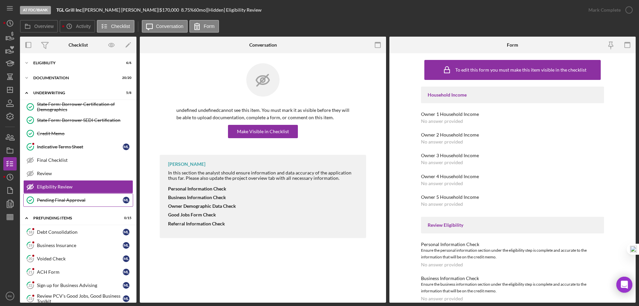
click at [63, 201] on div "Pending Final Approval" at bounding box center [80, 199] width 86 height 5
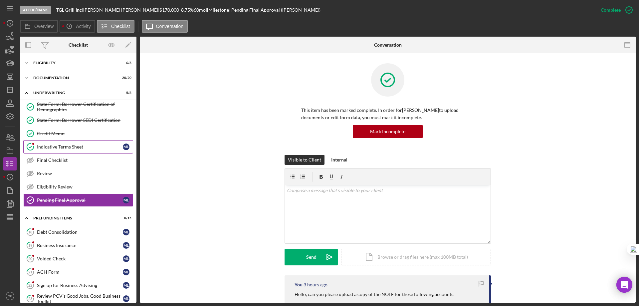
click at [63, 146] on div "Indicative Terms Sheet" at bounding box center [80, 146] width 86 height 5
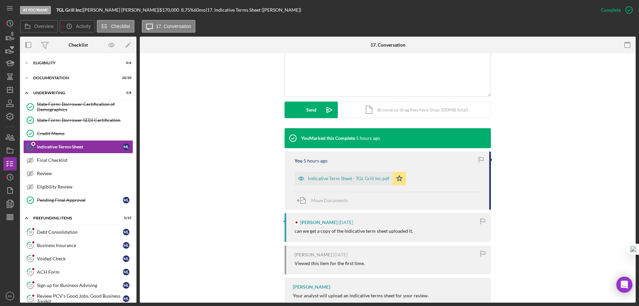
scroll to position [147, 0]
click at [72, 188] on div "Eligibility Review" at bounding box center [85, 186] width 96 height 5
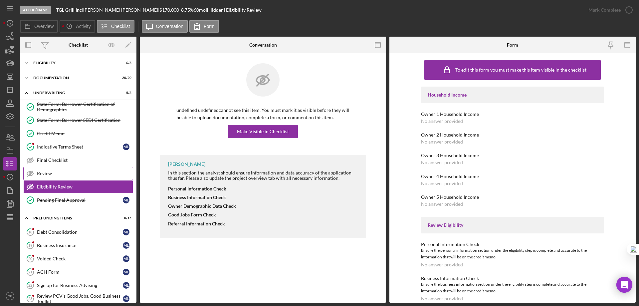
click at [65, 175] on div "Review" at bounding box center [85, 173] width 96 height 5
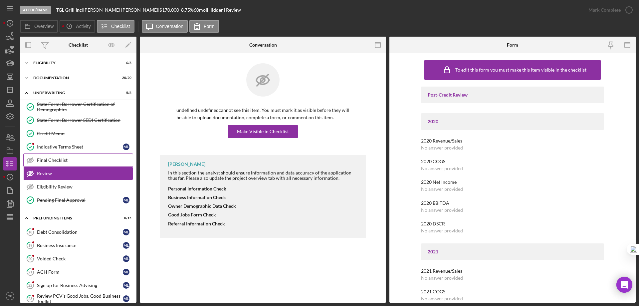
click at [62, 162] on div "Final Checklist" at bounding box center [85, 159] width 96 height 5
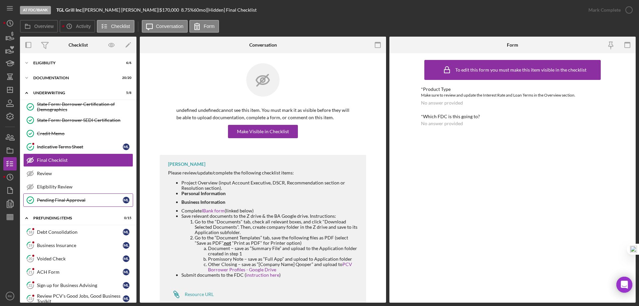
click at [70, 202] on div "Pending Final Approval" at bounding box center [80, 199] width 86 height 5
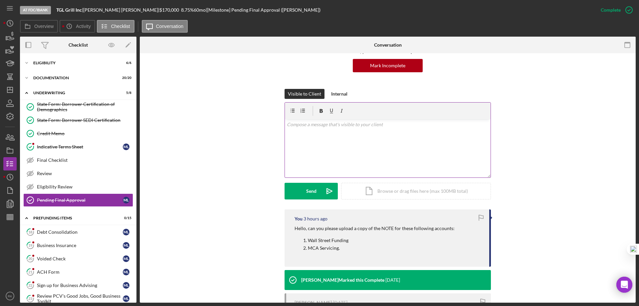
scroll to position [66, 0]
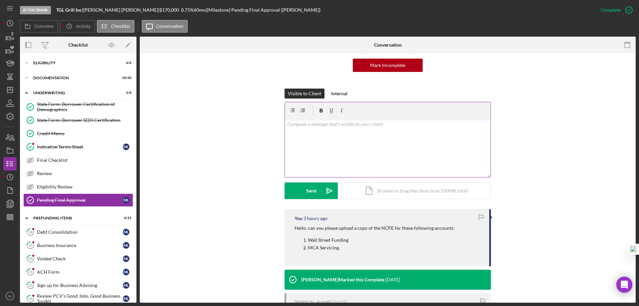
click at [307, 129] on div "v Color teal Color pink Remove color Add row above Add row below Add column bef…" at bounding box center [388, 148] width 206 height 58
drag, startPoint x: 361, startPoint y: 123, endPoint x: 295, endPoint y: 126, distance: 66.0
click at [274, 124] on div "Visible to Client Internal v Color teal Color pink Remove color Add row above A…" at bounding box center [388, 148] width 476 height 120
click at [64, 81] on div "Icon/Expander Documentation 20 / 20" at bounding box center [78, 77] width 116 height 13
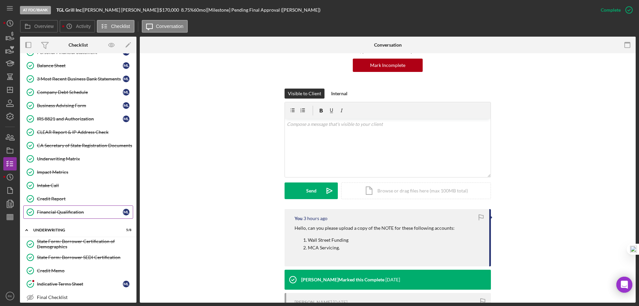
scroll to position [133, 0]
click at [67, 208] on link "Financial Qualification Financial Qualification M L" at bounding box center [78, 211] width 110 height 13
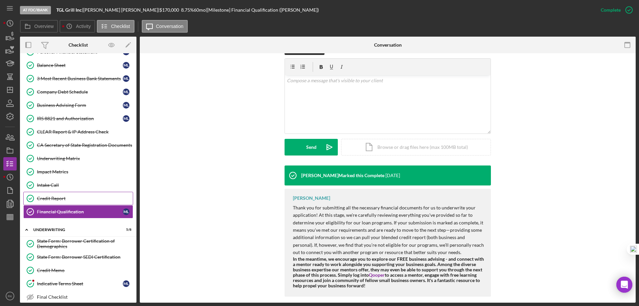
scroll to position [107, 0]
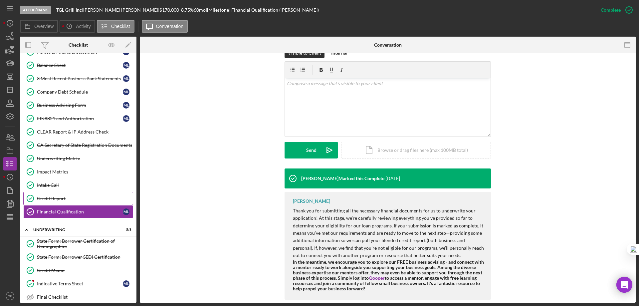
click at [78, 197] on div "Credit Report" at bounding box center [85, 198] width 96 height 5
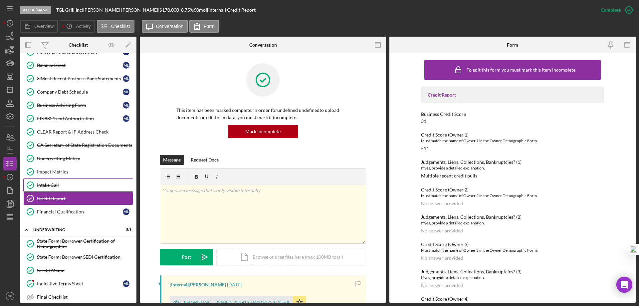
click at [73, 185] on div "Intake Call" at bounding box center [85, 184] width 96 height 5
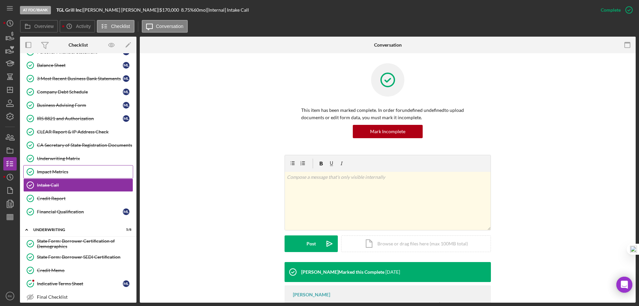
click at [73, 168] on link "Impact Metrics Impact Metrics" at bounding box center [78, 171] width 110 height 13
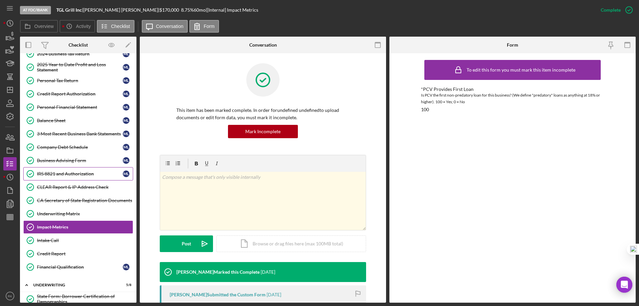
scroll to position [78, 0]
click at [74, 107] on div "Personal Financial Statement" at bounding box center [80, 107] width 86 height 5
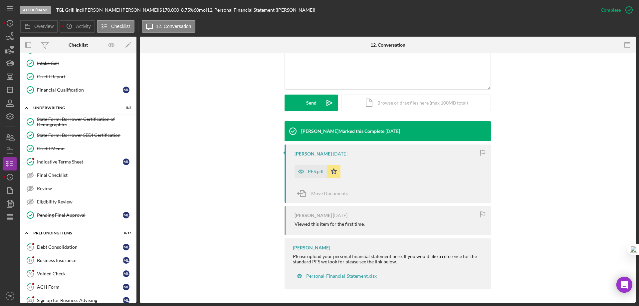
scroll to position [255, 0]
click at [69, 217] on div "Pending Final Approval" at bounding box center [80, 214] width 86 height 5
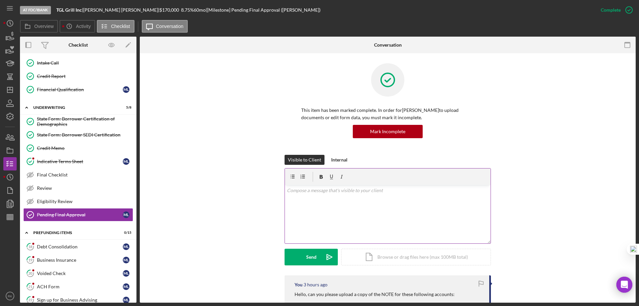
click at [314, 191] on p at bounding box center [388, 190] width 202 height 7
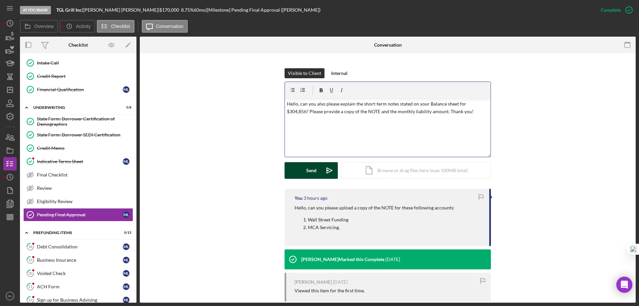
scroll to position [86, 0]
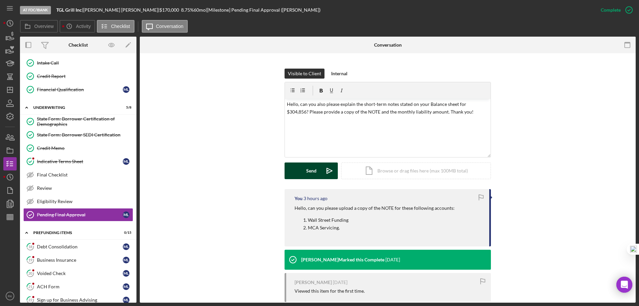
click at [310, 175] on div "Send" at bounding box center [311, 170] width 10 height 17
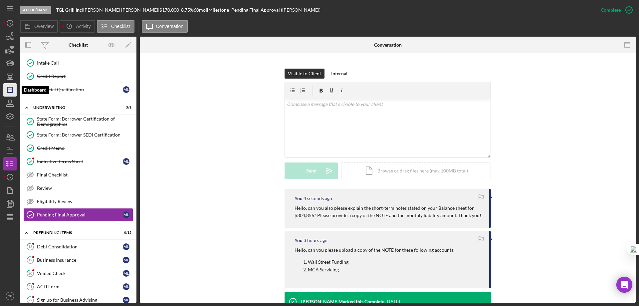
click at [13, 90] on polygon "button" at bounding box center [9, 89] width 5 height 5
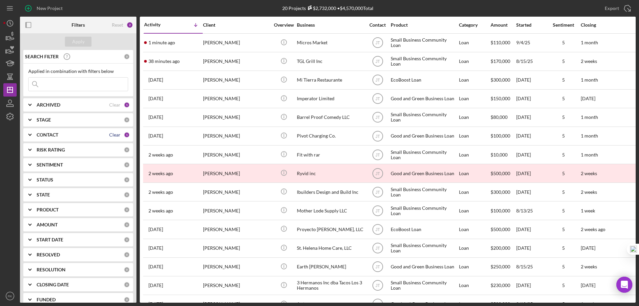
click at [110, 133] on div "Clear" at bounding box center [114, 134] width 11 height 5
click at [58, 134] on b "CONTACT" at bounding box center [48, 134] width 22 height 5
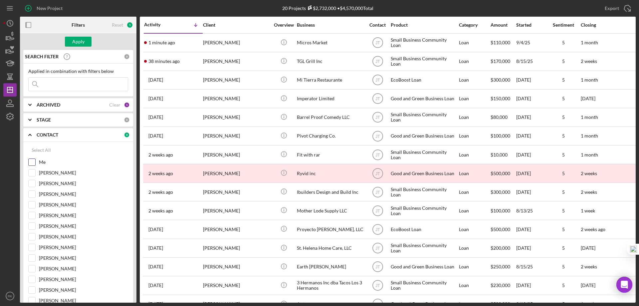
click at [34, 161] on input "Me" at bounding box center [32, 162] width 7 height 7
checkbox input "true"
click at [84, 42] on button "Apply" at bounding box center [78, 42] width 27 height 10
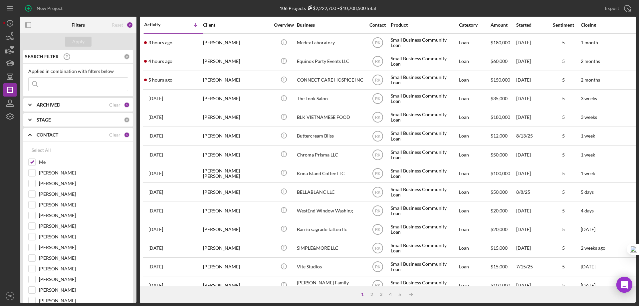
click at [31, 25] on icon "button" at bounding box center [28, 25] width 15 height 15
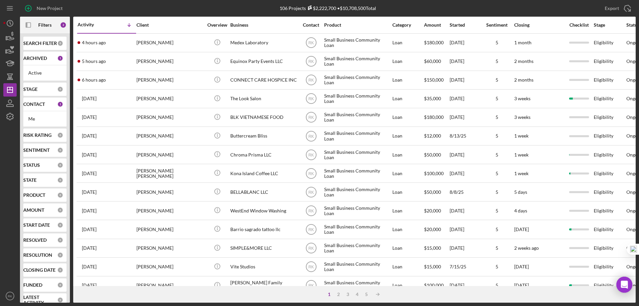
drag, startPoint x: 40, startPoint y: 103, endPoint x: 39, endPoint y: 107, distance: 4.5
click at [40, 103] on b "CONTACT" at bounding box center [34, 103] width 22 height 5
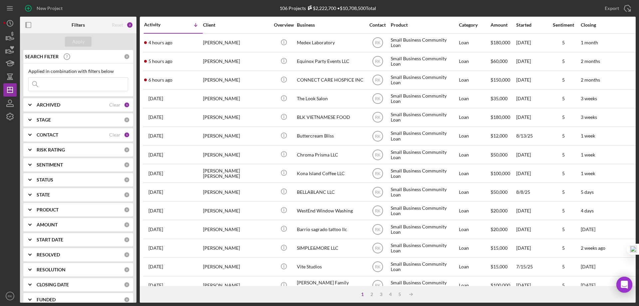
click at [46, 133] on b "CONTACT" at bounding box center [48, 134] width 22 height 5
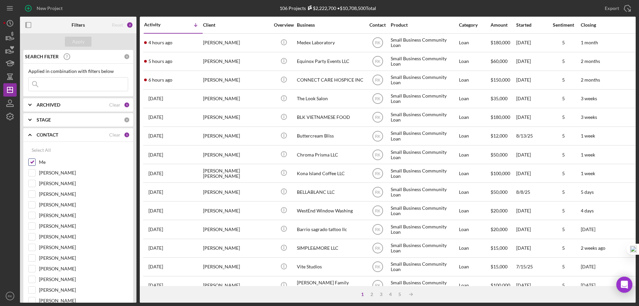
click at [31, 162] on input "Me" at bounding box center [32, 162] width 7 height 7
checkbox input "false"
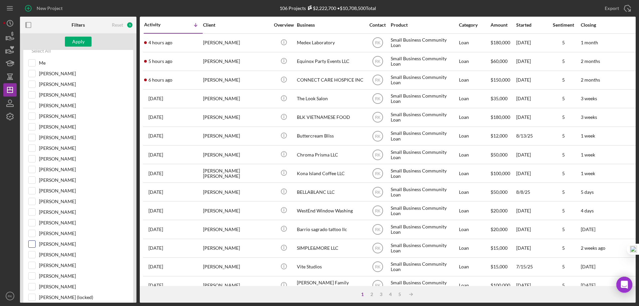
scroll to position [99, 0]
click at [34, 244] on input "[PERSON_NAME]" at bounding box center [32, 243] width 7 height 7
checkbox input "true"
click at [78, 42] on div "Apply" at bounding box center [78, 42] width 12 height 10
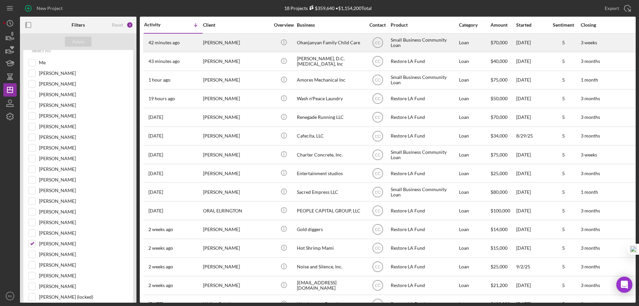
click at [340, 47] on div "Ohanjanyan Family Child Care" at bounding box center [330, 43] width 67 height 18
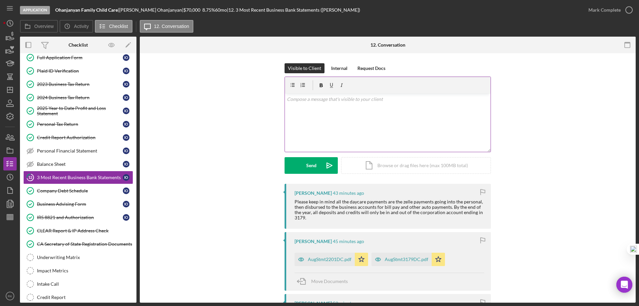
scroll to position [35, 0]
click at [58, 99] on div "2024 Business Tax Return" at bounding box center [80, 96] width 86 height 5
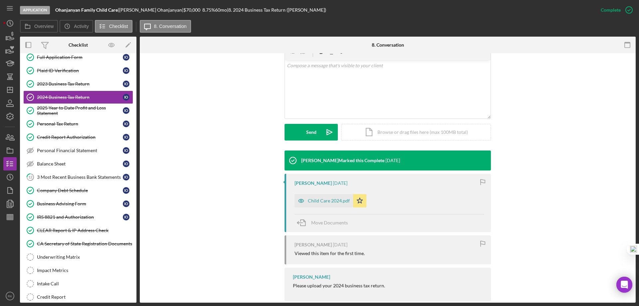
scroll to position [136, 0]
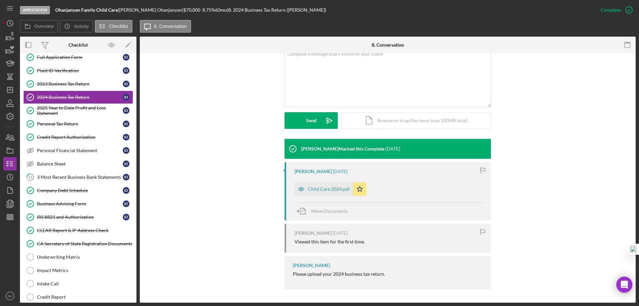
click at [320, 191] on div "Child Care 2024.pdf" at bounding box center [329, 188] width 42 height 5
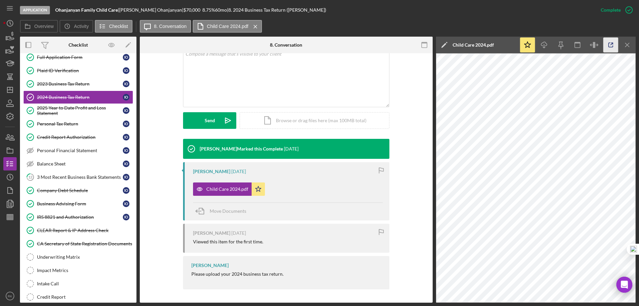
click at [609, 47] on icon "button" at bounding box center [610, 45] width 4 height 4
click at [68, 216] on div "IRS 8821 and Authorization" at bounding box center [80, 216] width 86 height 5
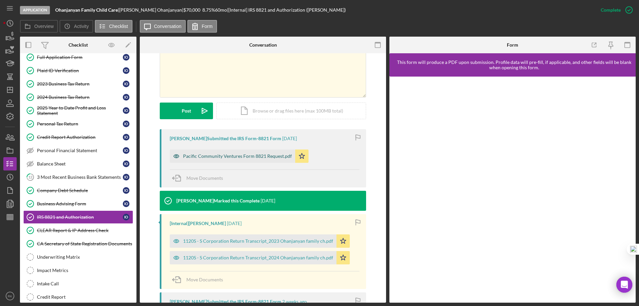
scroll to position [133, 0]
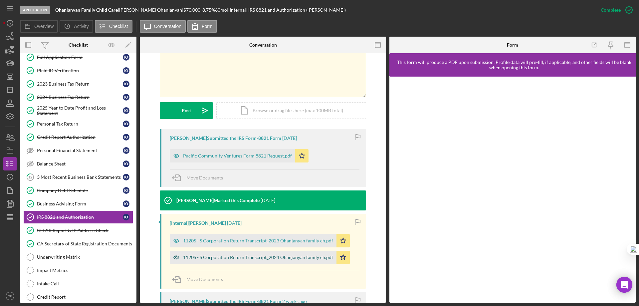
click at [231, 259] on div "1120S - S Corporation Return Transcript_2024 Ohanjanyan family ch.pdf" at bounding box center [258, 256] width 150 height 5
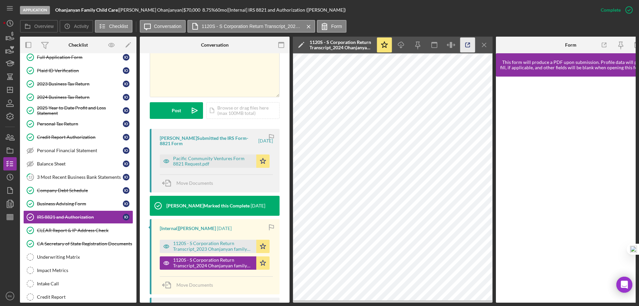
click at [464, 46] on icon "button" at bounding box center [467, 45] width 15 height 15
click at [64, 107] on div "2025 Year to Date Profit and Loss Statement" at bounding box center [80, 110] width 86 height 11
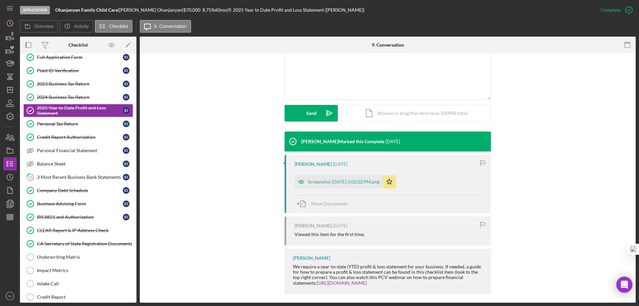
scroll to position [144, 0]
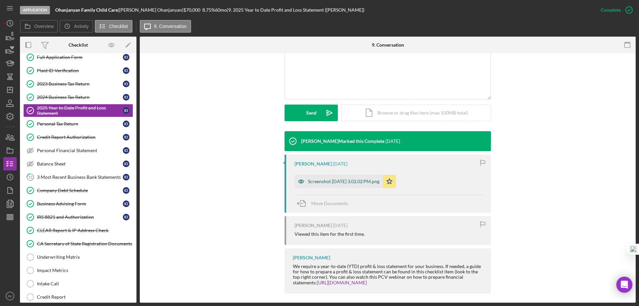
click at [353, 183] on div "Screenshot 2025-08-29 at 3.02.02 PM.png" at bounding box center [344, 181] width 72 height 5
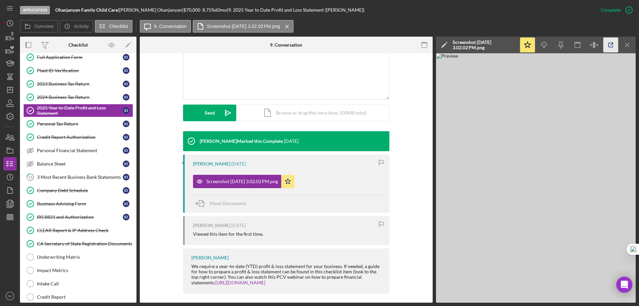
click at [608, 44] on icon "button" at bounding box center [610, 45] width 15 height 15
click at [10, 92] on polygon "button" at bounding box center [9, 89] width 5 height 5
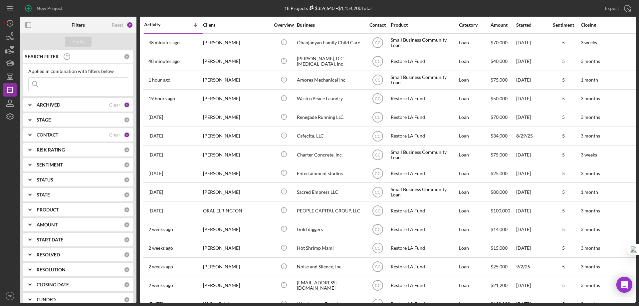
click at [51, 134] on b "CONTACT" at bounding box center [48, 134] width 22 height 5
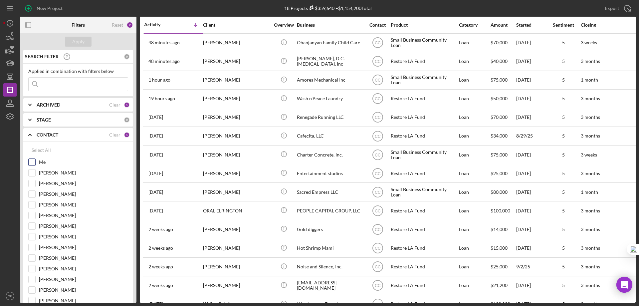
click at [33, 160] on input "Me" at bounding box center [32, 162] width 7 height 7
checkbox input "true"
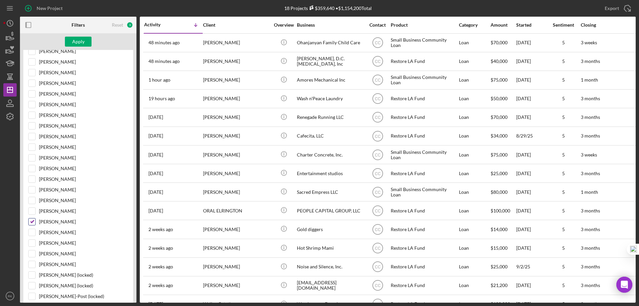
scroll to position [122, 0]
click at [34, 222] on input "[PERSON_NAME]" at bounding box center [32, 221] width 7 height 7
checkbox input "false"
click at [79, 39] on div "Apply" at bounding box center [78, 42] width 12 height 10
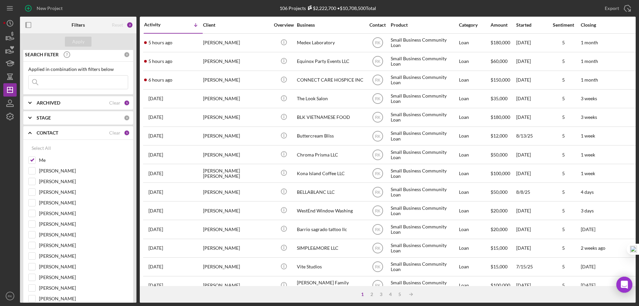
scroll to position [0, 0]
click at [28, 24] on icon "button" at bounding box center [28, 25] width 15 height 15
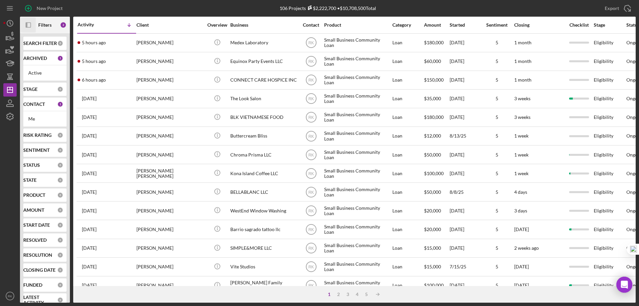
click at [34, 43] on b "SEARCH FILTER" at bounding box center [40, 43] width 34 height 5
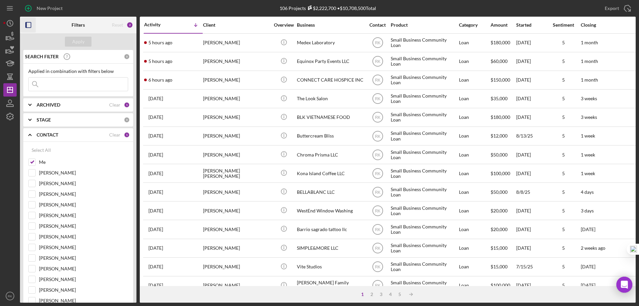
click at [49, 82] on input at bounding box center [78, 84] width 99 height 13
type input "Myung Seo"
click at [35, 163] on input "Me" at bounding box center [32, 162] width 7 height 7
checkbox input "false"
click at [32, 228] on input "Lameisha Williams" at bounding box center [32, 226] width 7 height 7
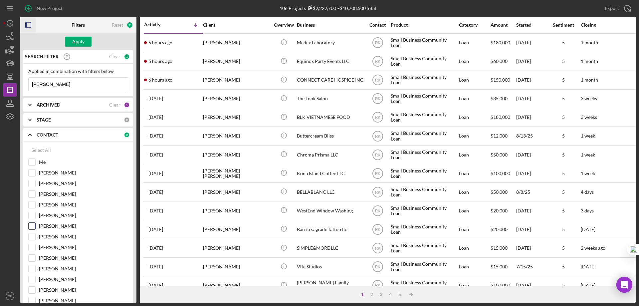
checkbox input "true"
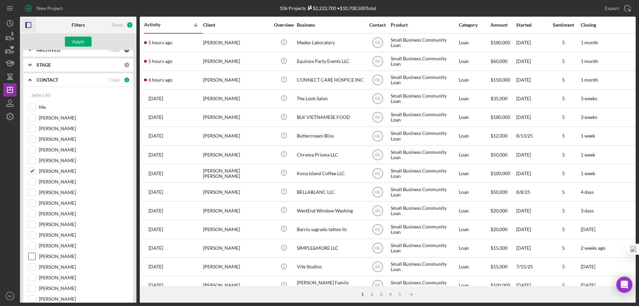
scroll to position [55, 0]
click at [36, 288] on div "[PERSON_NAME]" at bounding box center [78, 289] width 100 height 11
click at [33, 287] on input "[PERSON_NAME]" at bounding box center [32, 287] width 7 height 7
checkbox input "true"
click at [74, 45] on div "Apply" at bounding box center [78, 42] width 12 height 10
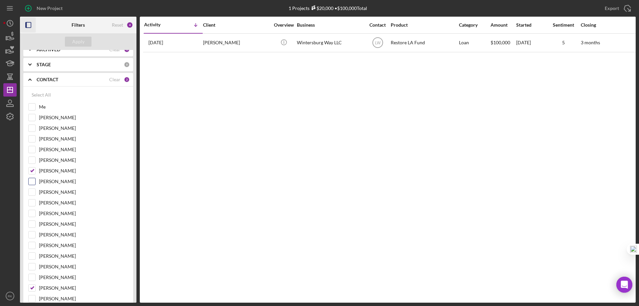
drag, startPoint x: 31, startPoint y: 171, endPoint x: 33, endPoint y: 187, distance: 15.7
click at [31, 171] on input "Lameisha Williams" at bounding box center [32, 170] width 7 height 7
checkbox input "false"
click at [34, 287] on input "[PERSON_NAME]" at bounding box center [32, 287] width 7 height 7
checkbox input "false"
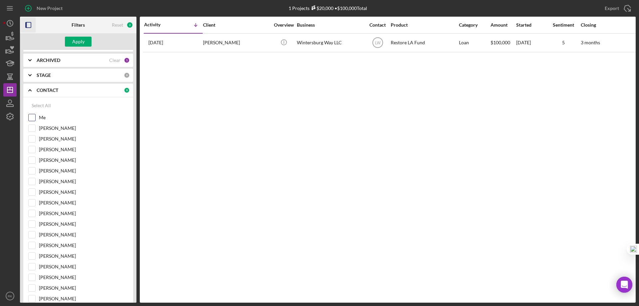
scroll to position [0, 0]
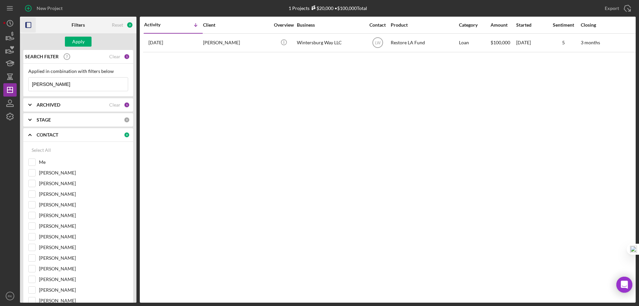
click at [111, 57] on div "Clear" at bounding box center [114, 56] width 11 height 5
drag, startPoint x: 32, startPoint y: 163, endPoint x: 53, endPoint y: 144, distance: 28.8
click at [32, 161] on input "Me" at bounding box center [32, 162] width 7 height 7
checkbox input "true"
click at [78, 45] on div "Apply" at bounding box center [78, 42] width 12 height 10
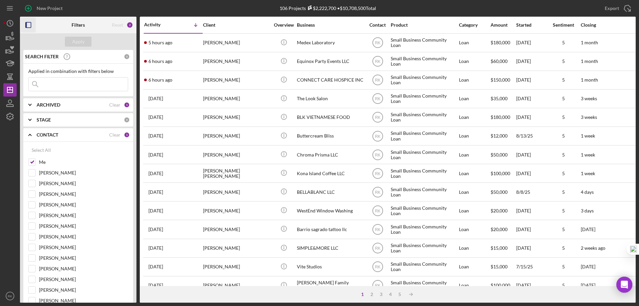
click at [29, 23] on icon "button" at bounding box center [28, 25] width 15 height 15
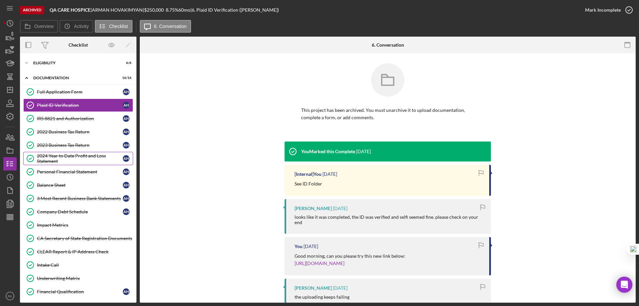
click at [69, 156] on div "2024 Year to Date Profit and Loss Statement" at bounding box center [80, 158] width 86 height 11
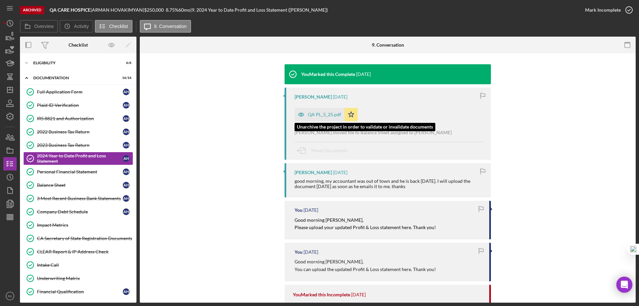
scroll to position [78, 0]
click at [319, 115] on div "QA PL_5_25.pdf" at bounding box center [324, 113] width 33 height 5
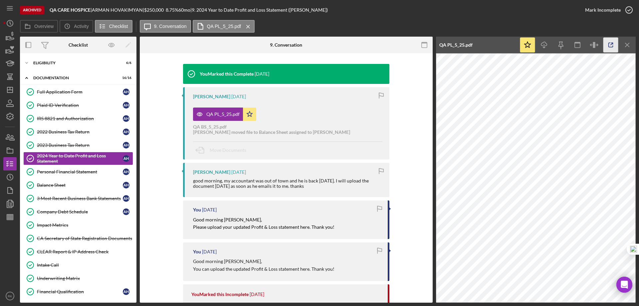
click at [608, 48] on icon "button" at bounding box center [610, 45] width 15 height 15
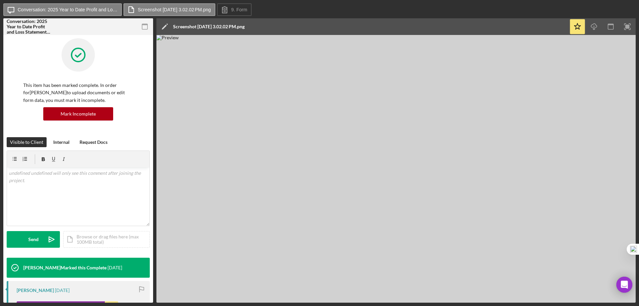
click at [419, 218] on img at bounding box center [395, 168] width 479 height 267
